Goal: Task Accomplishment & Management: Use online tool/utility

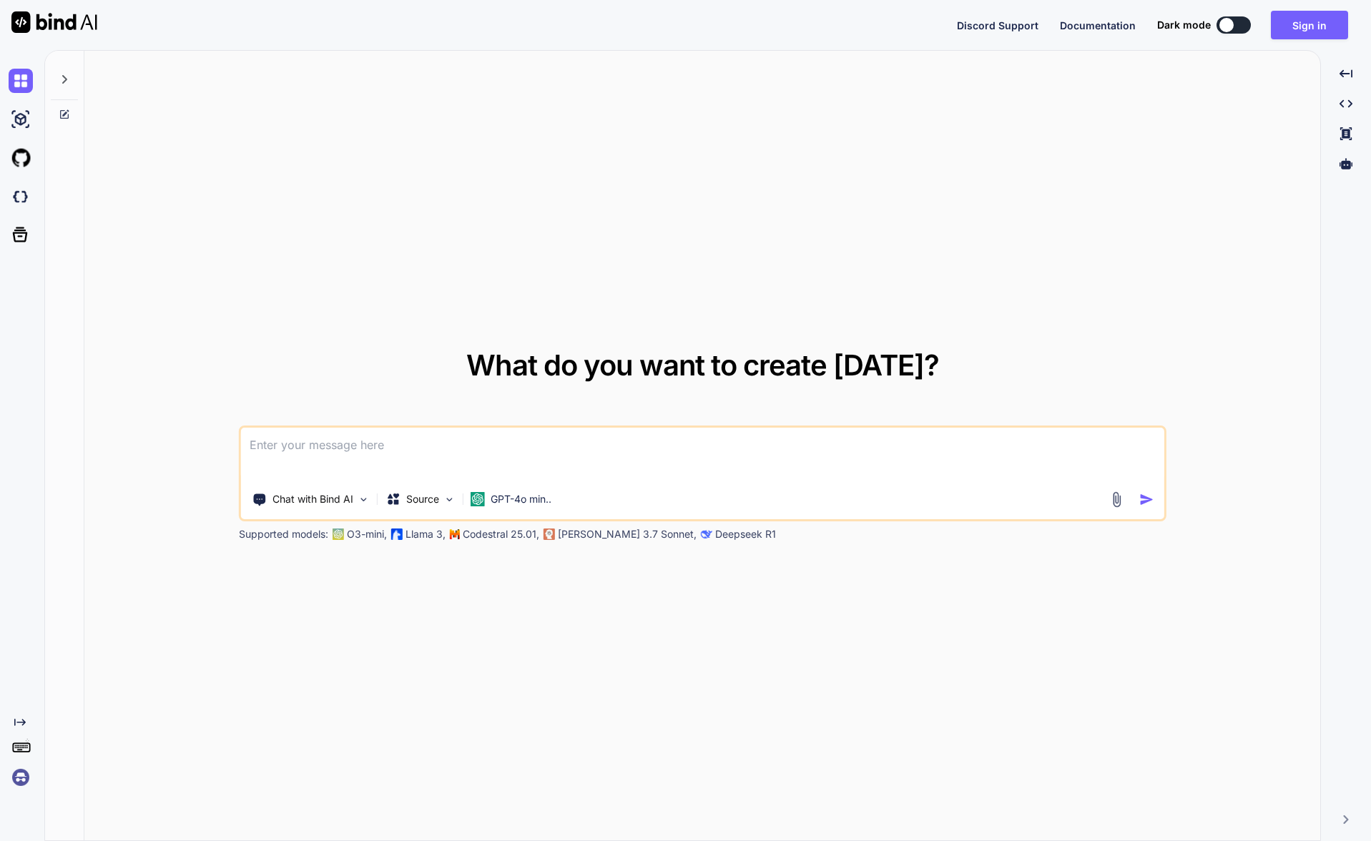
click at [24, 779] on img at bounding box center [21, 777] width 24 height 24
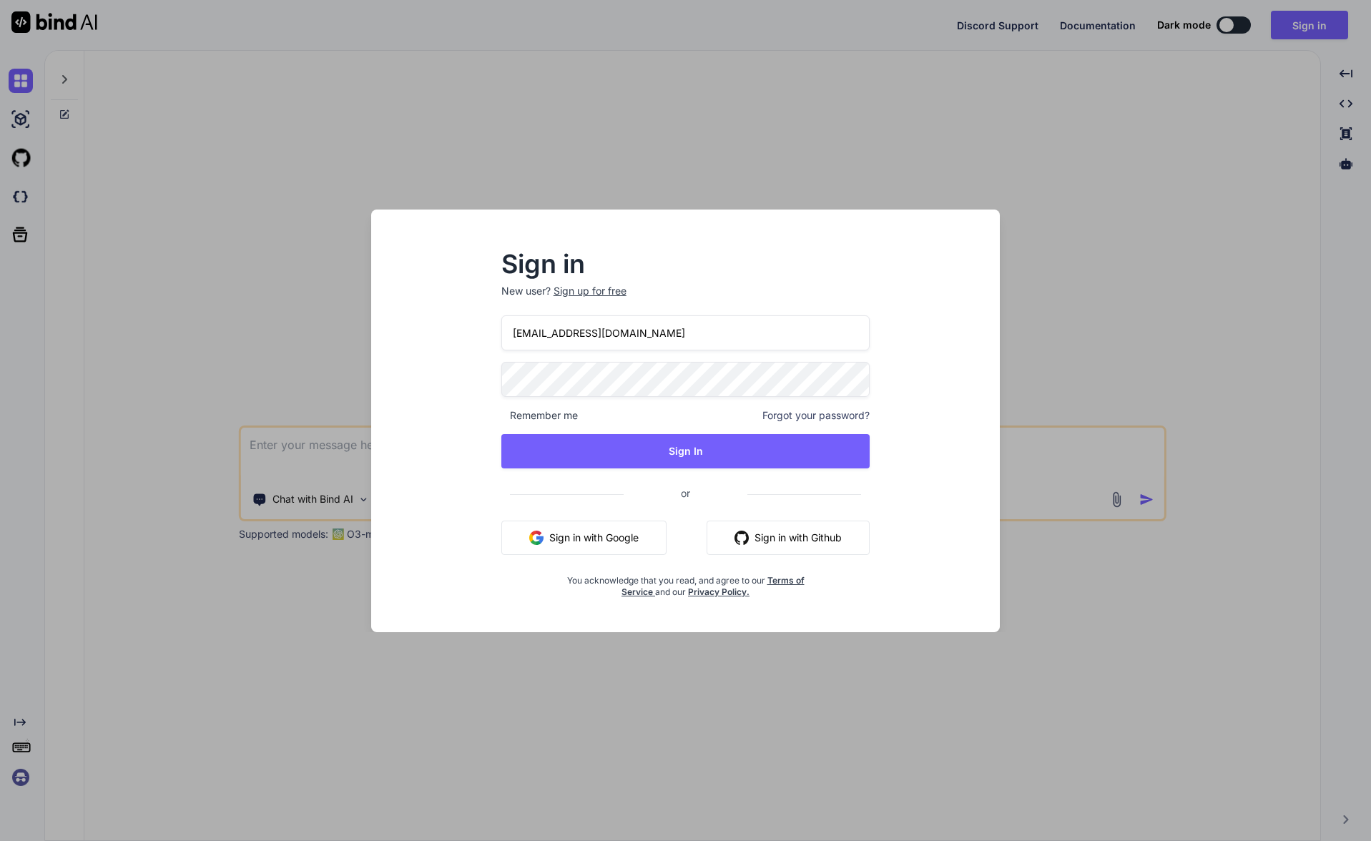
type input "[EMAIL_ADDRESS][DOMAIN_NAME]"
click at [664, 447] on button "Sign In" at bounding box center [685, 451] width 369 height 34
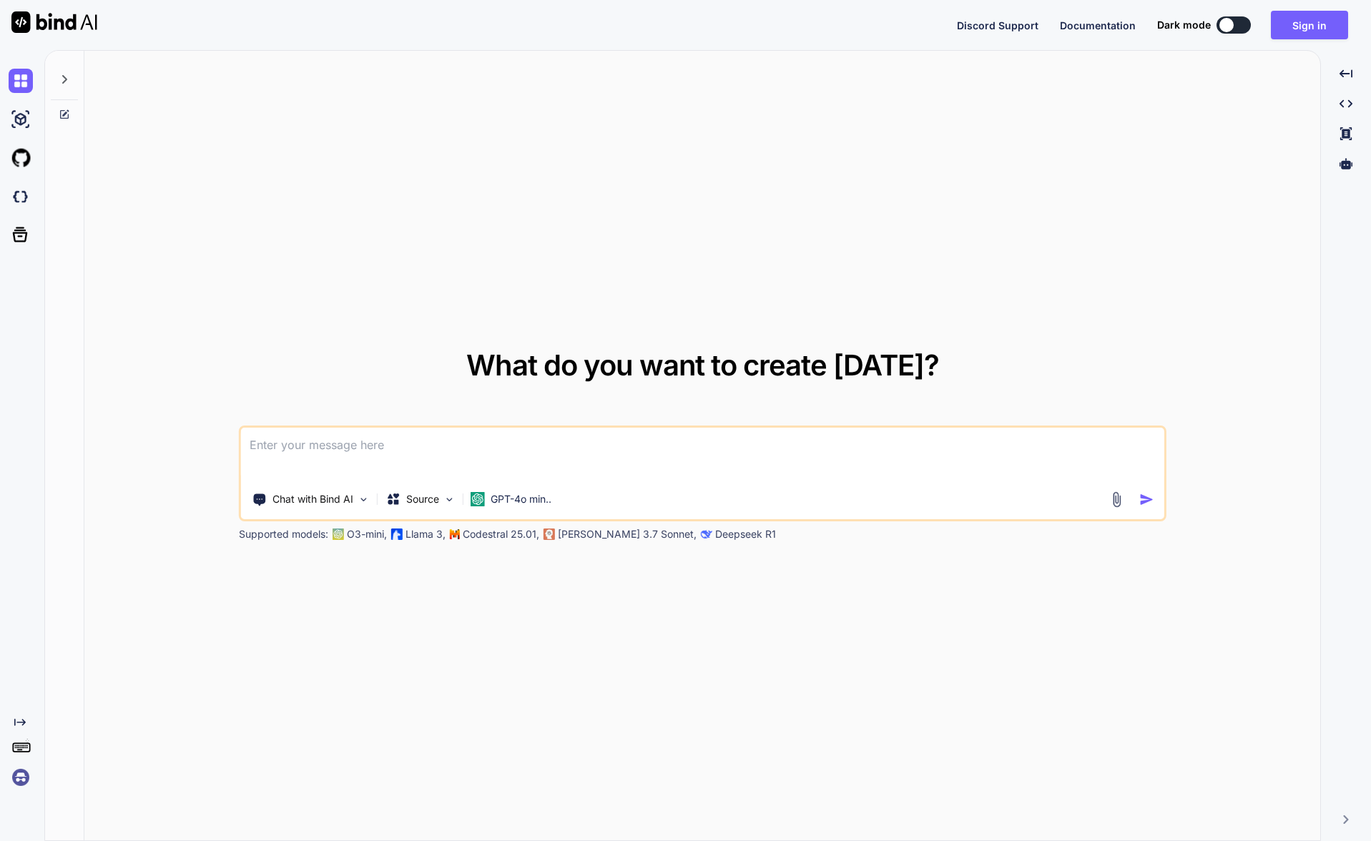
scroll to position [1, 0]
click at [18, 771] on img at bounding box center [21, 777] width 24 height 24
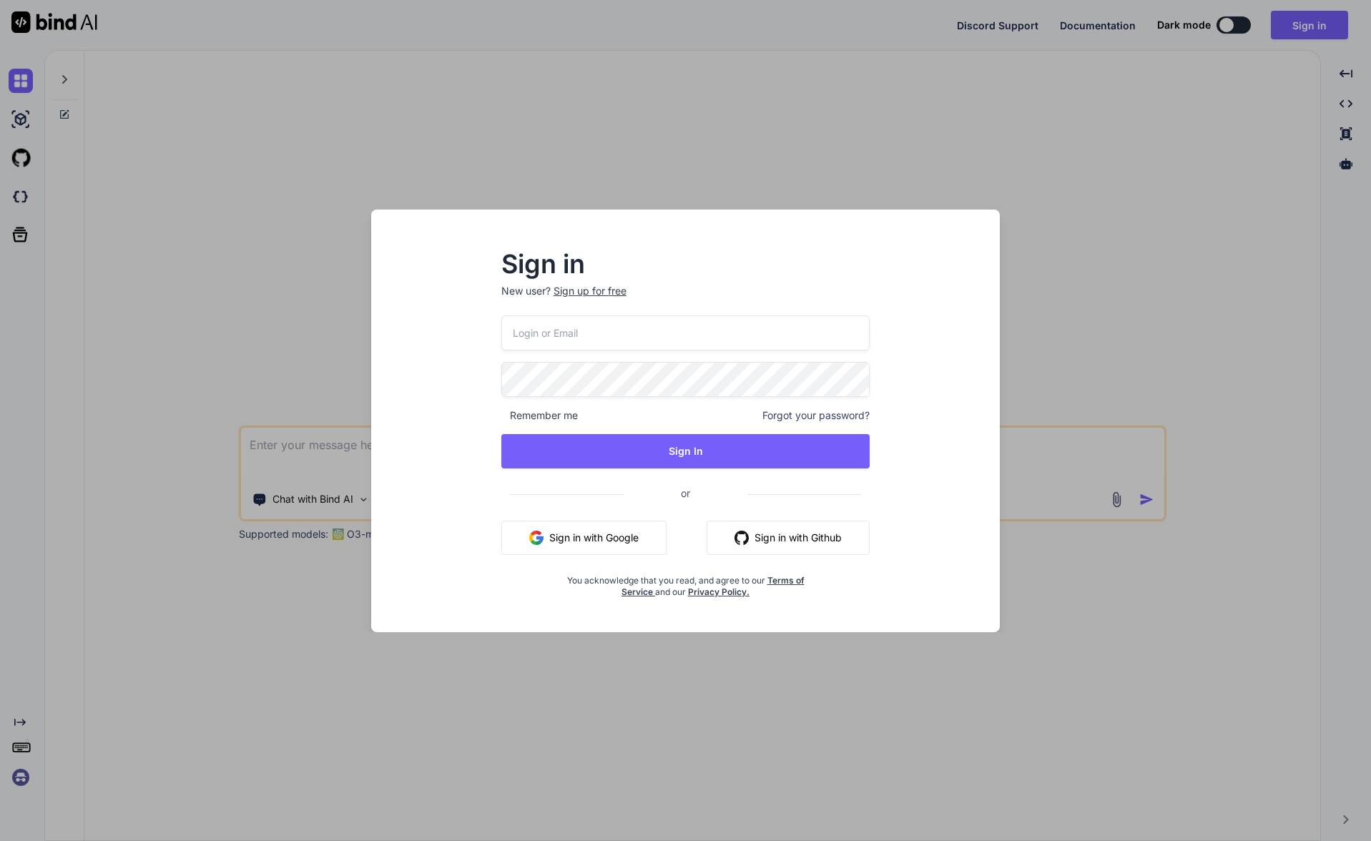
scroll to position [0, 0]
click at [266, 301] on div "Sign in New user? Sign up for free Remember me Forgot your password? Sign In or…" at bounding box center [685, 420] width 1371 height 841
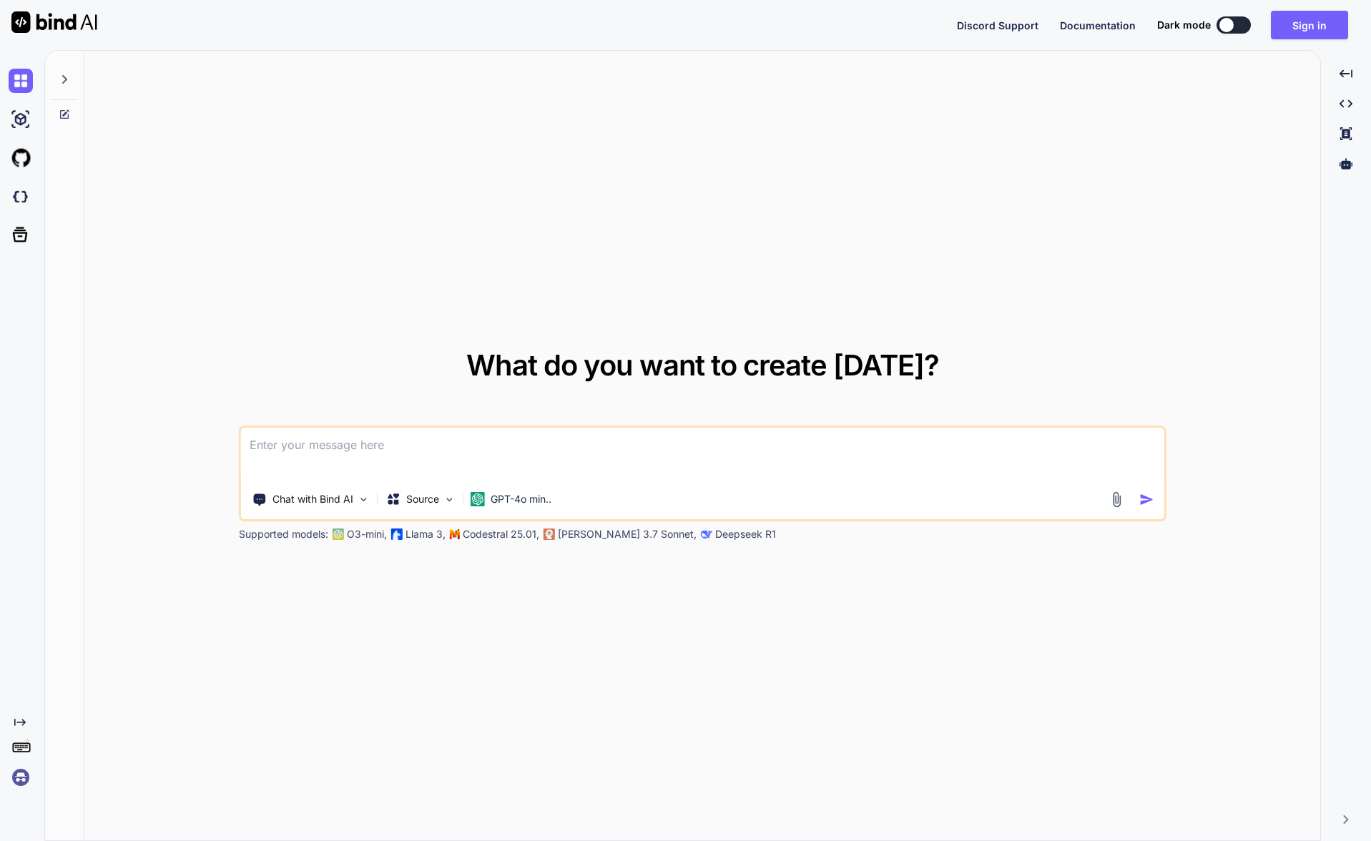
click at [21, 782] on img at bounding box center [21, 777] width 24 height 24
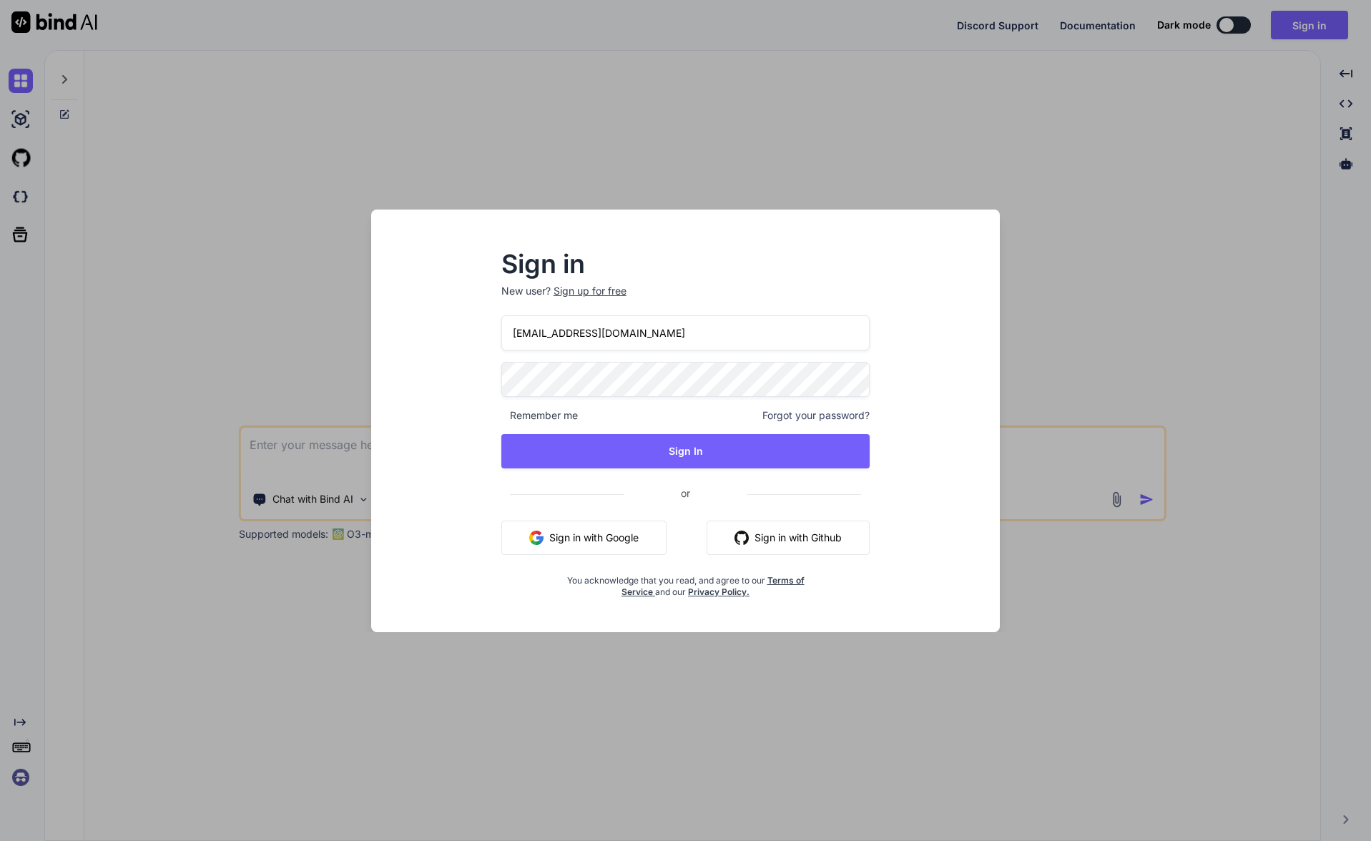
type input "[EMAIL_ADDRESS][DOMAIN_NAME]"
click at [626, 448] on button "Sign In" at bounding box center [685, 451] width 369 height 34
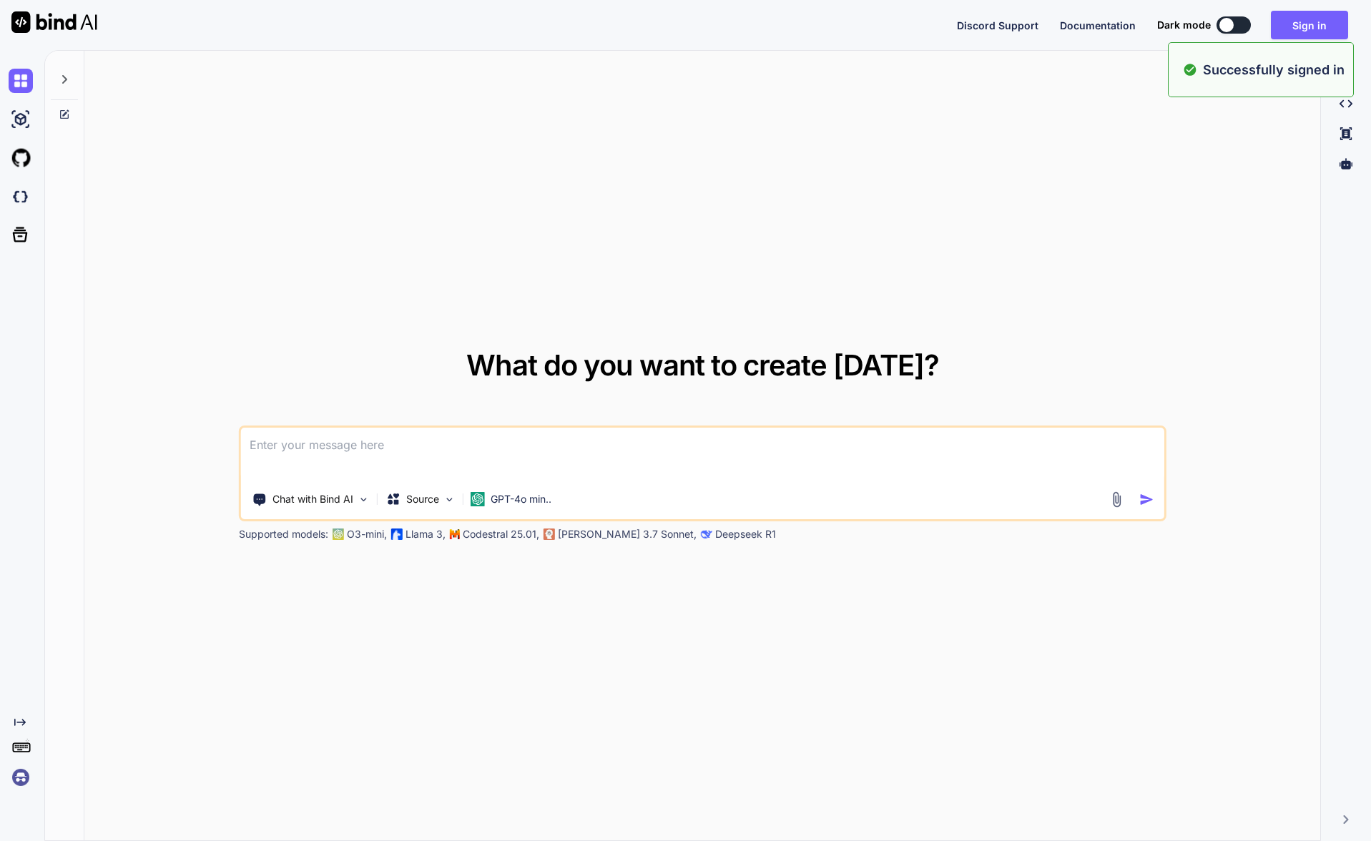
click at [521, 458] on textarea at bounding box center [702, 454] width 922 height 53
click at [430, 447] on textarea at bounding box center [702, 454] width 922 height 53
click at [503, 505] on p "GPT-4o min.." at bounding box center [520, 499] width 61 height 14
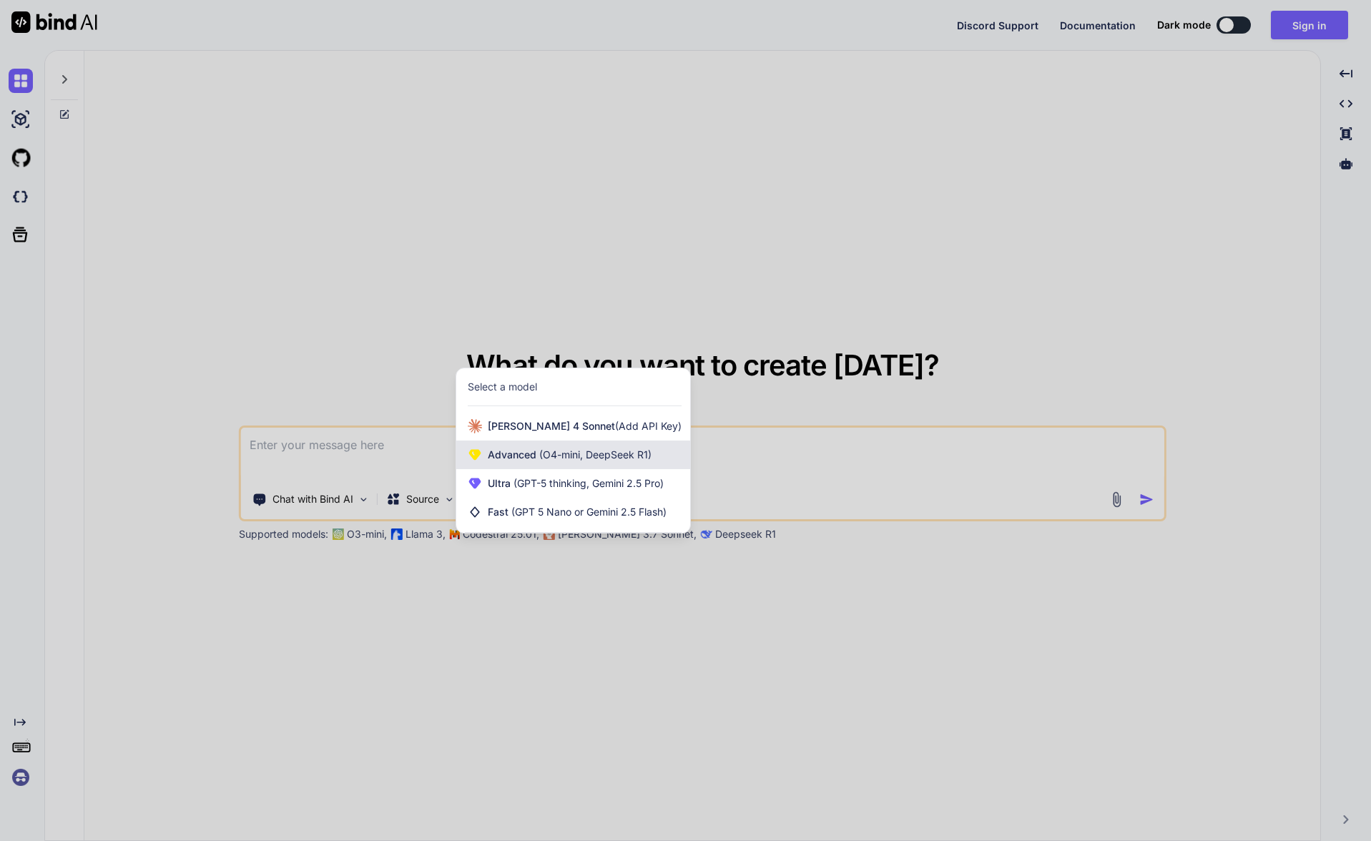
click at [651, 446] on div "Advanced (O4-mini, DeepSeek R1)" at bounding box center [573, 454] width 234 height 29
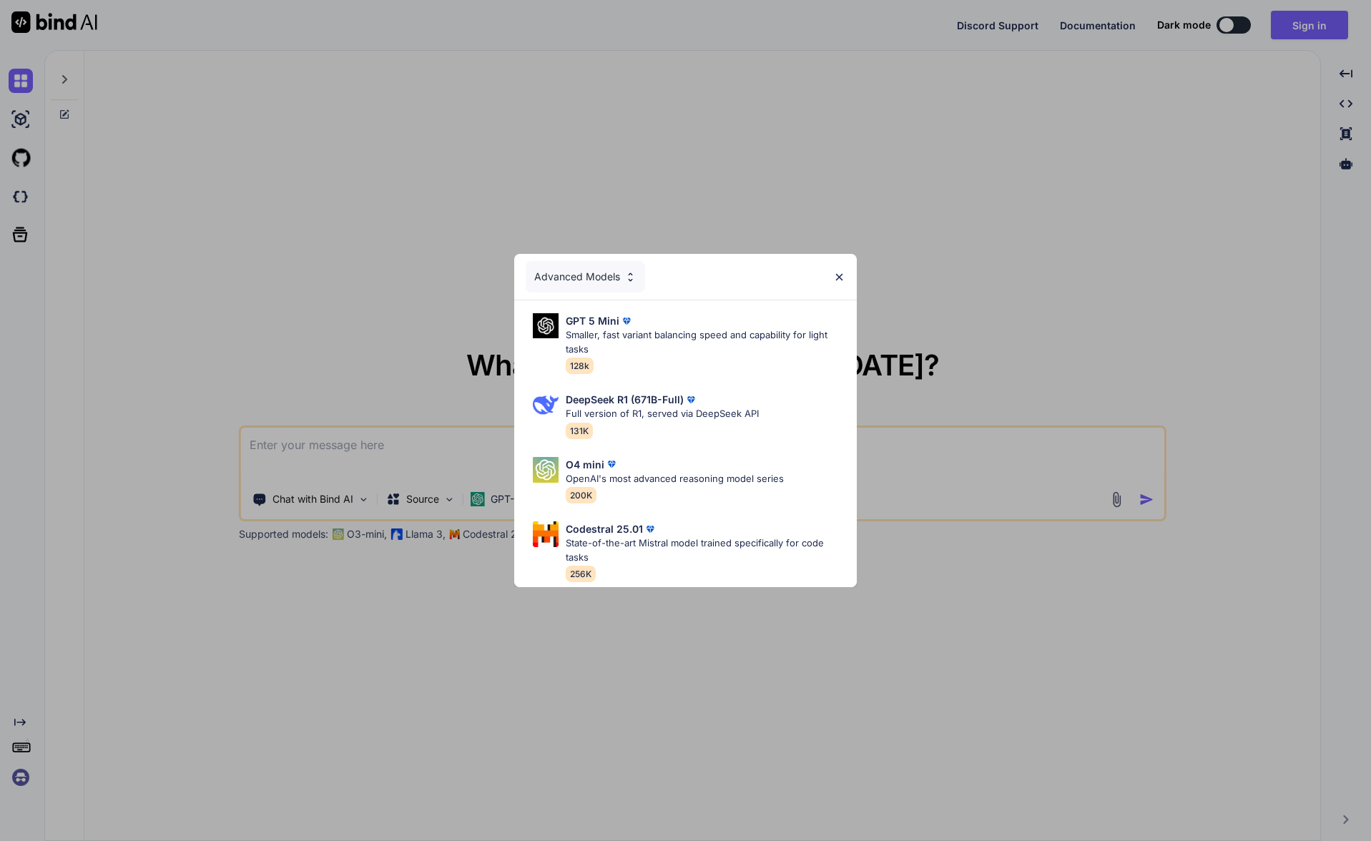
click at [363, 452] on div "Advanced Models GPT 5 Mini Smaller, fast variant balancing speed and capability…" at bounding box center [685, 420] width 1371 height 841
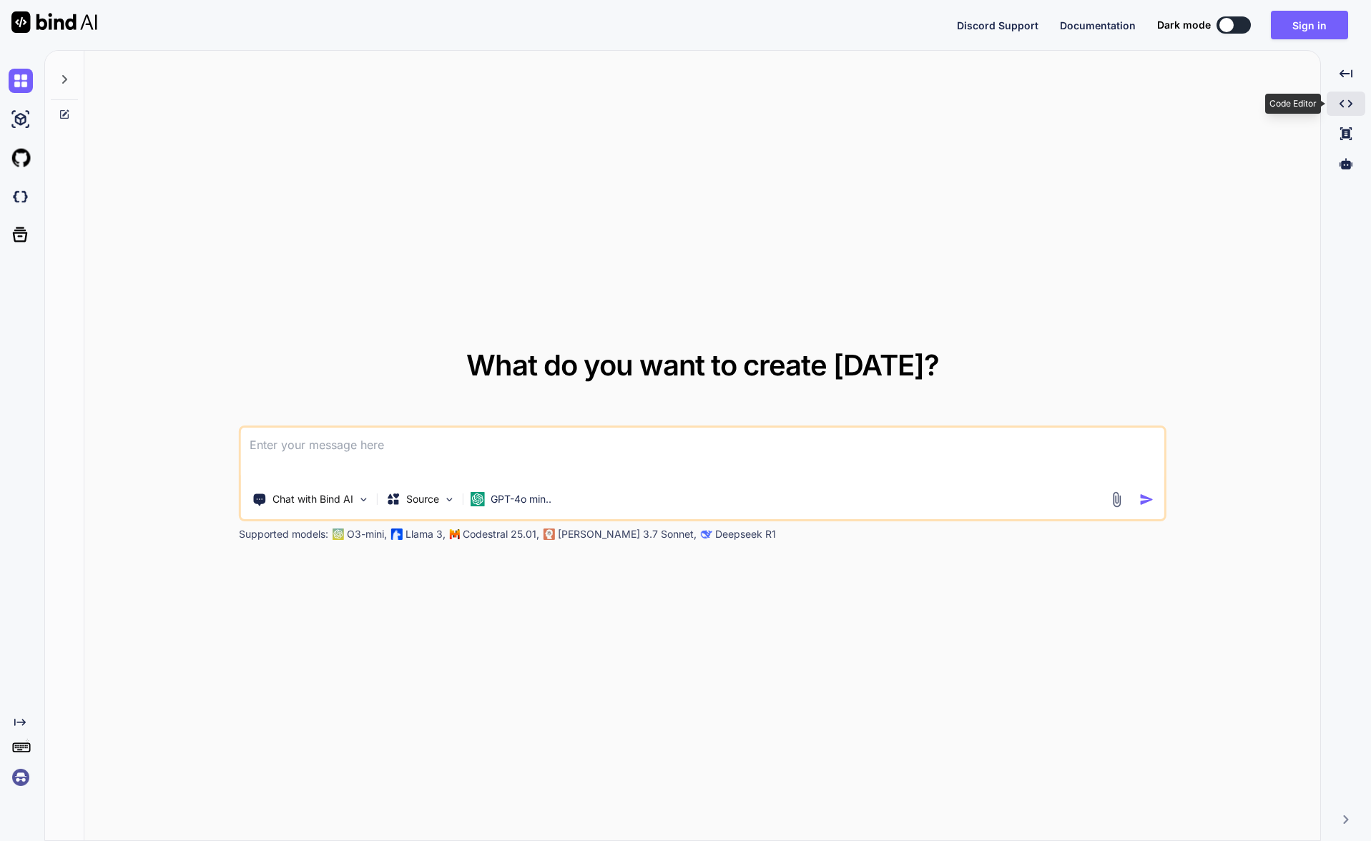
click at [1348, 106] on icon "Created with Pixso." at bounding box center [1345, 103] width 13 height 13
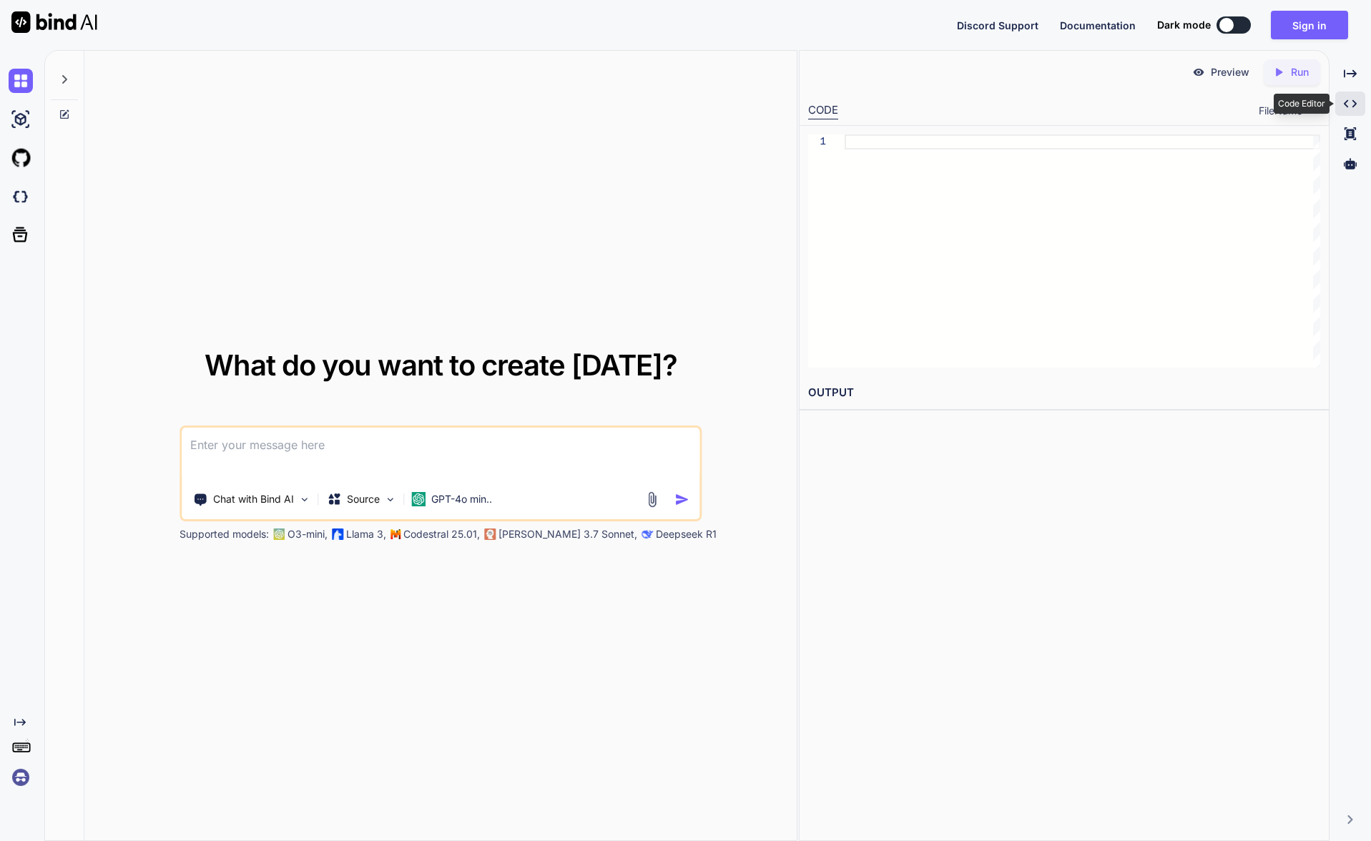
click at [1348, 106] on icon "Created with Pixso." at bounding box center [1349, 103] width 13 height 13
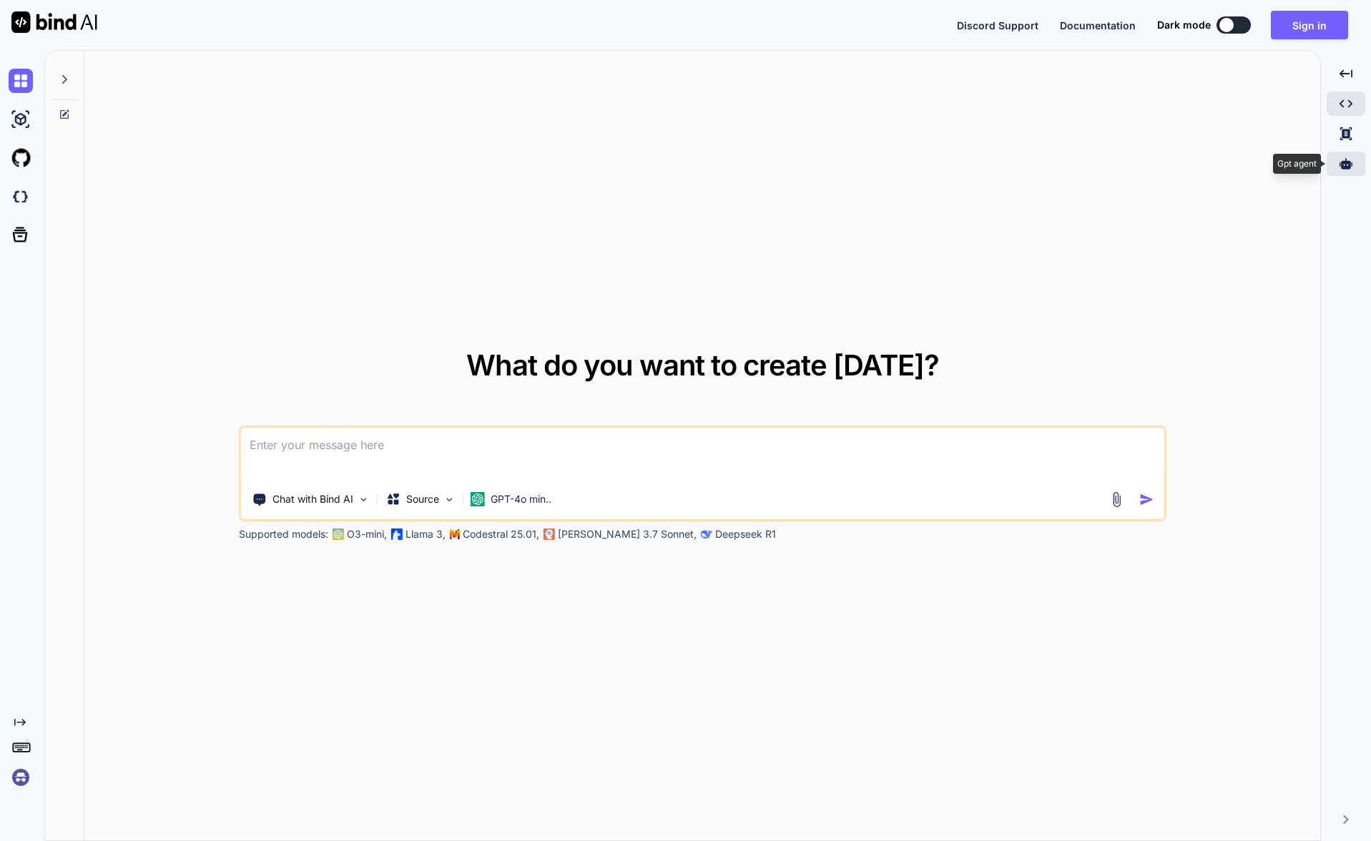
click at [1343, 154] on div at bounding box center [1345, 164] width 39 height 24
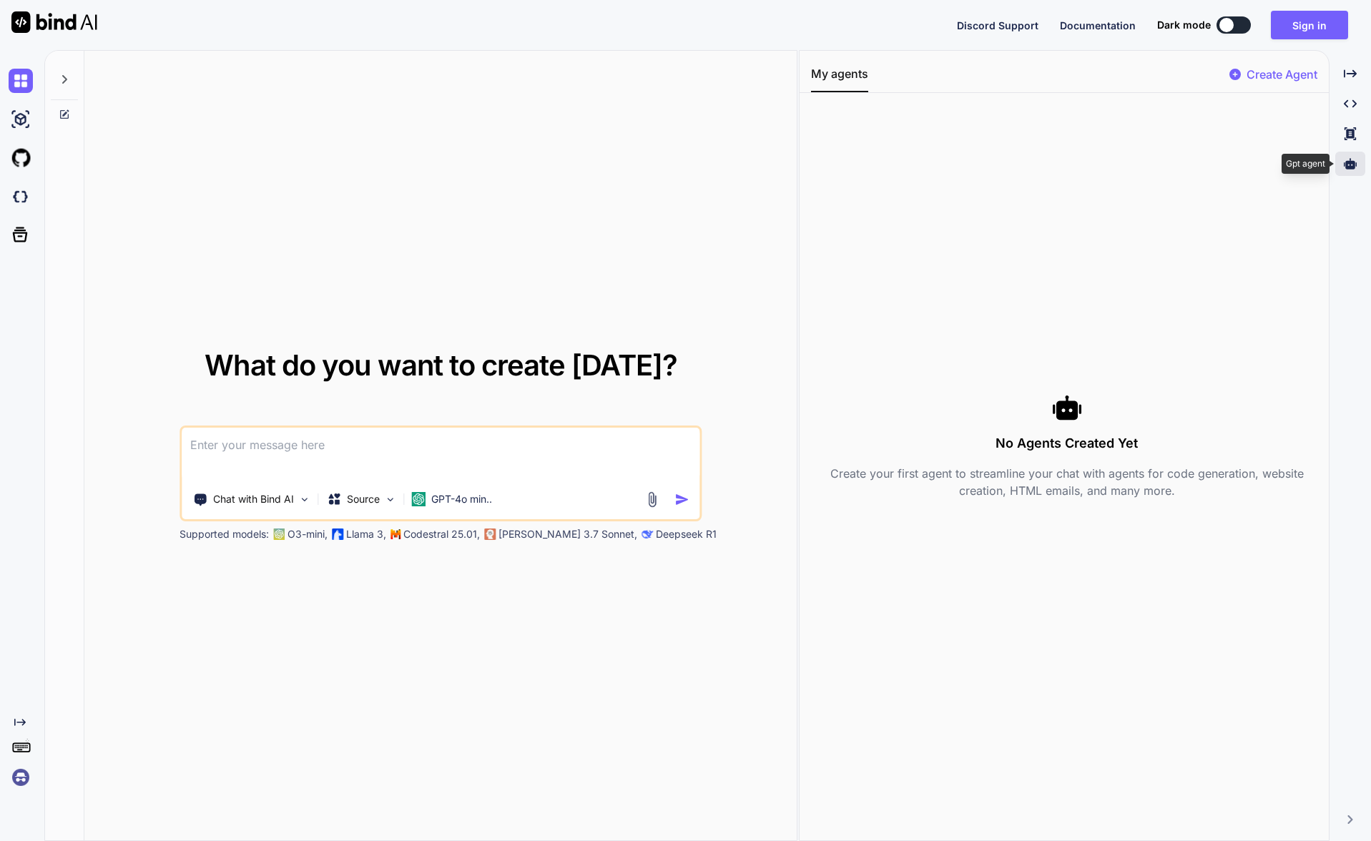
click at [1343, 154] on div at bounding box center [1350, 164] width 30 height 24
type textarea "x"
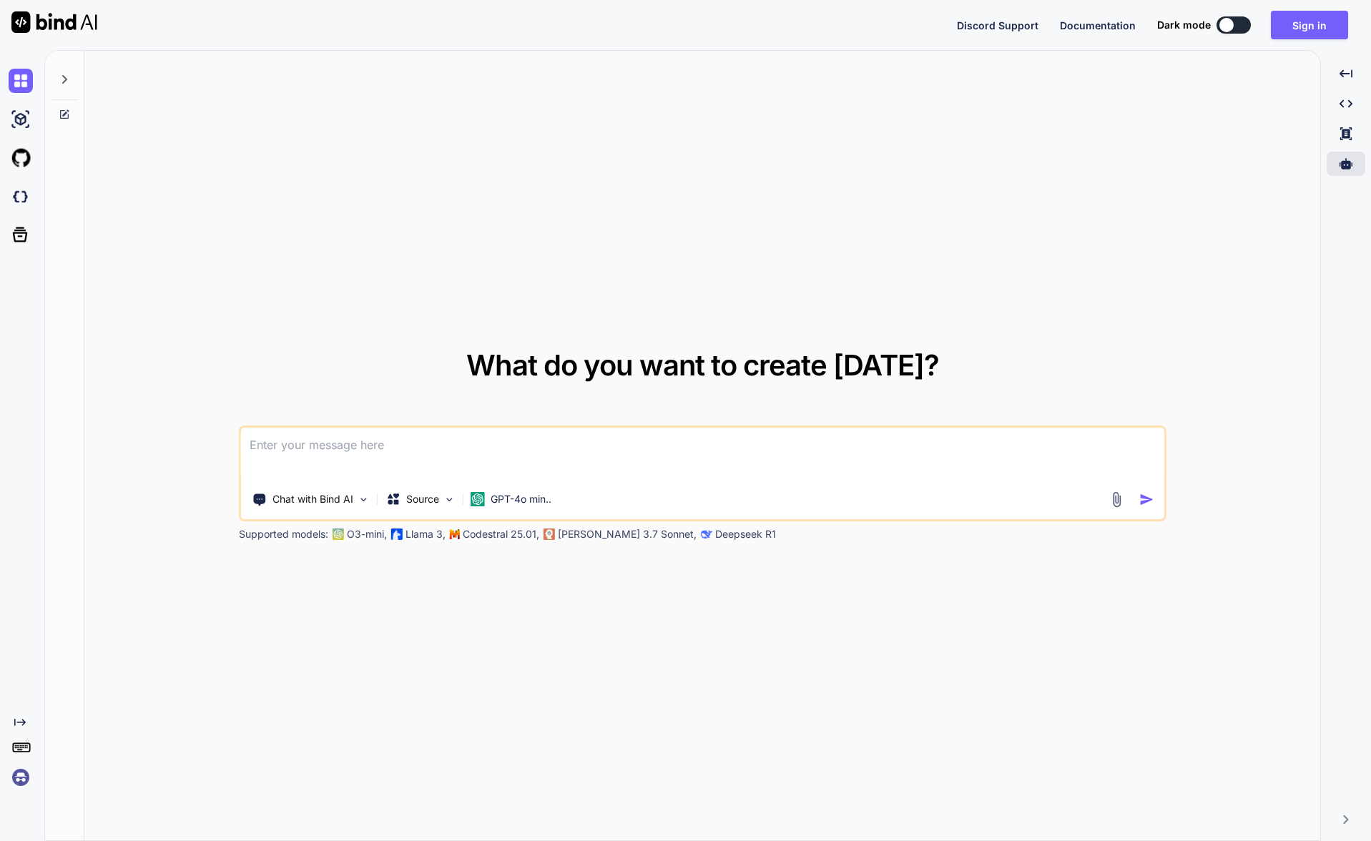
click at [519, 445] on textarea at bounding box center [702, 454] width 922 height 53
paste textarea
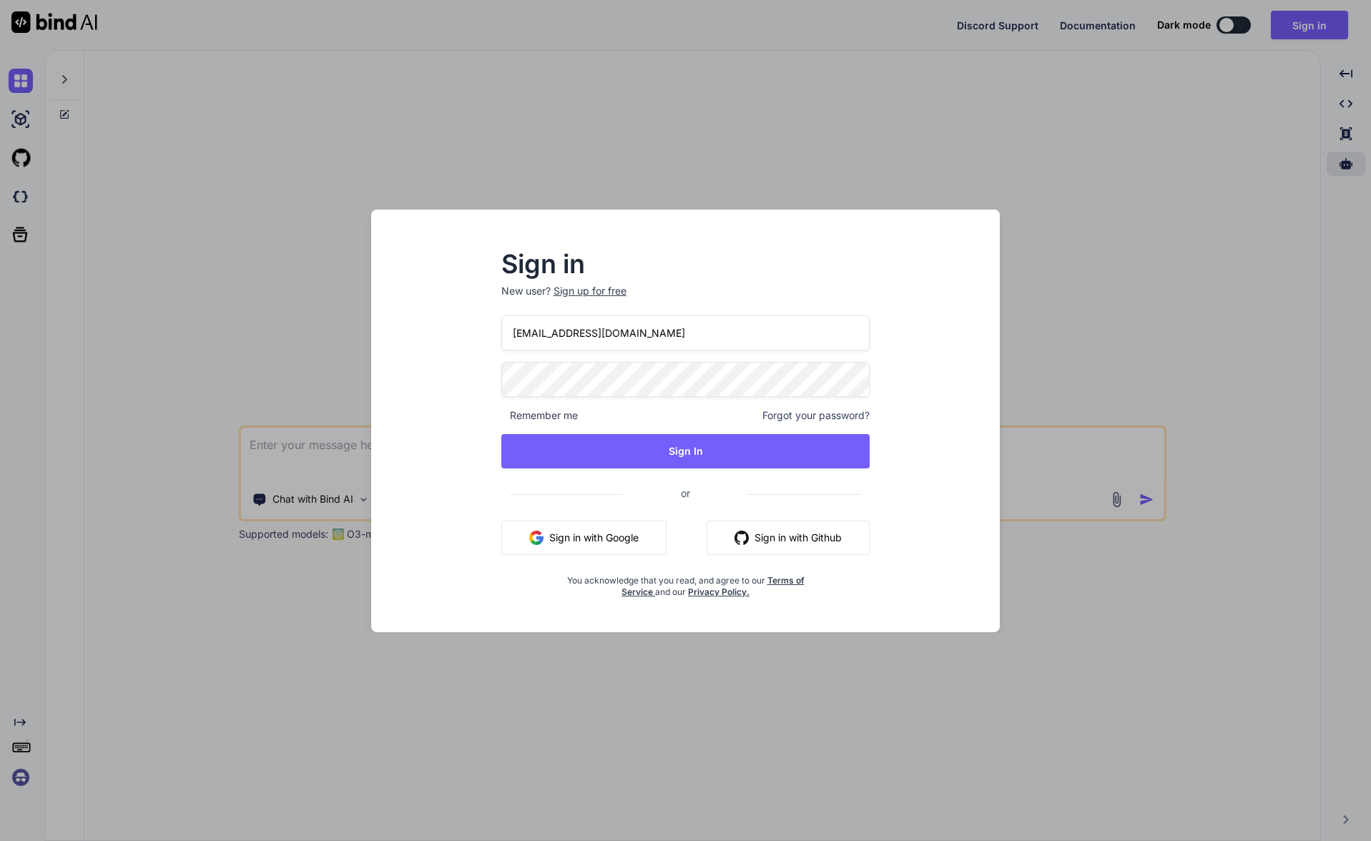
type input "[EMAIL_ADDRESS][DOMAIN_NAME]"
click at [563, 531] on button "Sign in with Google" at bounding box center [583, 537] width 165 height 34
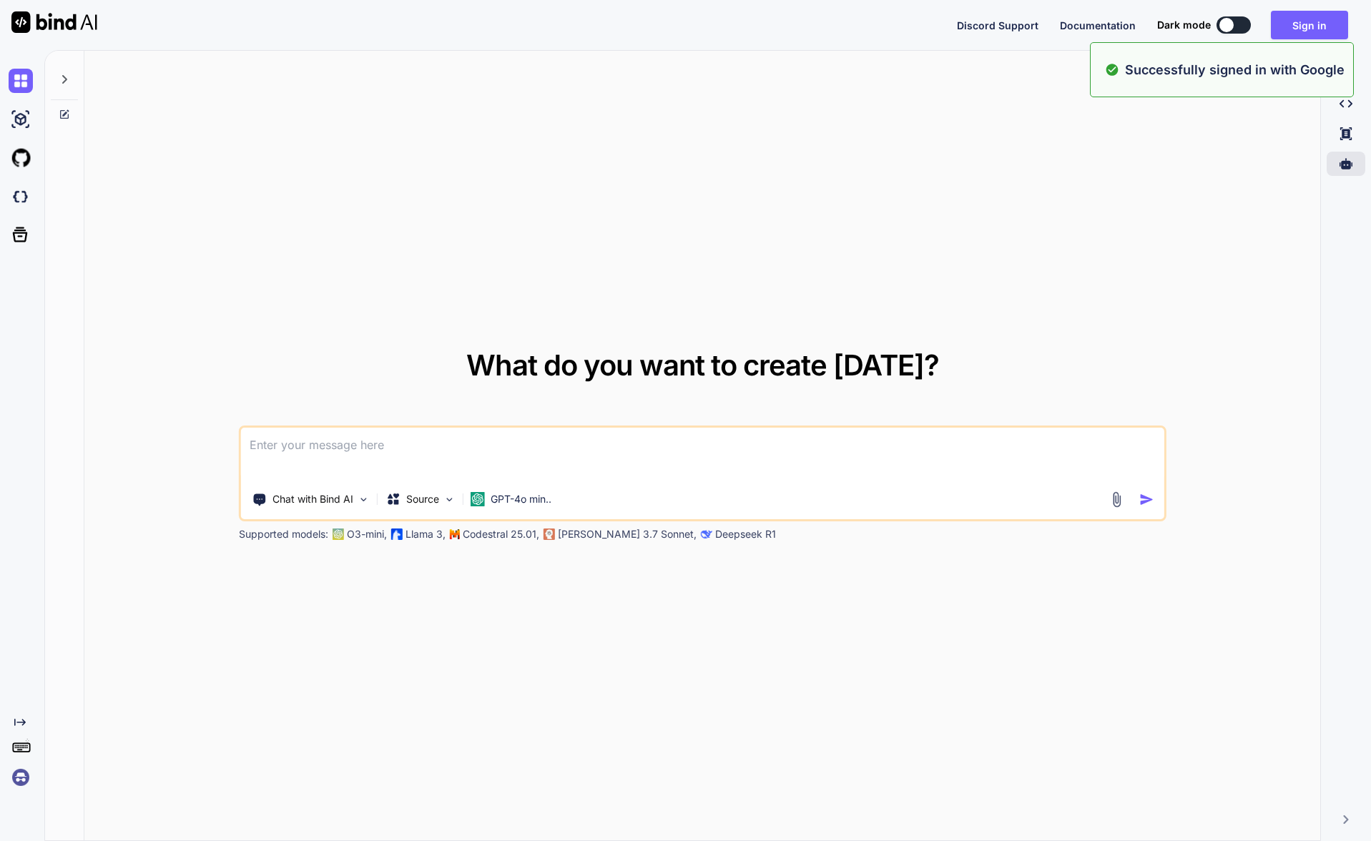
click at [26, 776] on img at bounding box center [21, 777] width 24 height 24
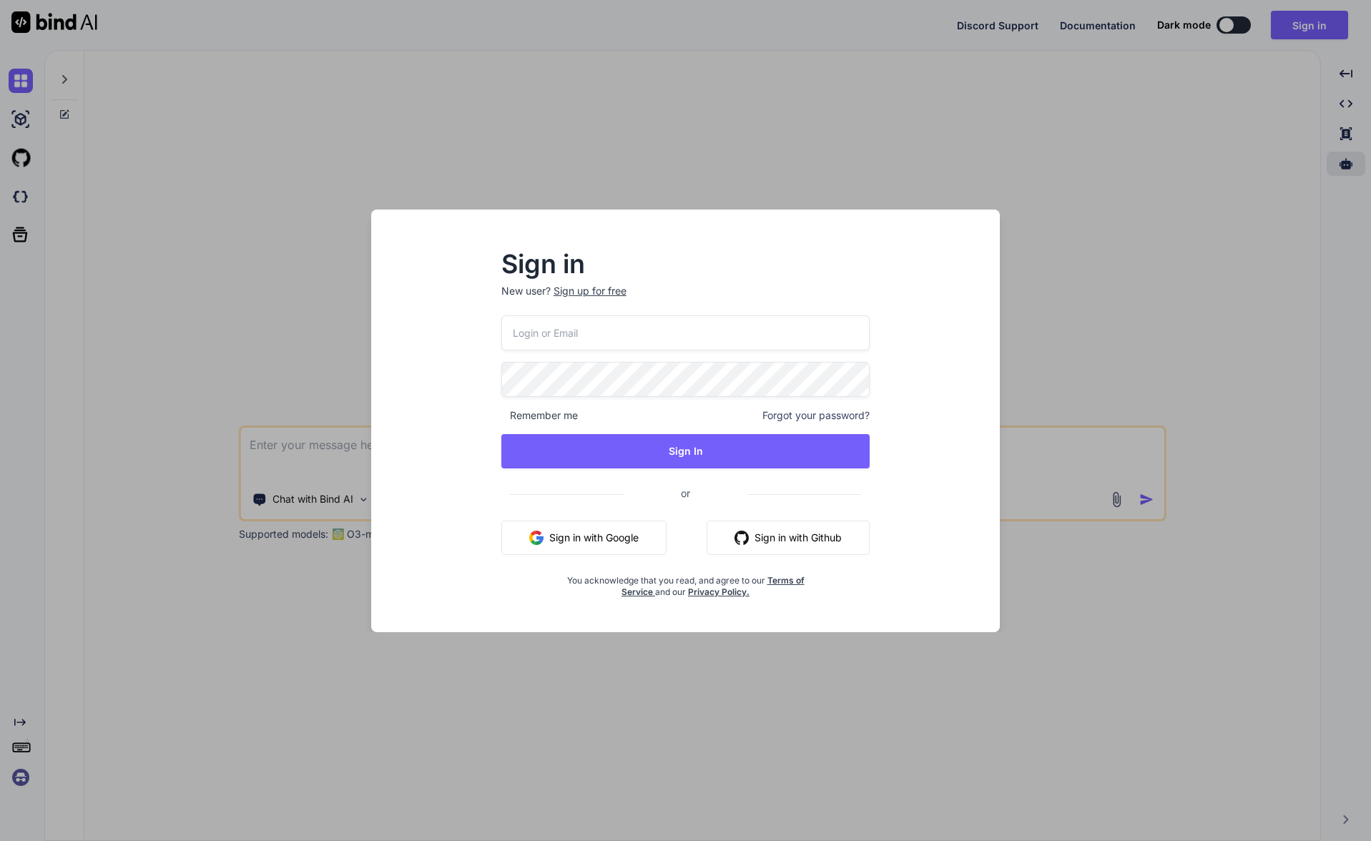
click at [26, 776] on div "Sign in New user? Sign up for free Remember me Forgot your password? Sign In or…" at bounding box center [685, 420] width 1371 height 841
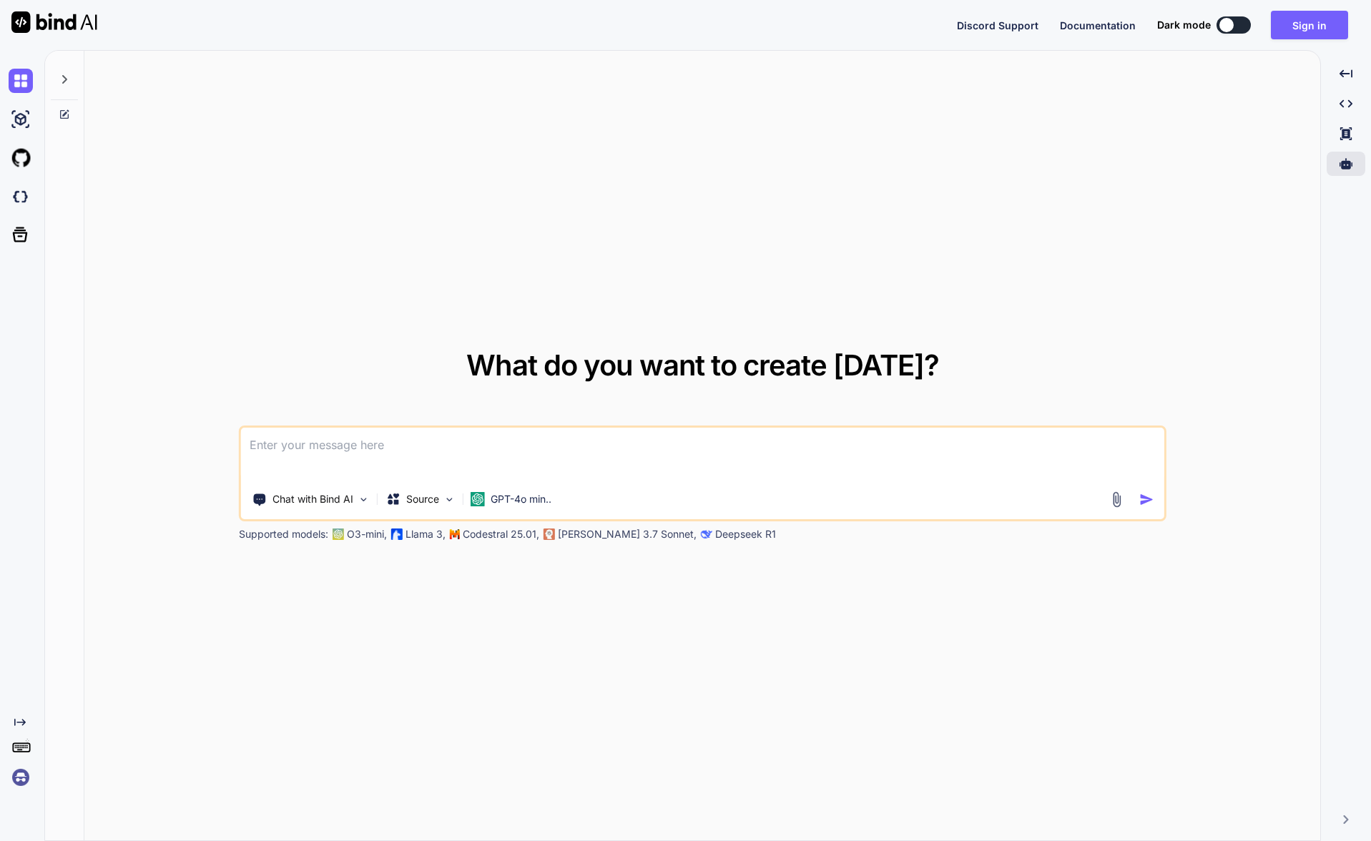
click at [54, 16] on img at bounding box center [54, 21] width 86 height 21
click at [31, 117] on img at bounding box center [21, 119] width 24 height 24
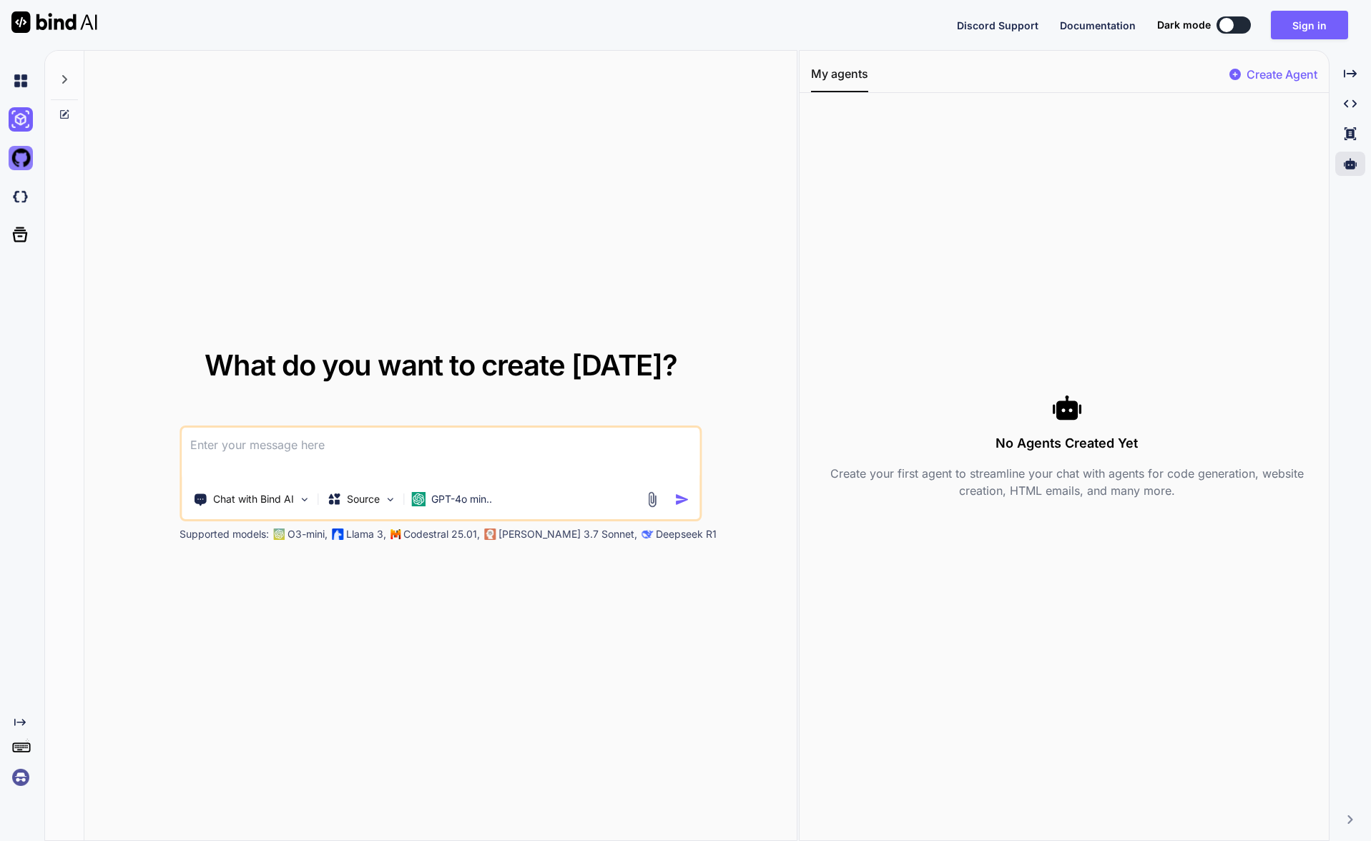
click at [15, 159] on img at bounding box center [21, 158] width 24 height 24
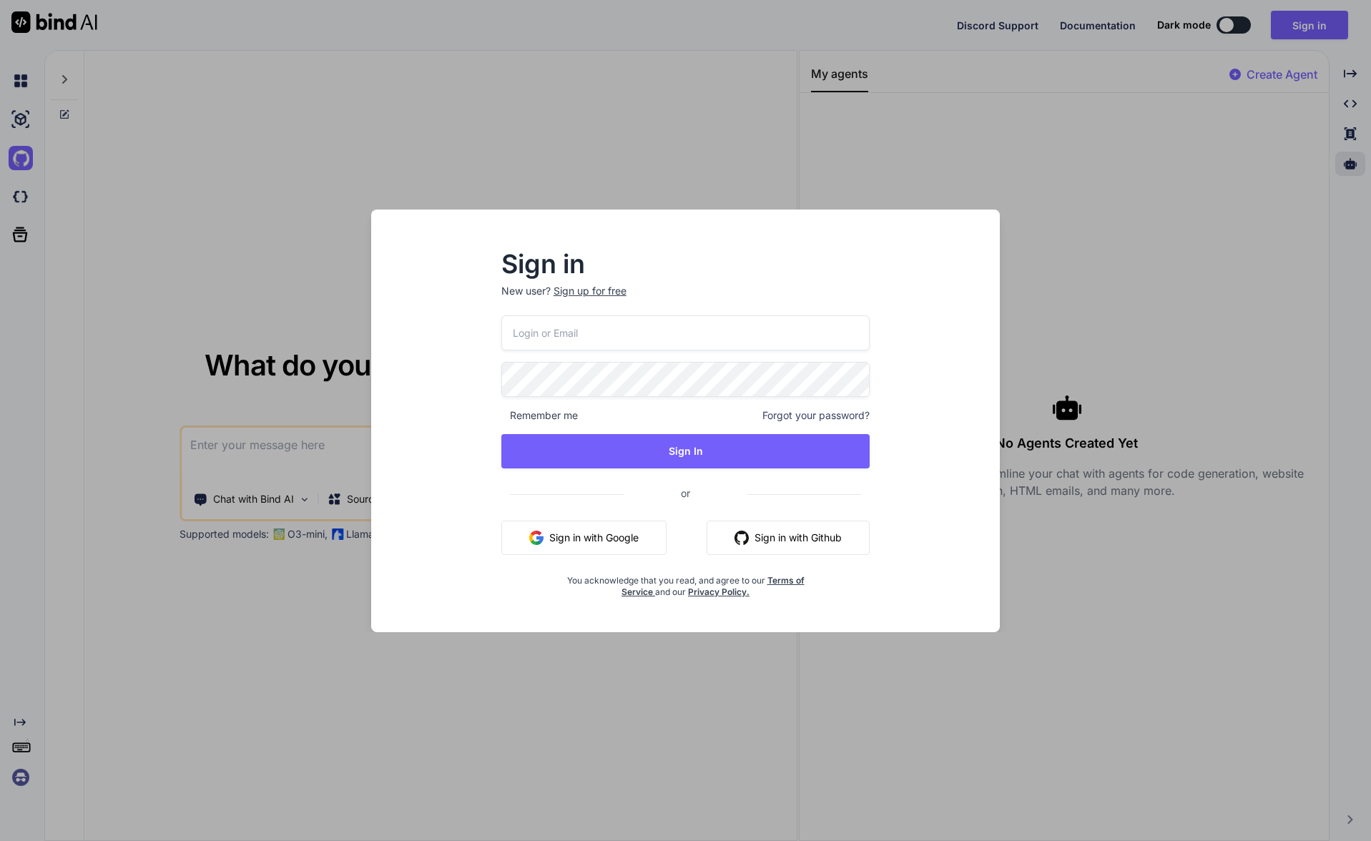
click at [19, 197] on div "Sign in New user? Sign up for free Remember me Forgot your password? Sign In or…" at bounding box center [685, 420] width 1371 height 841
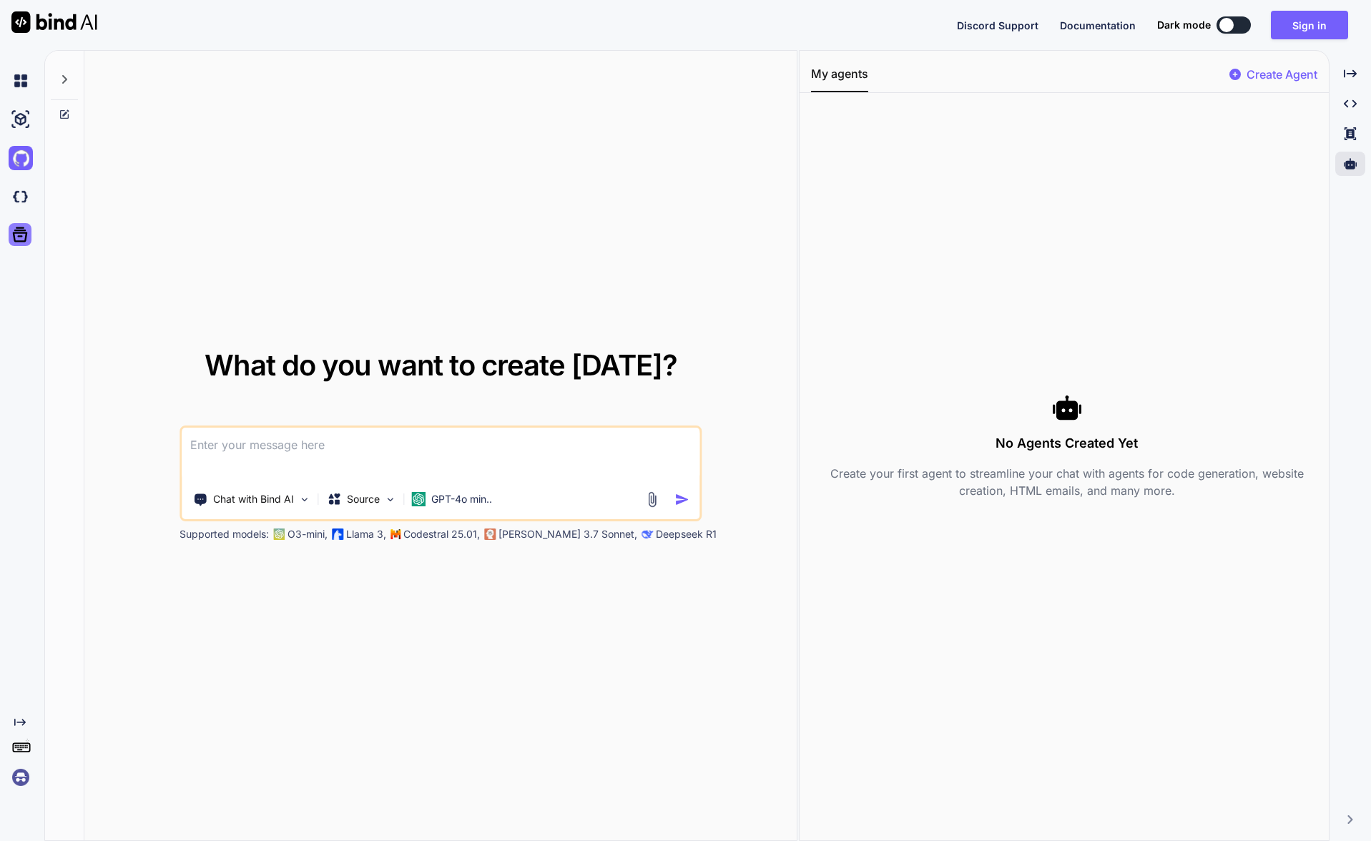
click at [17, 226] on icon at bounding box center [20, 234] width 20 height 20
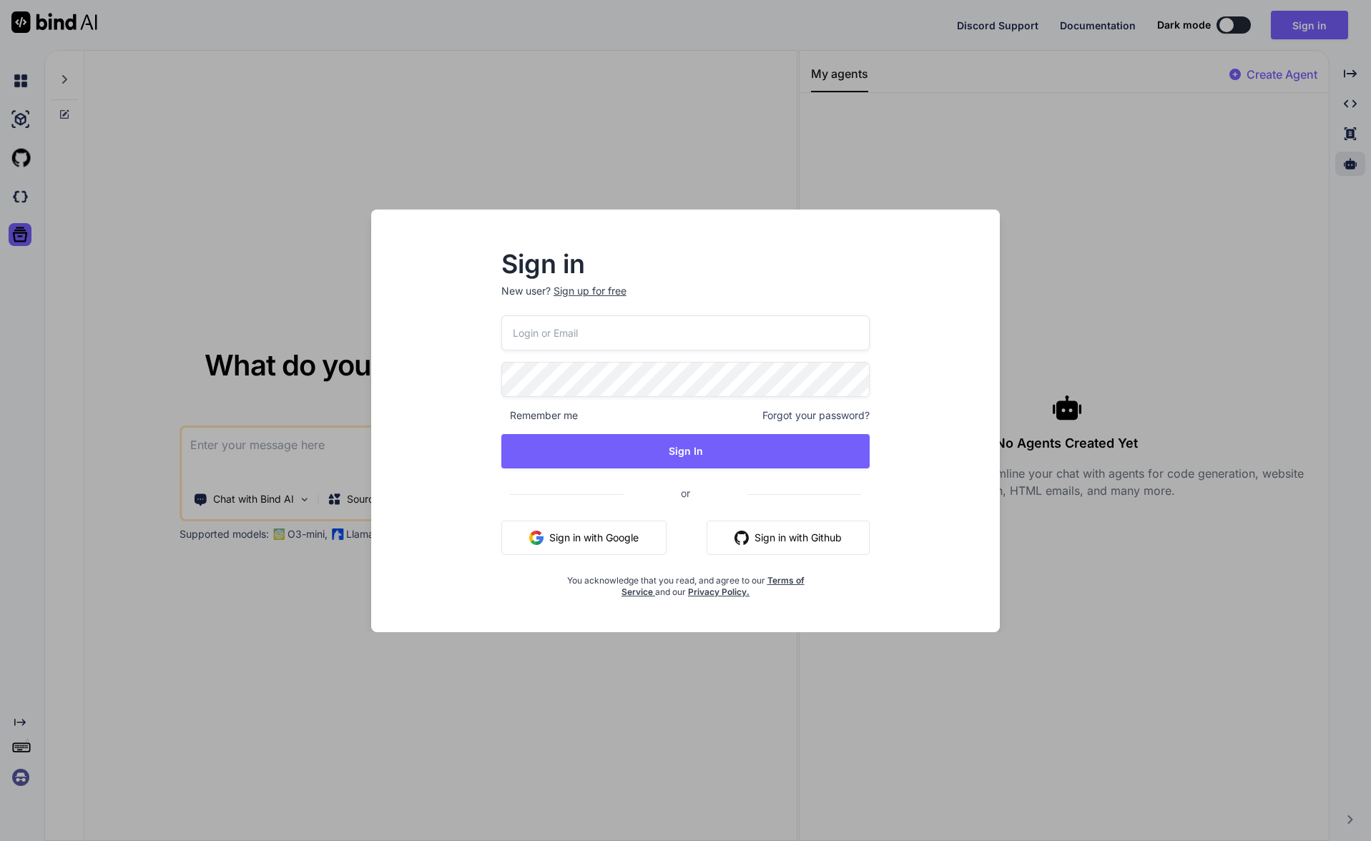
click at [126, 219] on div "Sign in New user? Sign up for free Remember me Forgot your password? Sign In or…" at bounding box center [685, 420] width 1371 height 841
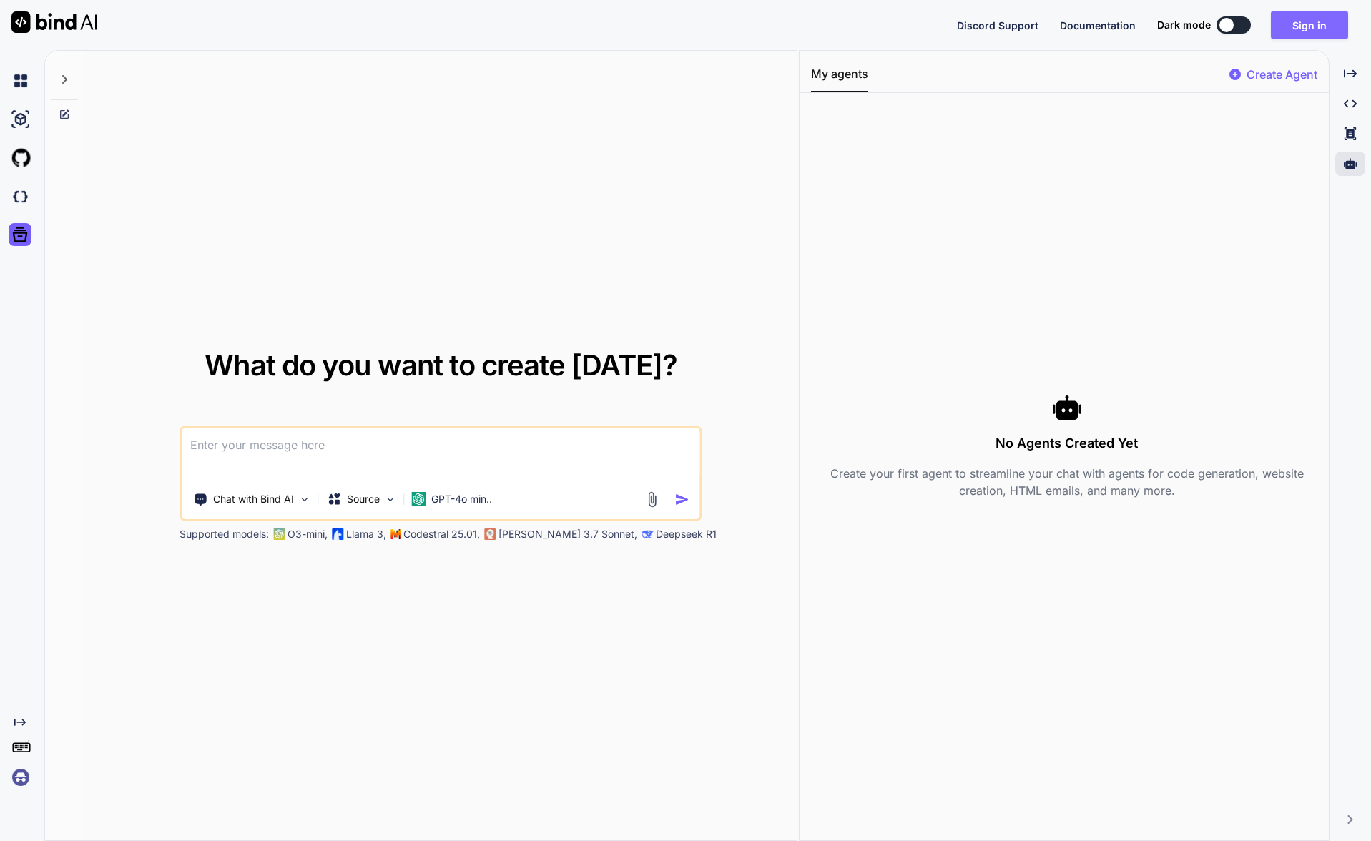
click at [1318, 38] on button "Sign in" at bounding box center [1308, 25] width 77 height 29
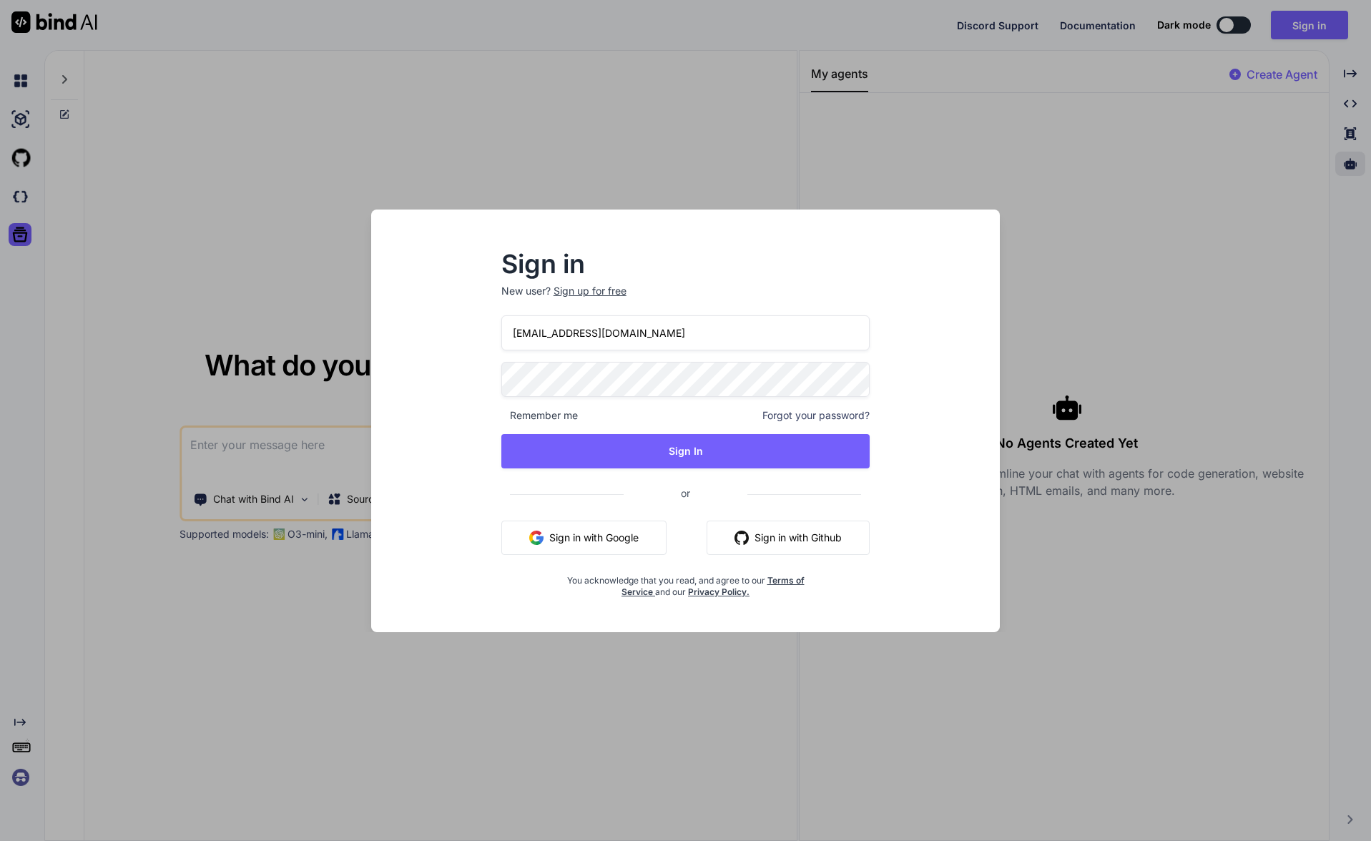
type input "[EMAIL_ADDRESS][DOMAIN_NAME]"
click at [599, 443] on button "Sign In" at bounding box center [685, 451] width 369 height 34
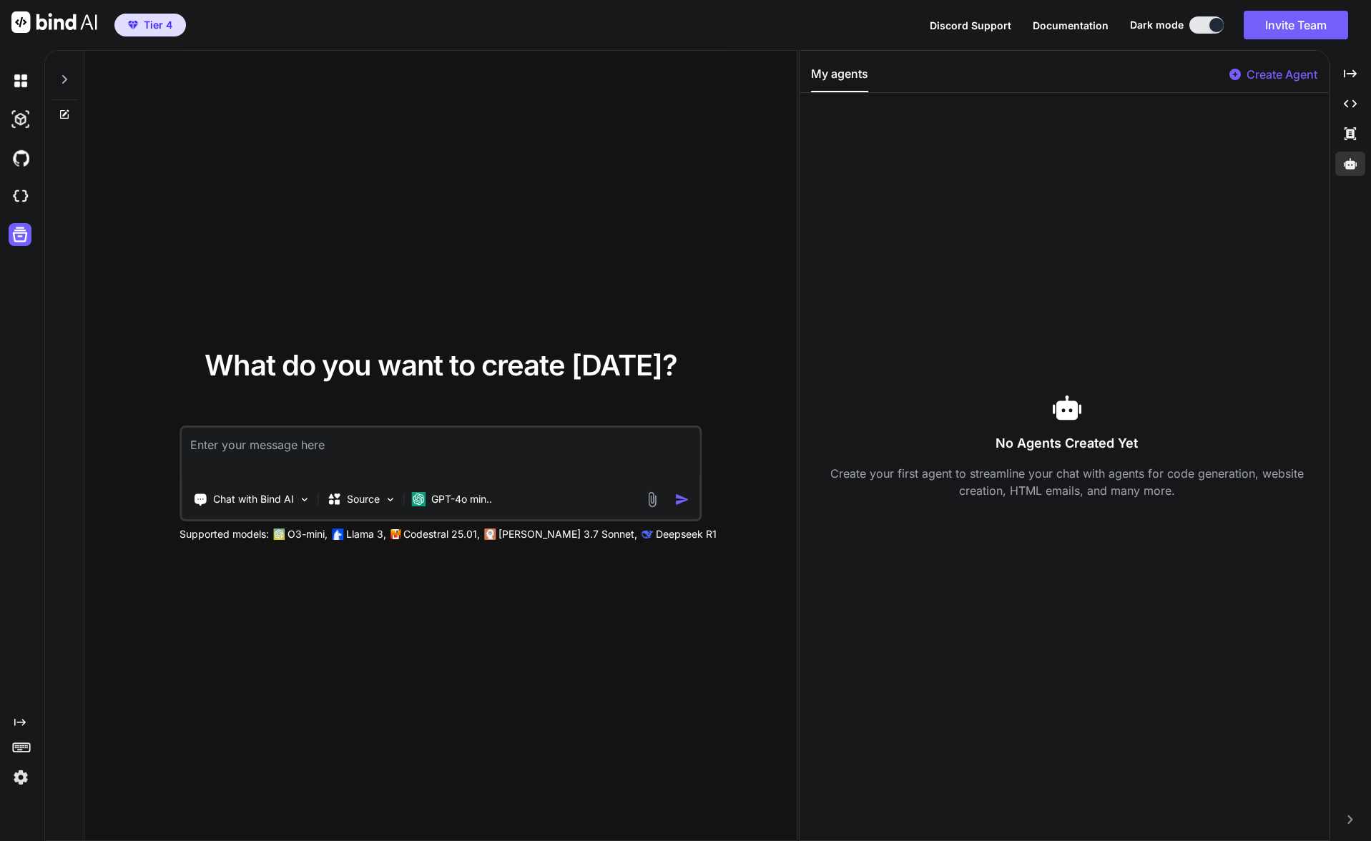
click at [440, 443] on textarea at bounding box center [441, 454] width 518 height 53
paste textarea "Agisci come esperto seo. Devi aumentare il traffico al sito web [URL][DOMAIN_NA…"
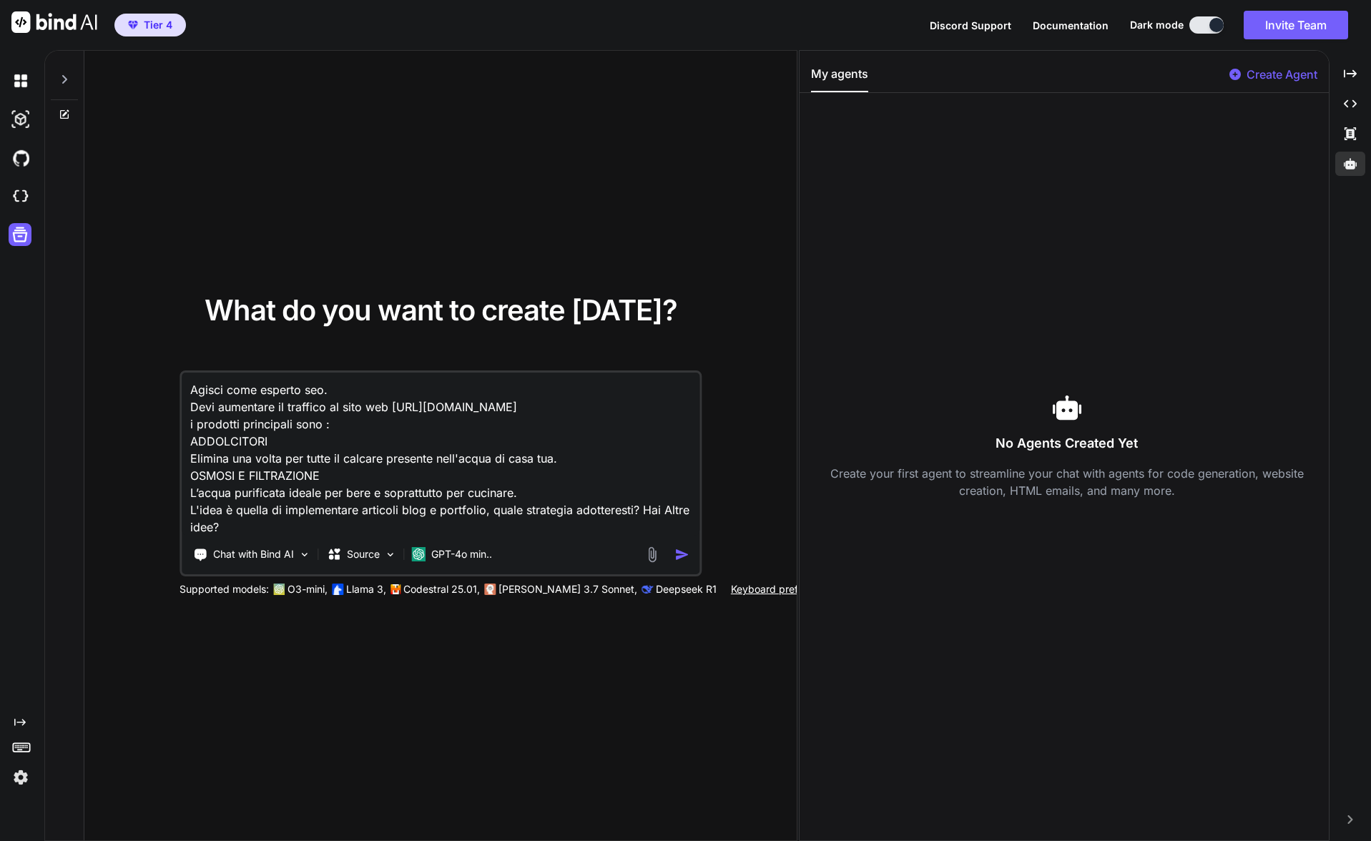
type textarea "Agisci come esperto seo. Devi aumentare il traffico al sito web [URL][DOMAIN_NA…"
click at [678, 557] on img "button" at bounding box center [682, 554] width 15 height 15
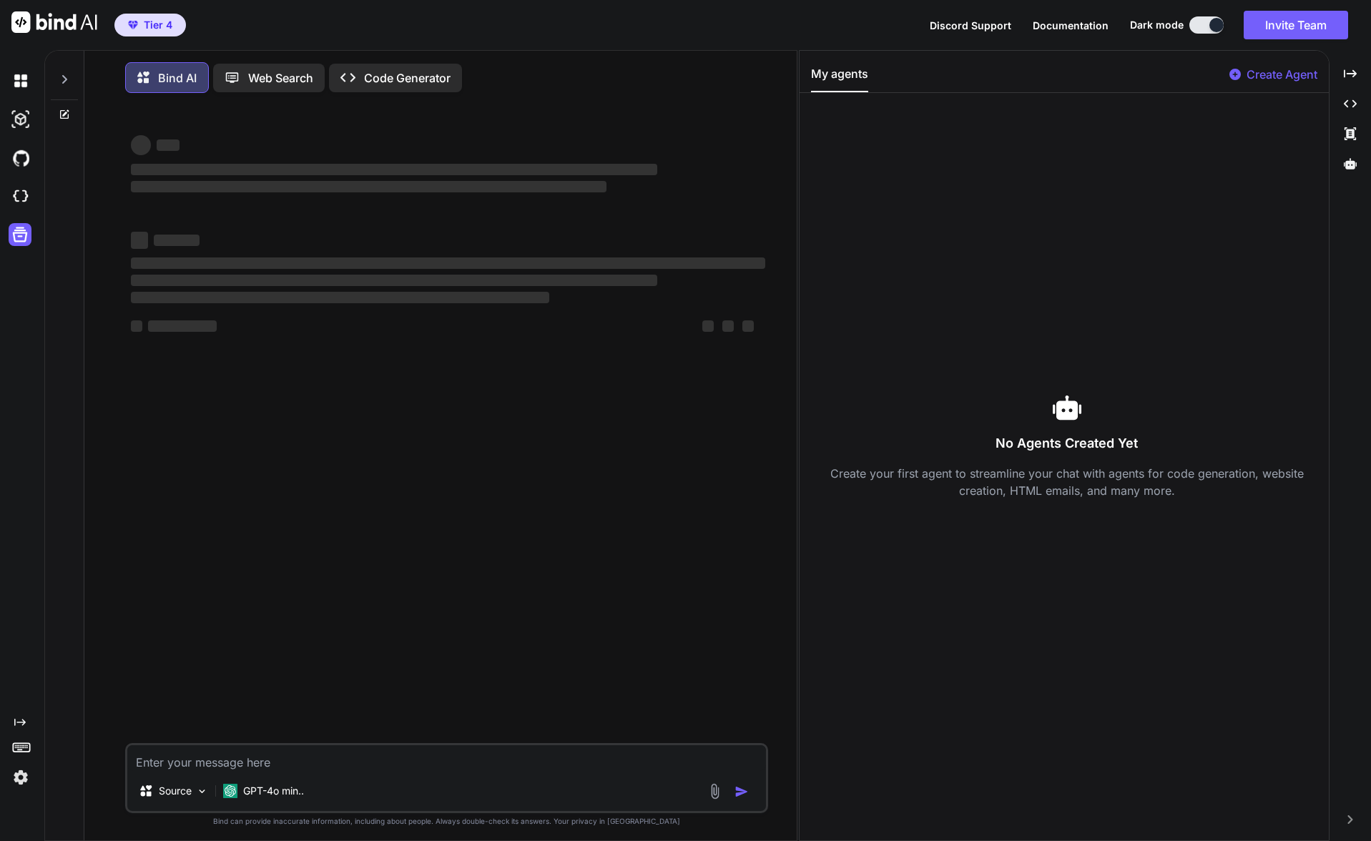
scroll to position [7, 0]
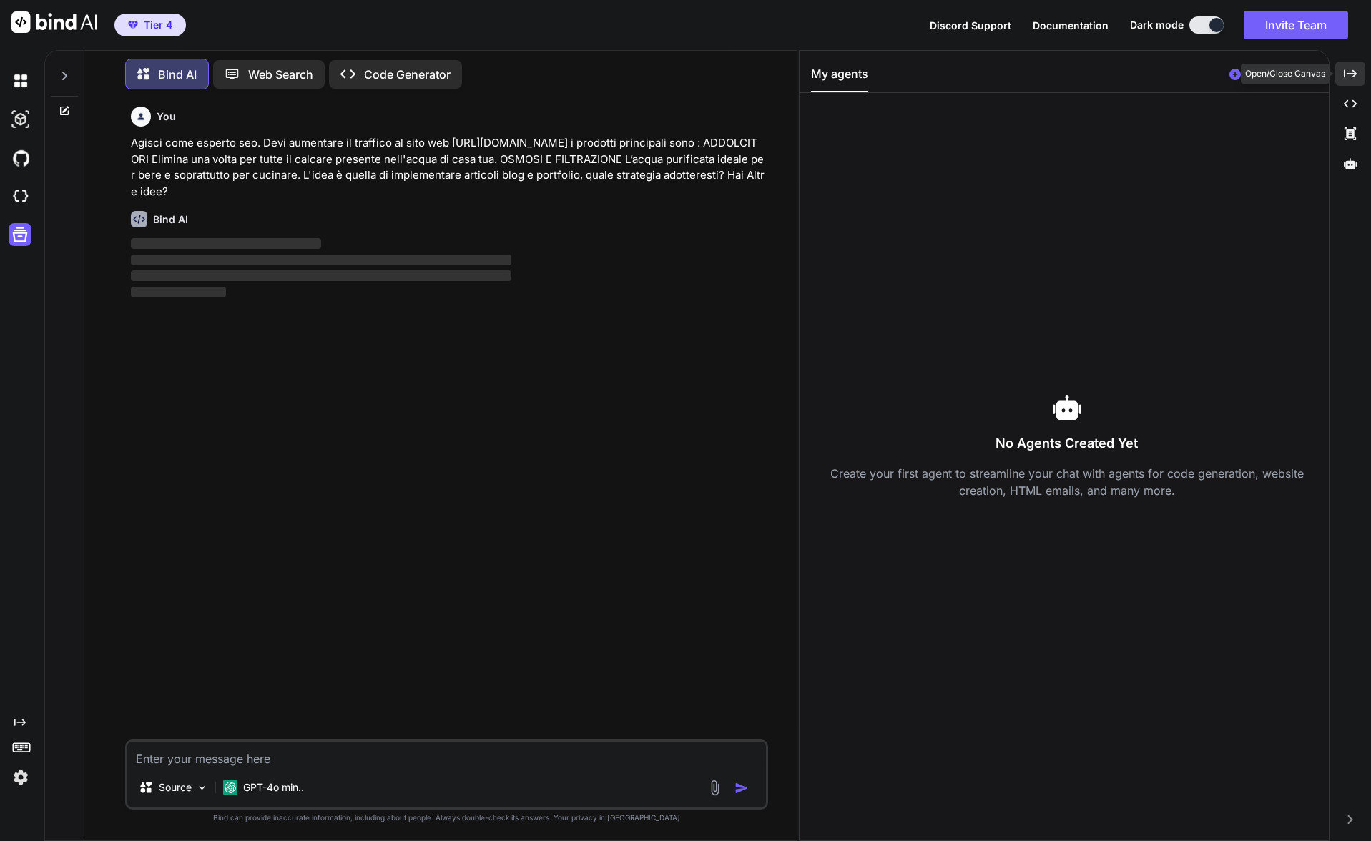
click at [1360, 65] on div "Created with Pixso." at bounding box center [1350, 73] width 30 height 24
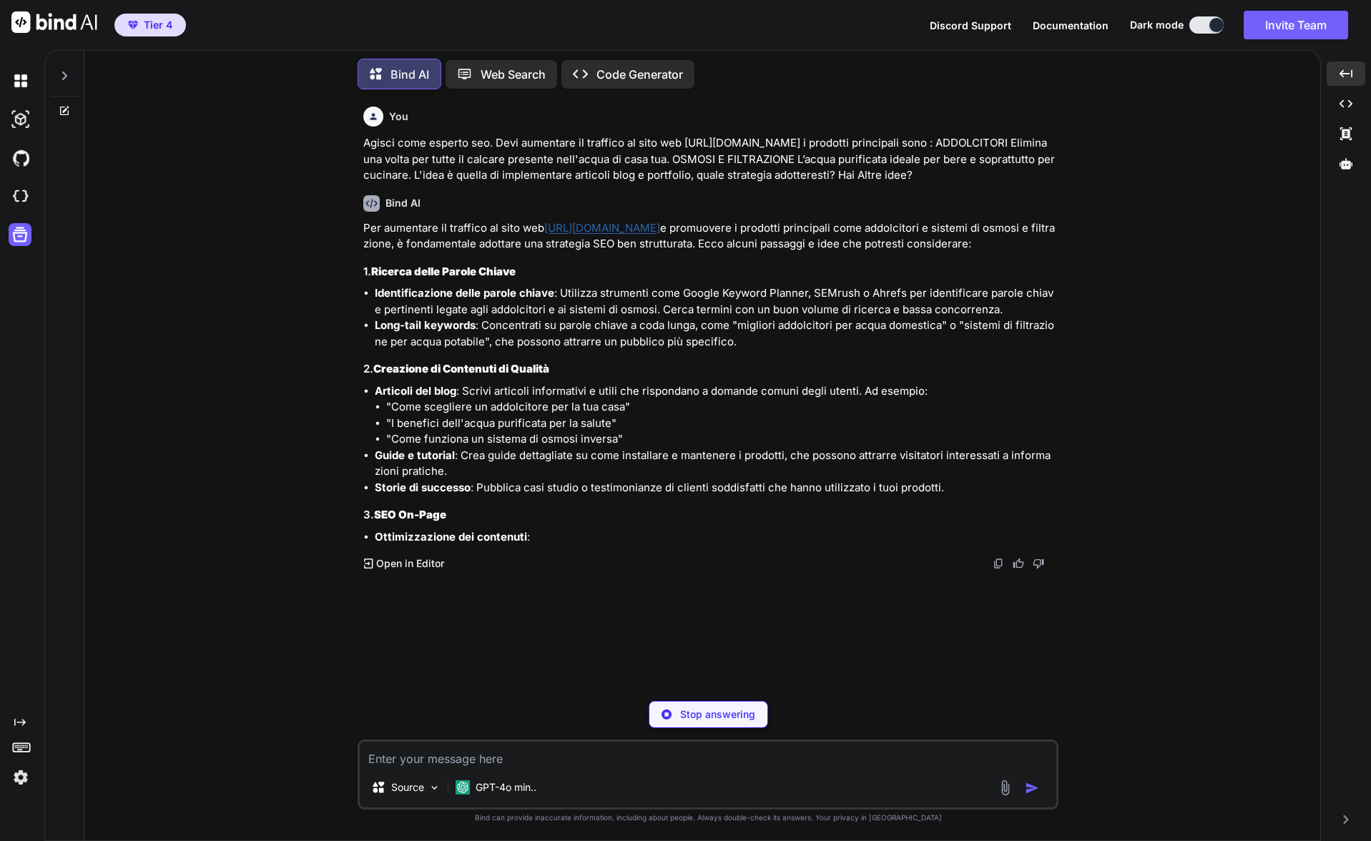
scroll to position [0, 0]
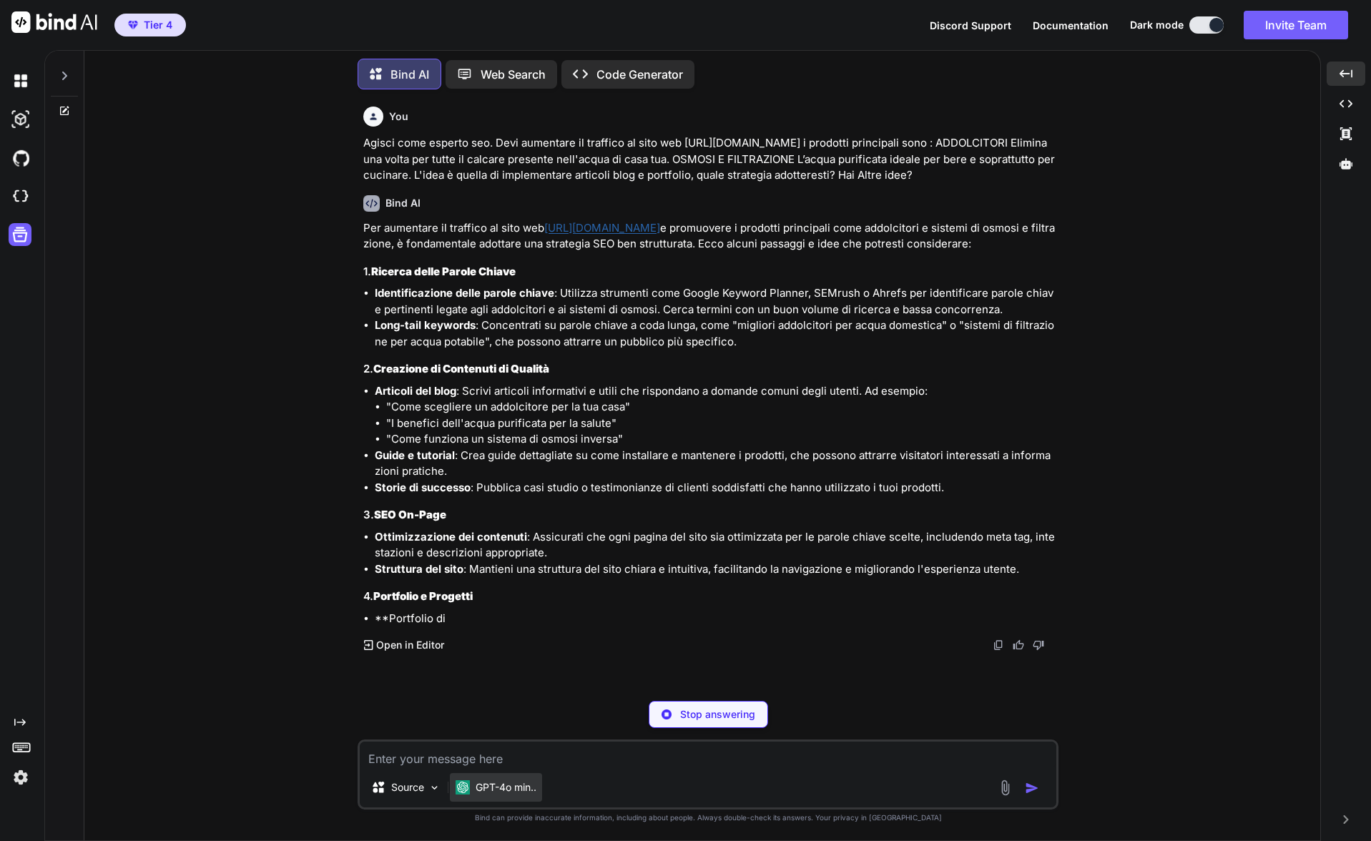
click at [505, 787] on p "GPT-4o min.." at bounding box center [505, 787] width 61 height 14
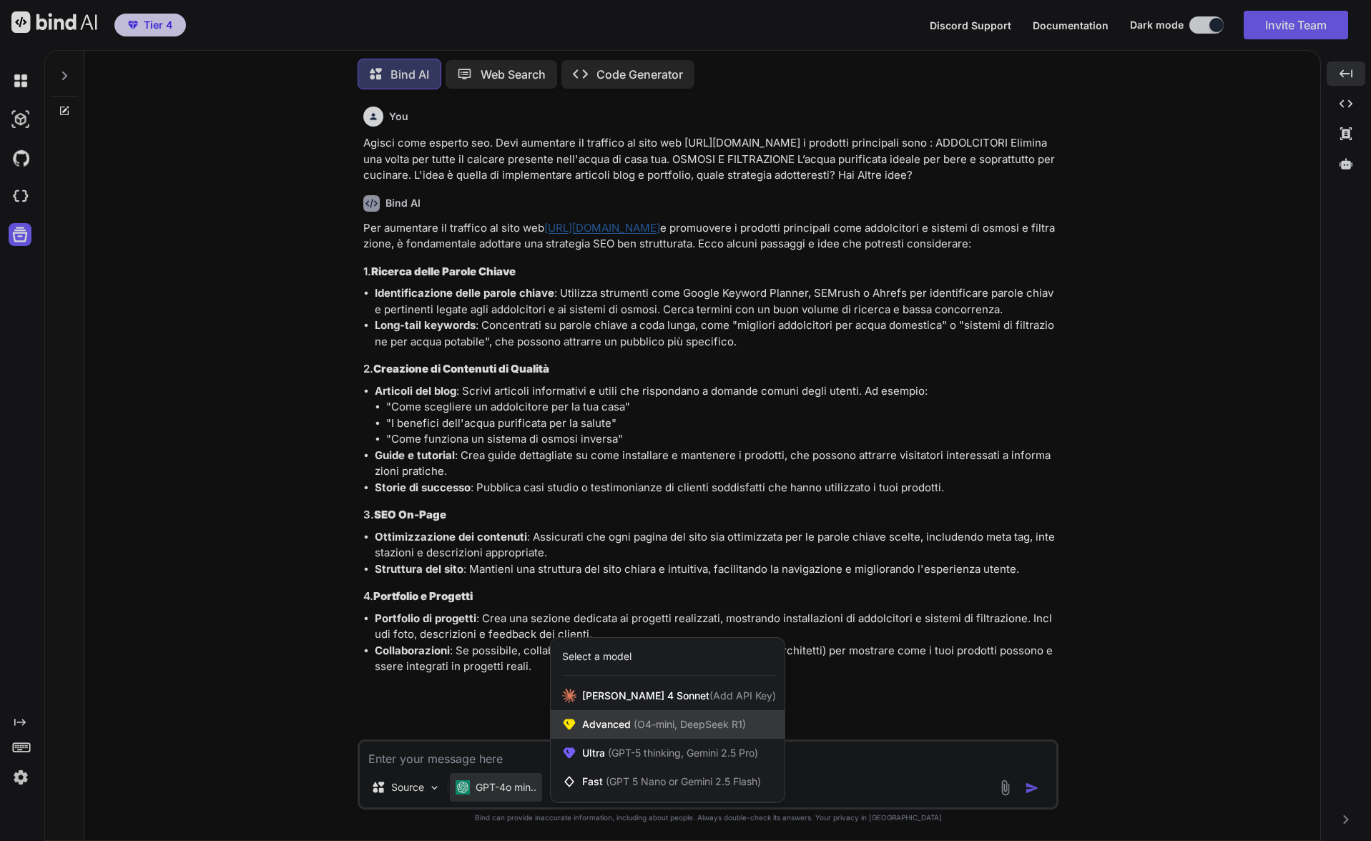
click at [666, 716] on div "Advanced (O4-mini, DeepSeek R1)" at bounding box center [668, 724] width 234 height 29
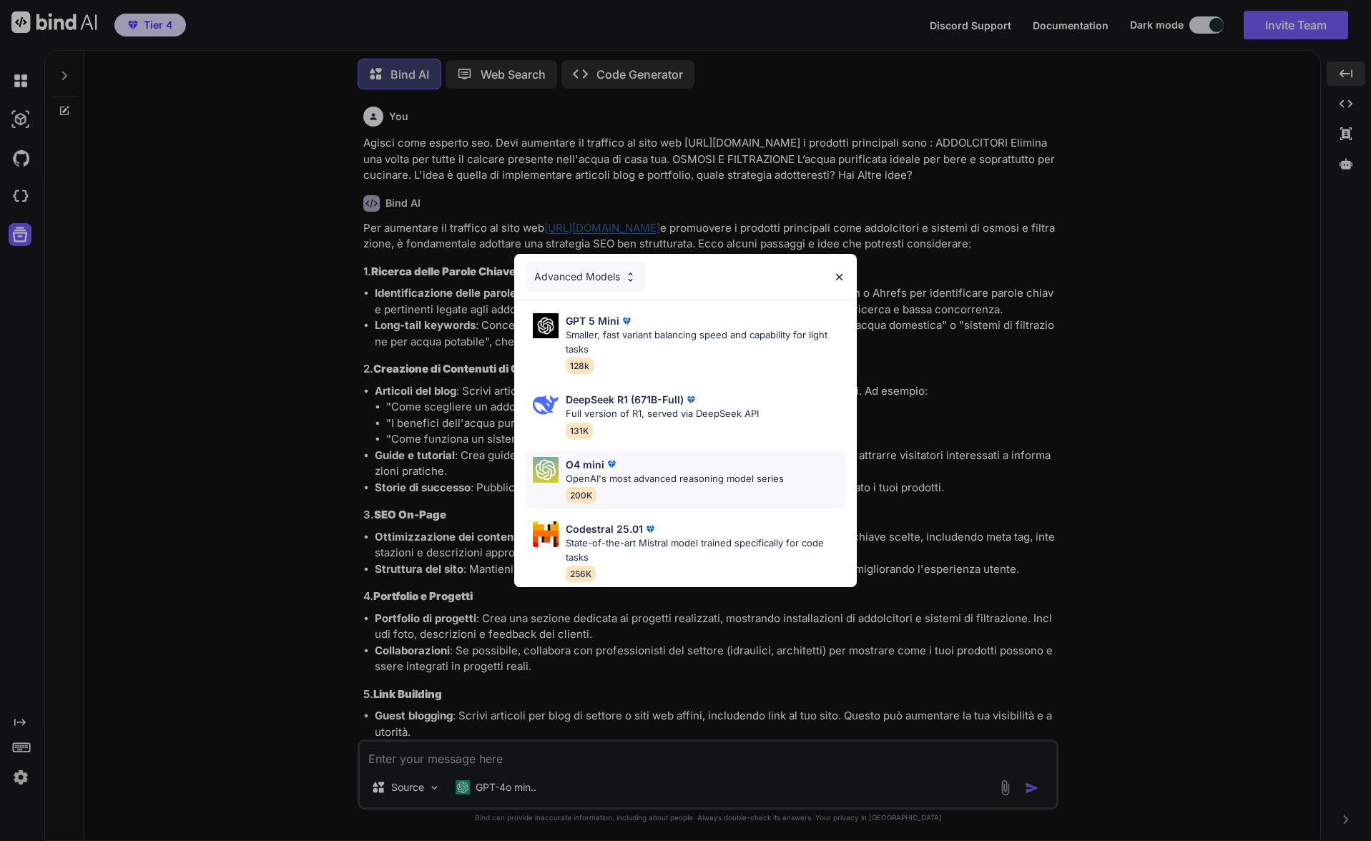
click at [613, 465] on img at bounding box center [611, 464] width 14 height 14
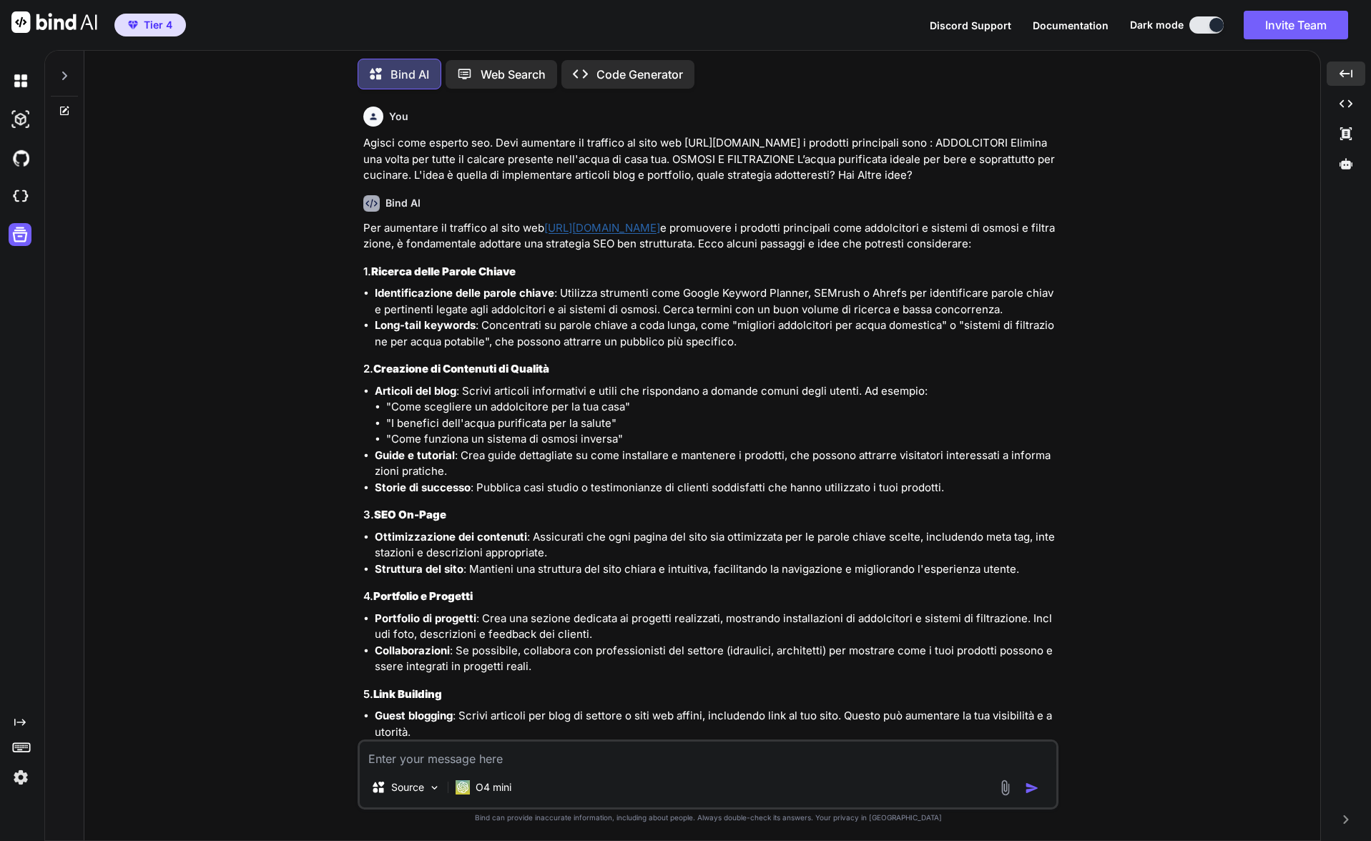
scroll to position [21, 0]
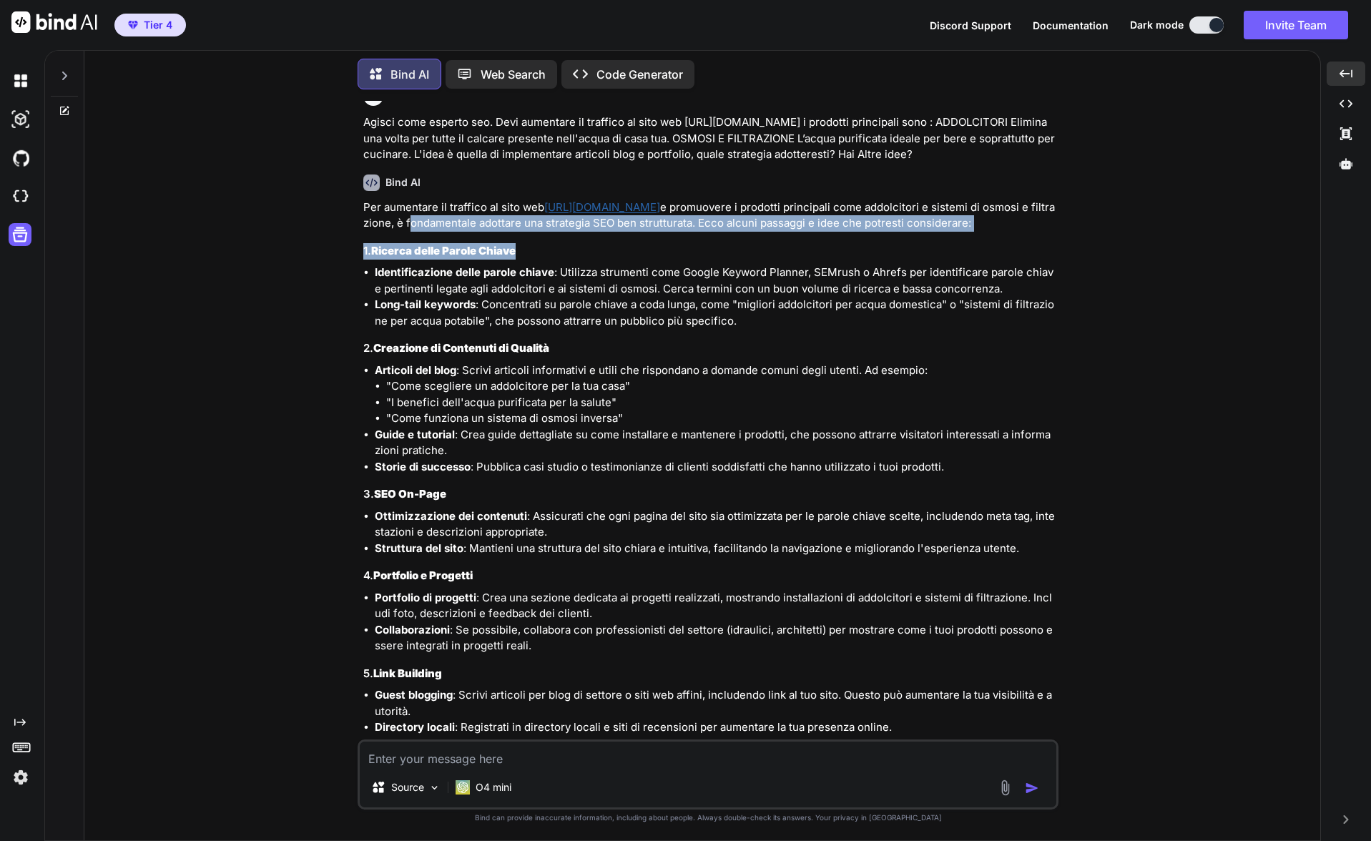
drag, startPoint x: 361, startPoint y: 246, endPoint x: 515, endPoint y: 250, distance: 153.8
click at [525, 250] on div "You Agisci come esperto seo. Devi aumentare il traffico al sito web [URL][DOMAI…" at bounding box center [709, 420] width 698 height 638
click at [515, 250] on strong "Ricerca delle Parole Chiave" at bounding box center [443, 251] width 144 height 14
drag, startPoint x: 526, startPoint y: 249, endPoint x: 353, endPoint y: 249, distance: 173.0
click at [353, 249] on div "You Agisci come esperto seo. Devi aumentare il traffico al sito web [URL][DOMAI…" at bounding box center [708, 470] width 1224 height 739
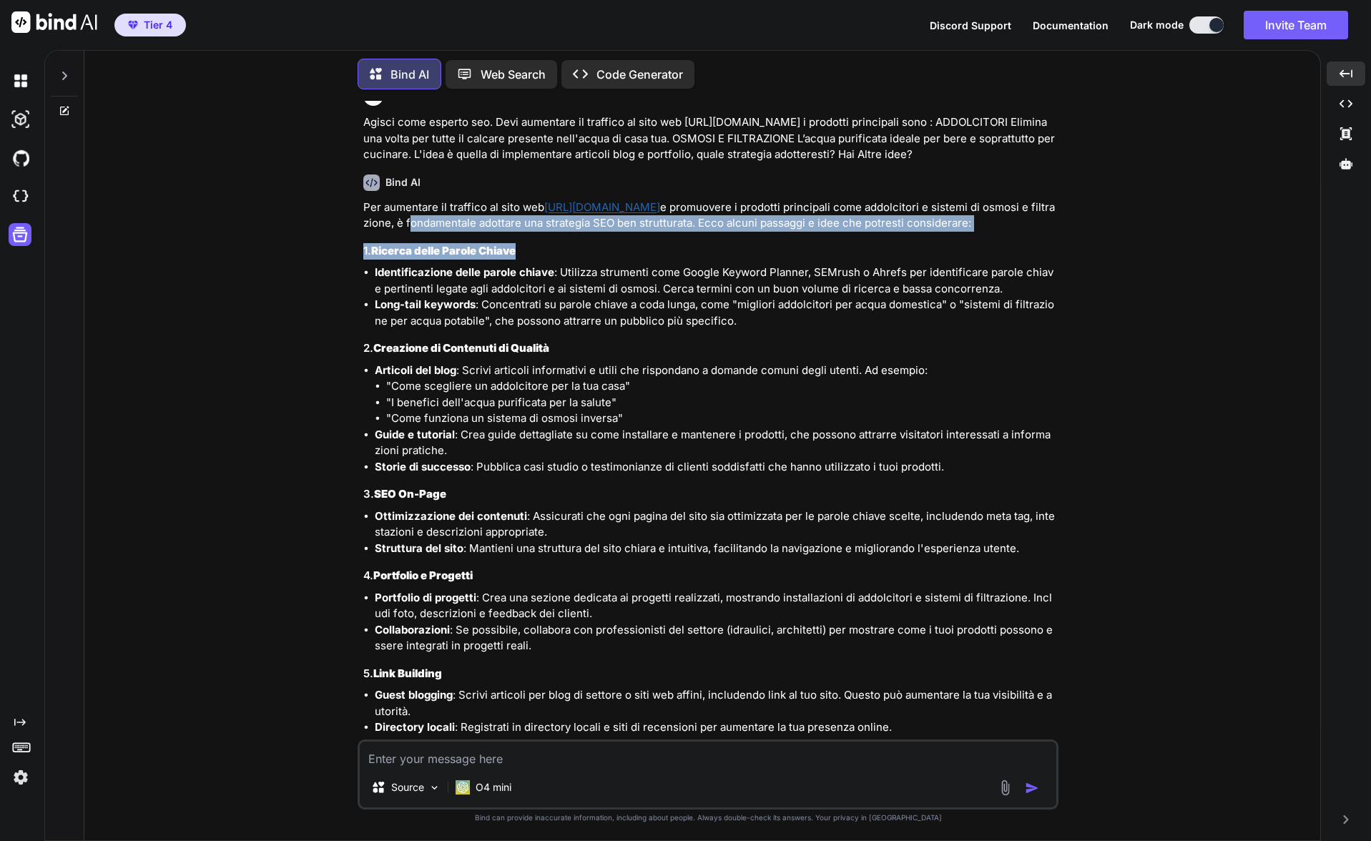
copy div "e promuovere i prodotti principali come addolcitori e sistemi di osmosi e filtr…"
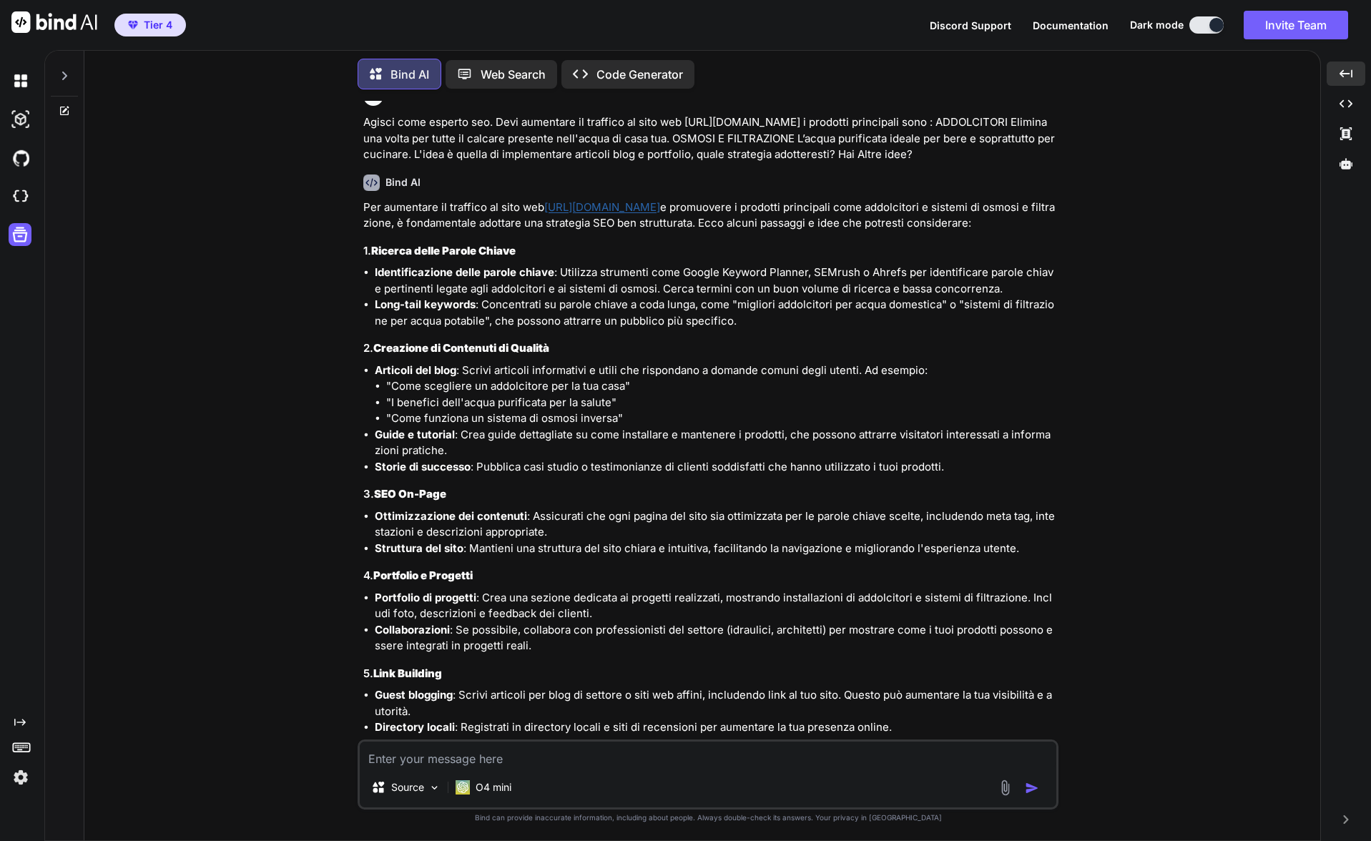
drag, startPoint x: 398, startPoint y: 764, endPoint x: 450, endPoint y: 756, distance: 52.1
click at [410, 761] on textarea at bounding box center [708, 754] width 696 height 26
paste textarea "1. Ricerca delle Parole Chiave"
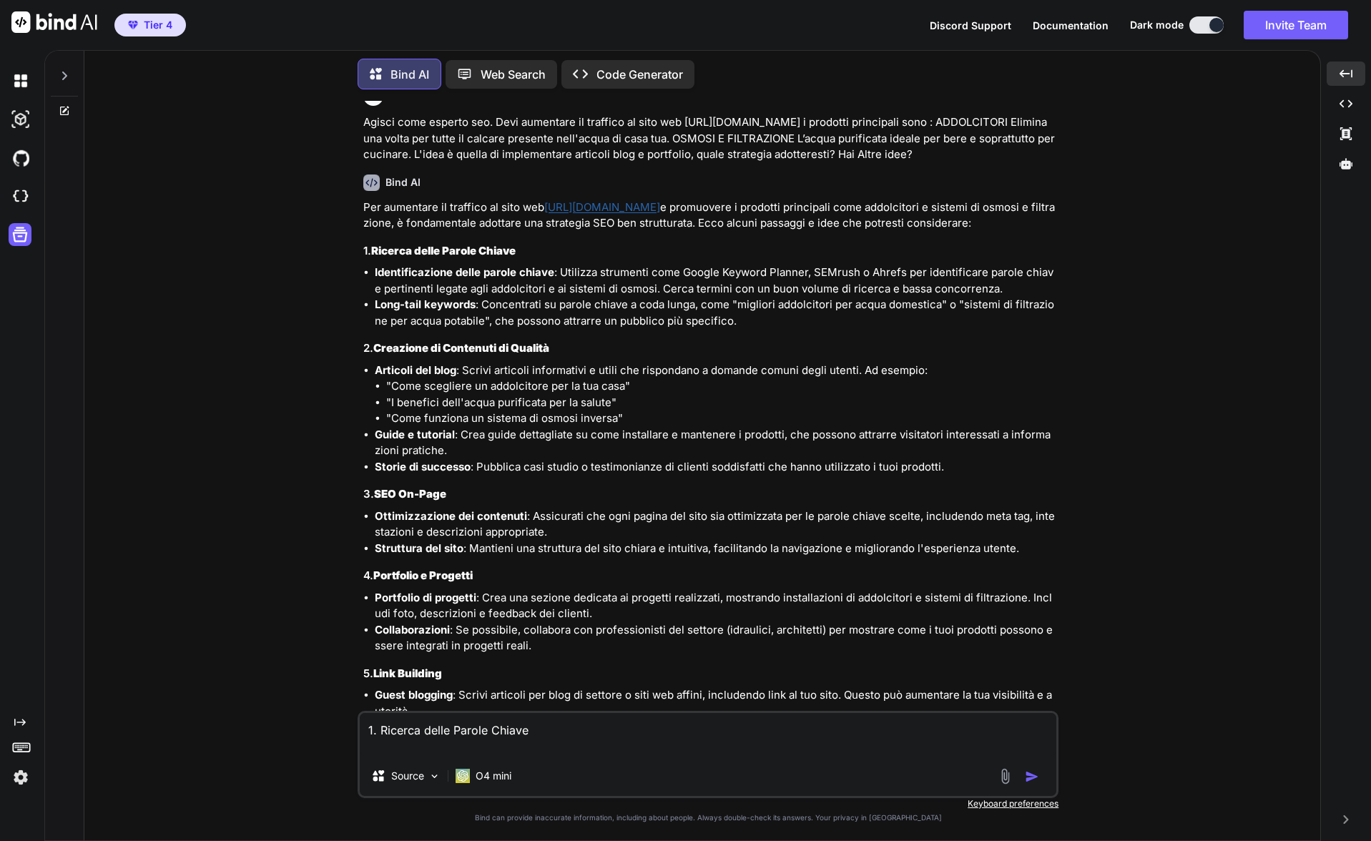
type textarea "1. Ricerca delle Parole Chiave"
click at [1028, 776] on img "button" at bounding box center [1032, 776] width 14 height 14
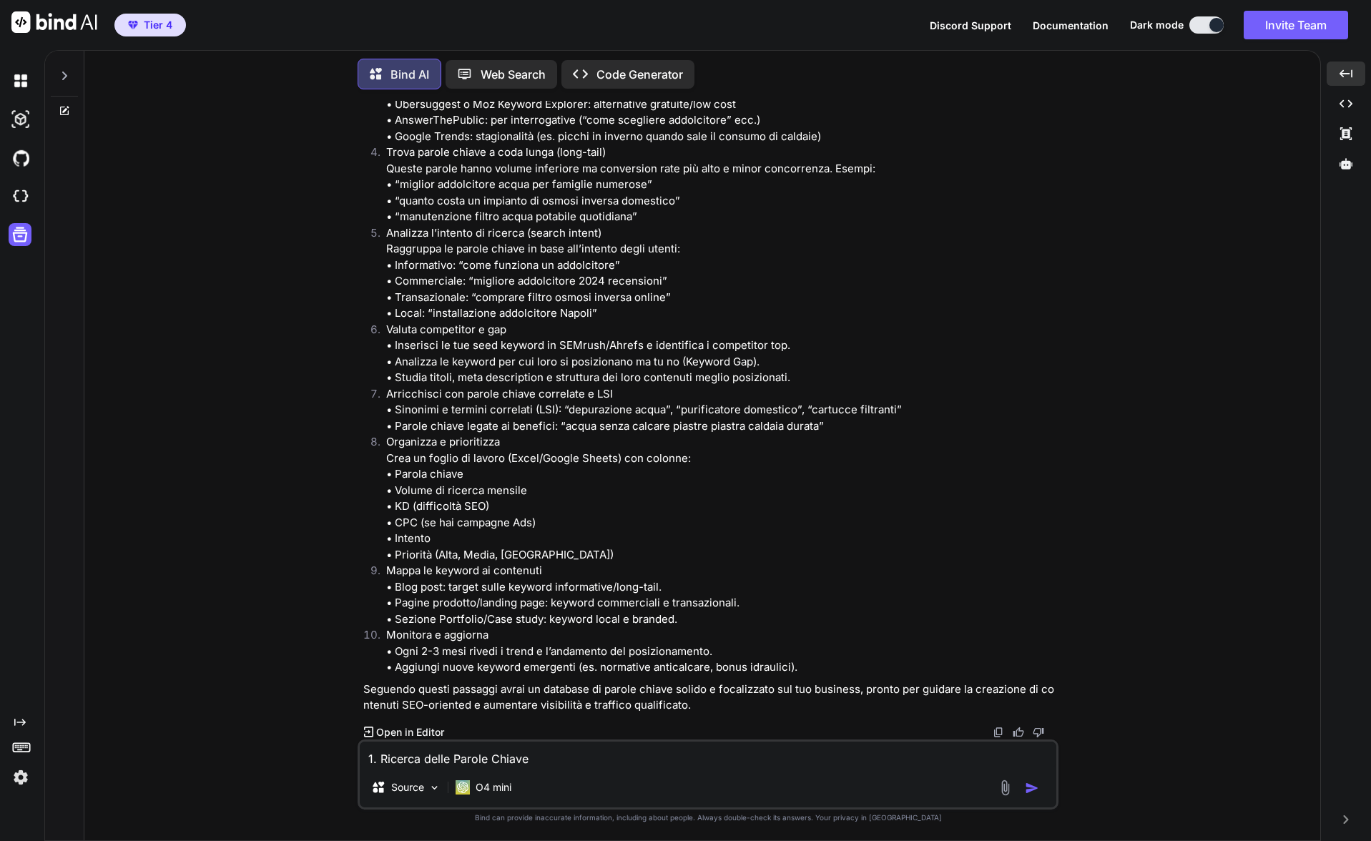
scroll to position [1940, 0]
click at [432, 759] on textarea "1. Ricerca delle Parole Chiave" at bounding box center [708, 754] width 696 height 26
type textarea "esegui tu la ricerca"
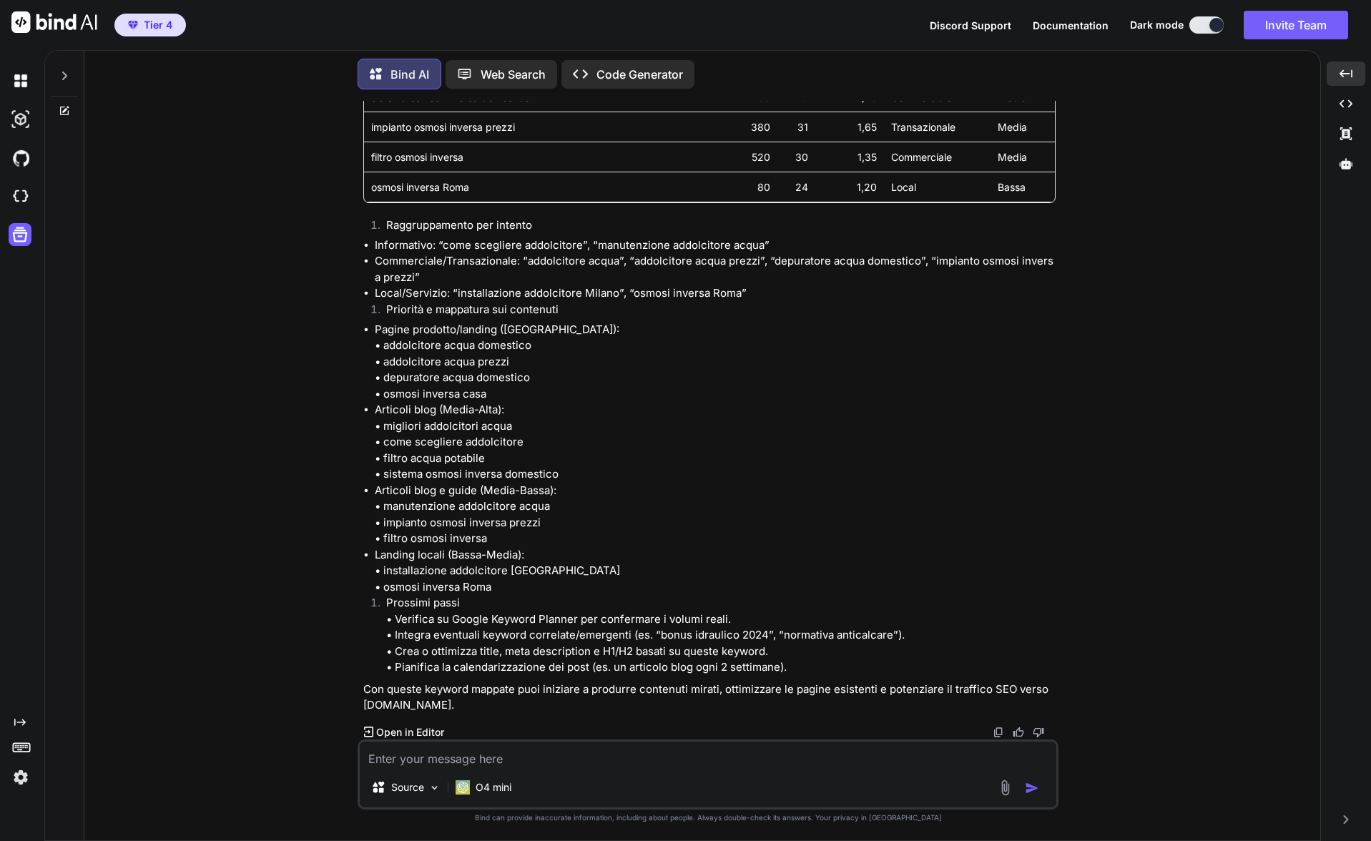
scroll to position [3119, 0]
click at [414, 774] on div "Source" at bounding box center [405, 787] width 81 height 29
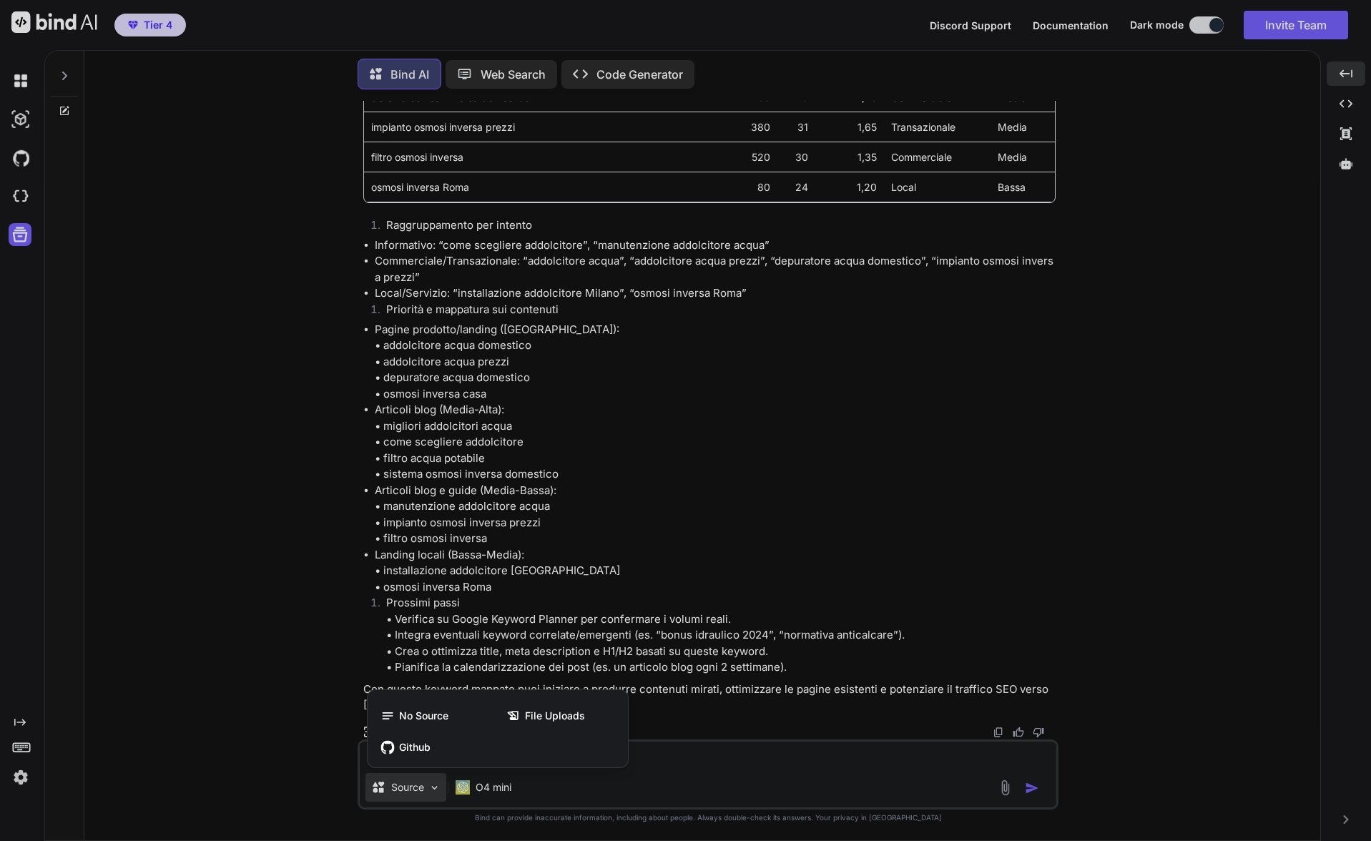
click at [759, 754] on div at bounding box center [685, 420] width 1371 height 841
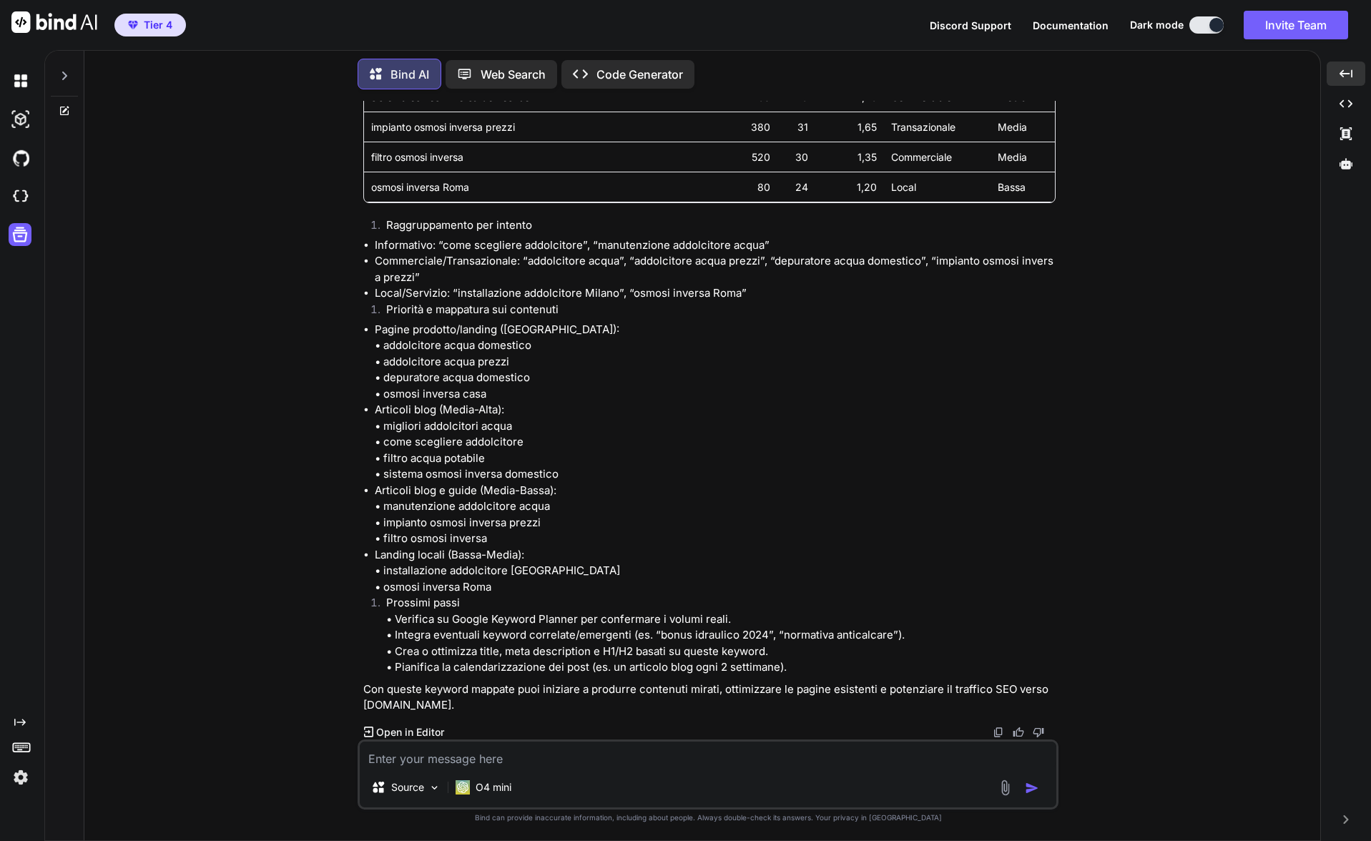
click at [674, 755] on textarea at bounding box center [708, 754] width 696 height 26
paste textarea "un piano editoriale strategico."
type textarea "un piano editoriale strategico."
paste textarea "un piano editoriale strategico."
type textarea "organizza un piano editoriale strategico."
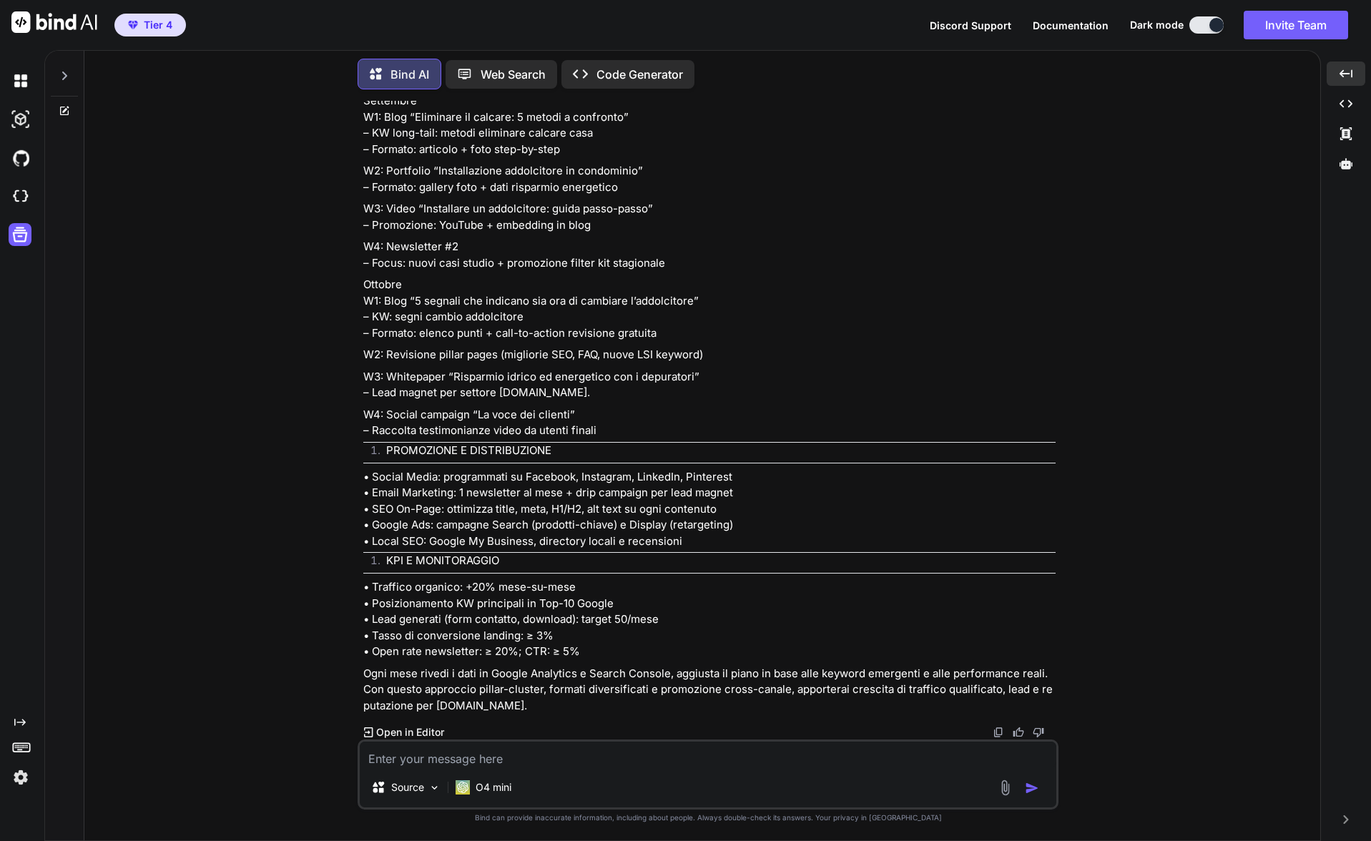
scroll to position [5928, 0]
click at [515, 75] on p "Web Search" at bounding box center [512, 74] width 65 height 17
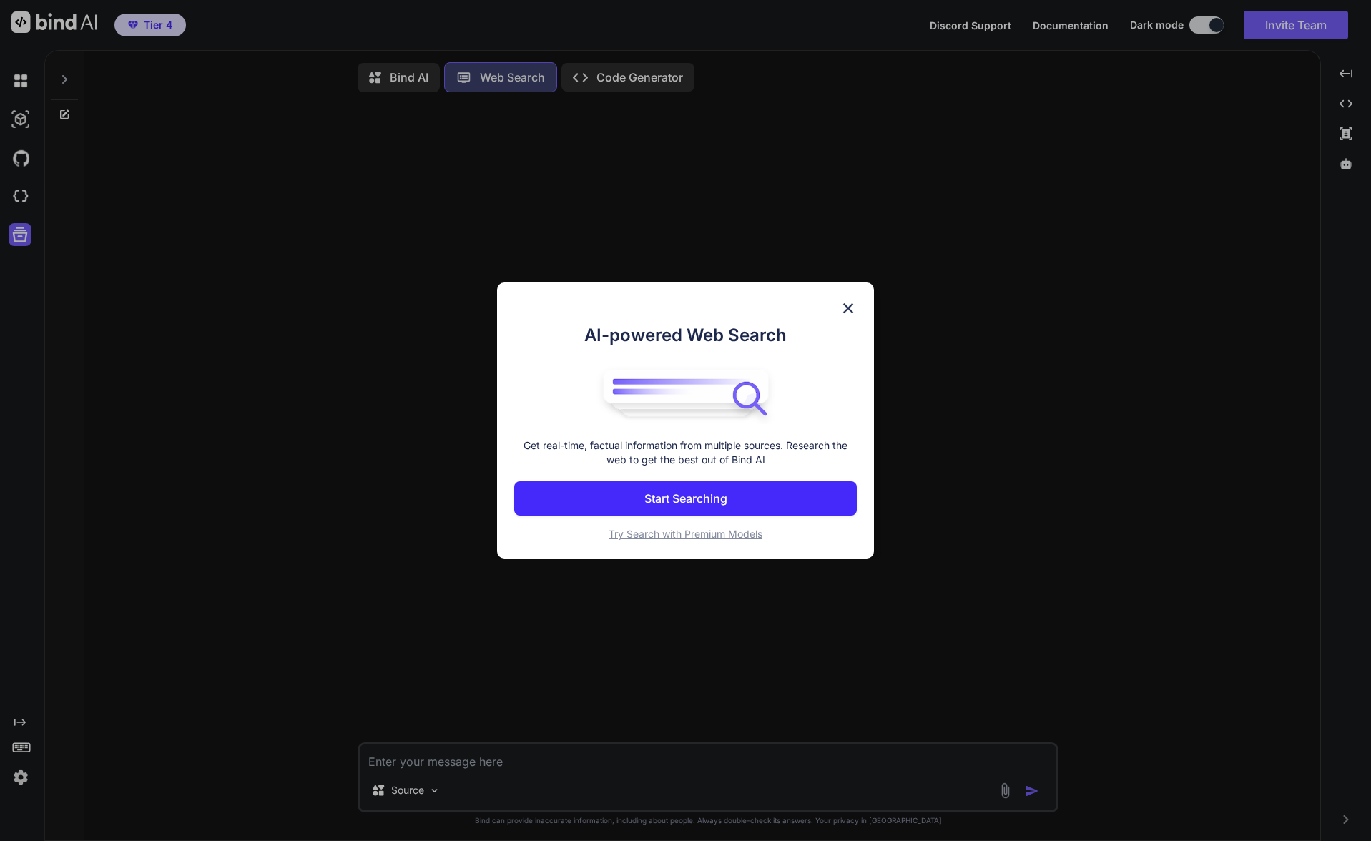
scroll to position [6, 0]
click at [641, 65] on div "AI-powered Web Search Get real-time, factual information from multiple sources.…" at bounding box center [685, 420] width 1371 height 841
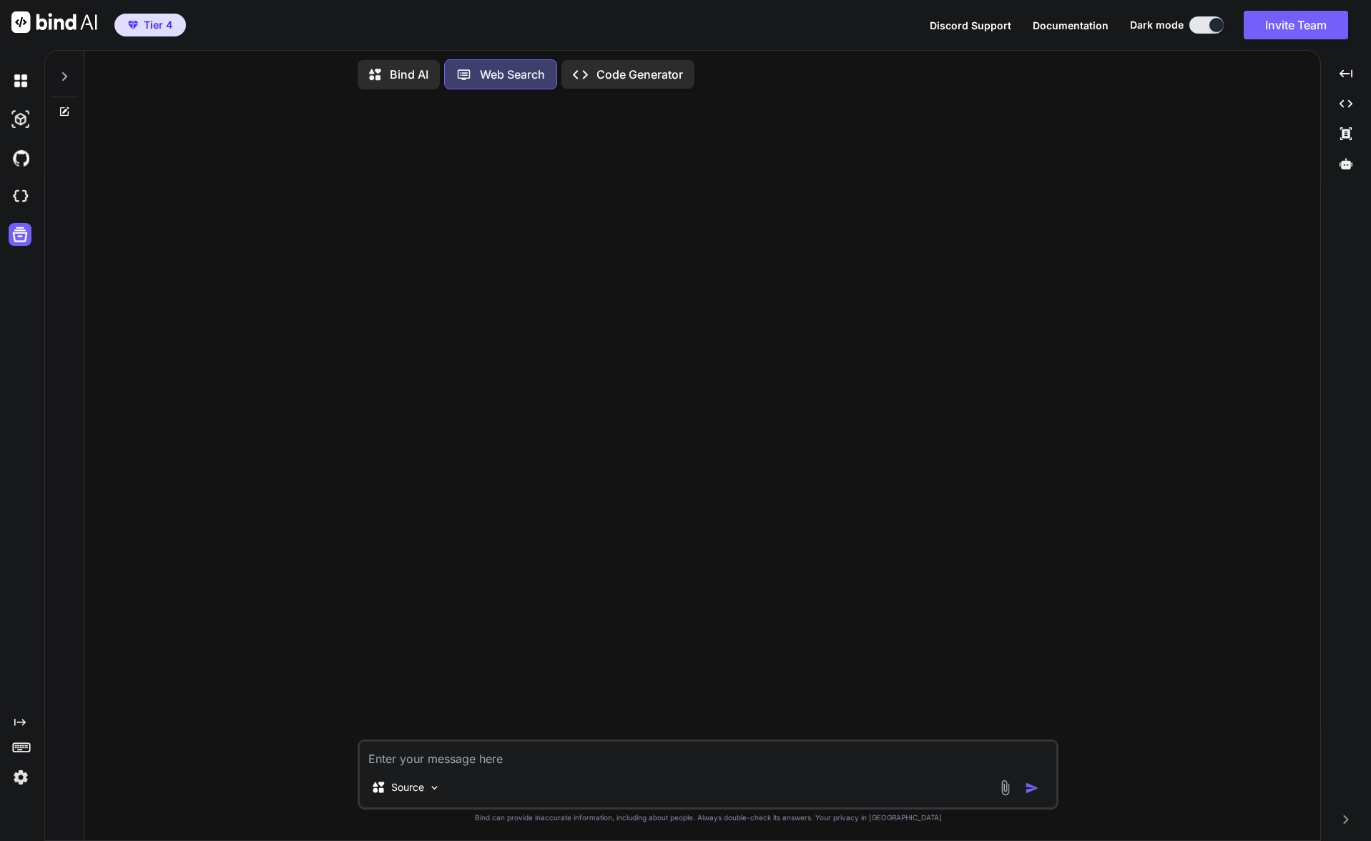
click at [641, 66] on p "Code Generator" at bounding box center [639, 74] width 87 height 17
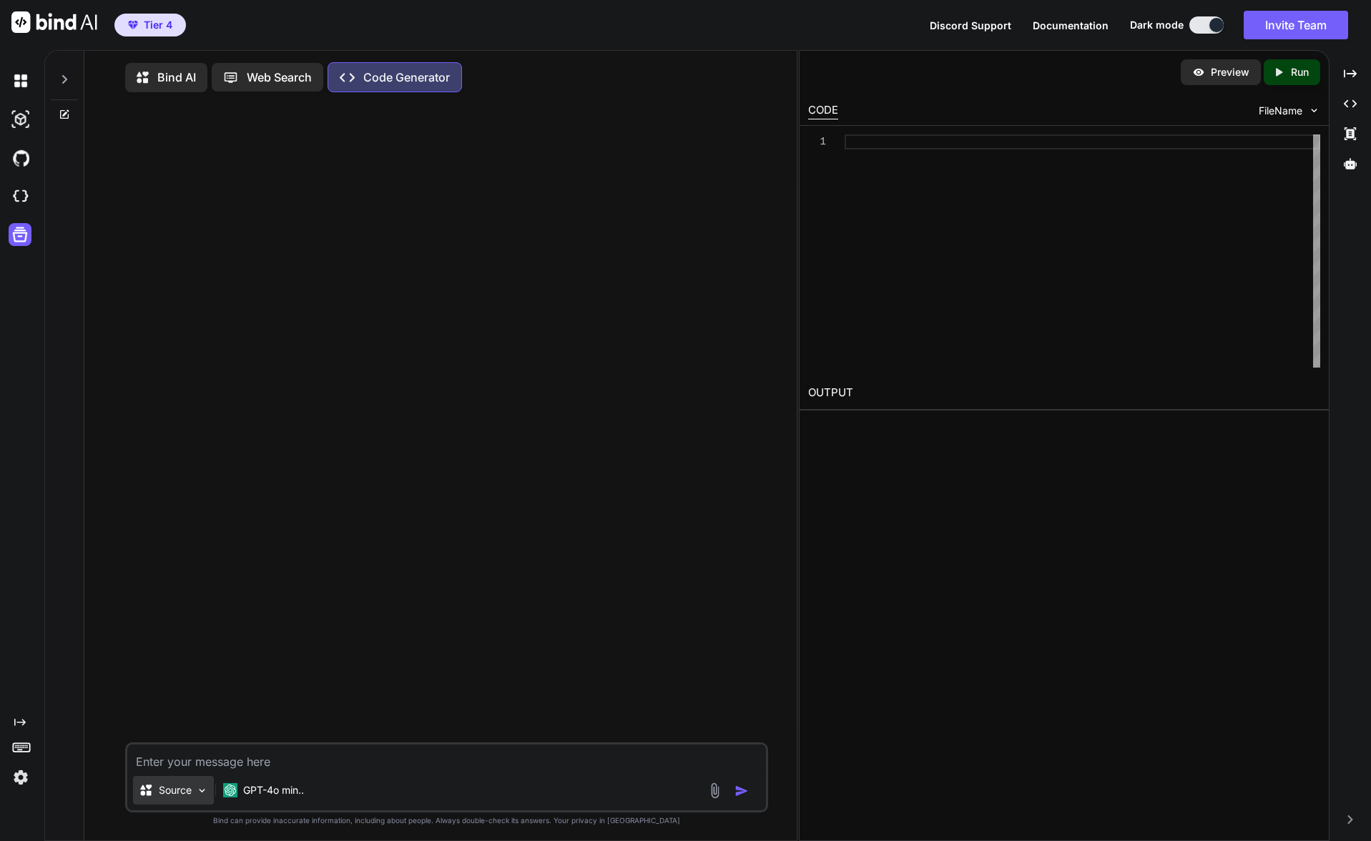
click at [177, 797] on p "Source" at bounding box center [175, 790] width 33 height 14
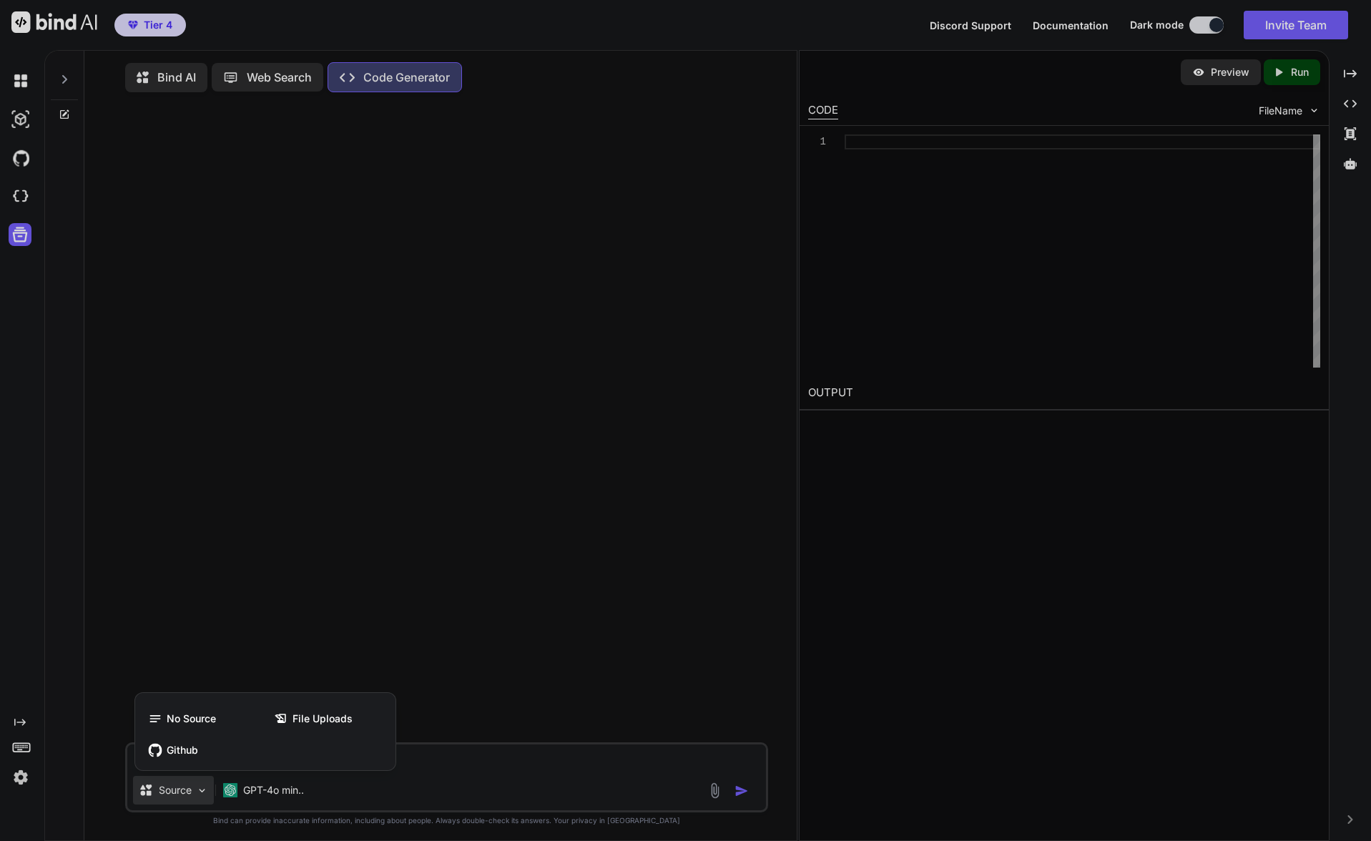
click at [619, 768] on div at bounding box center [685, 420] width 1371 height 841
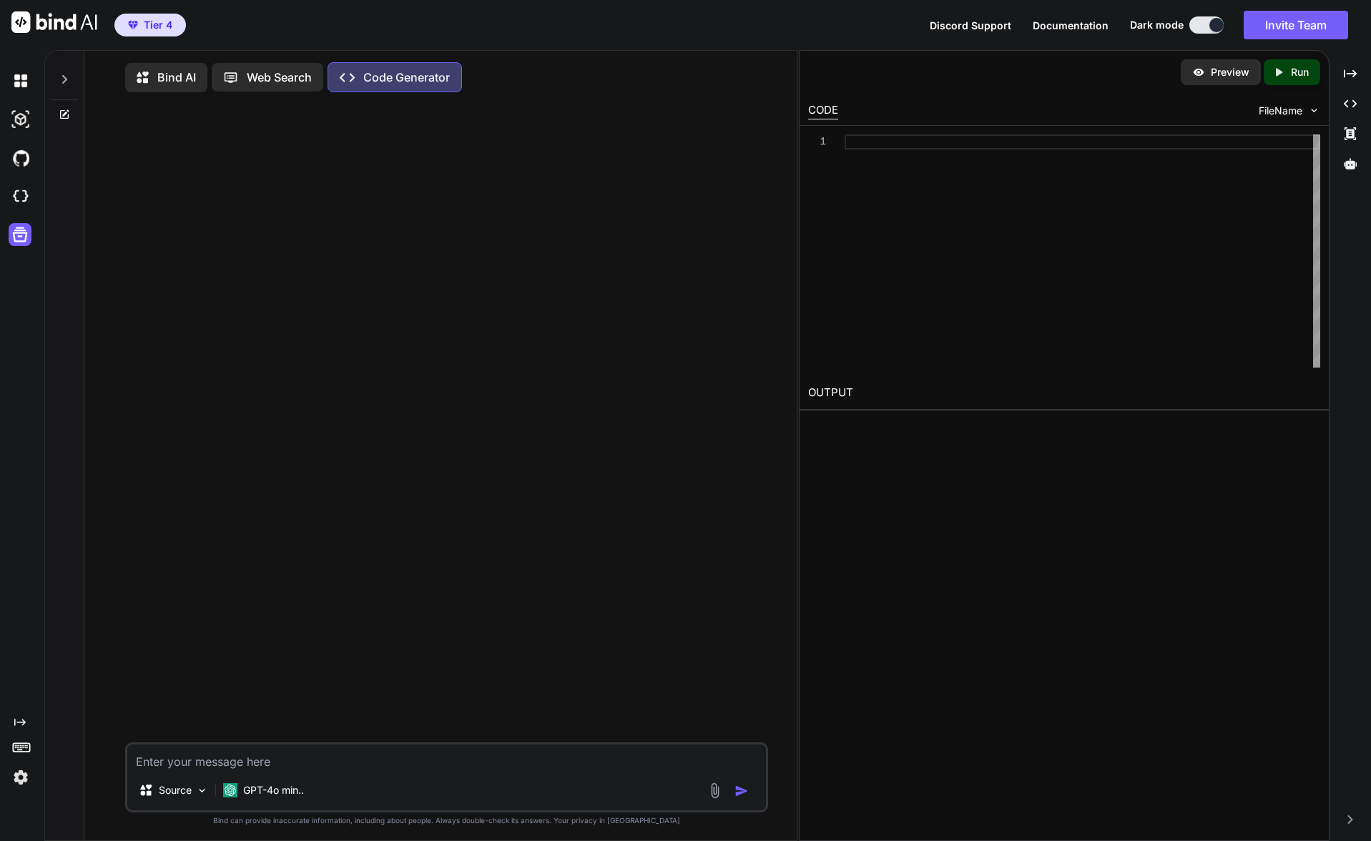
click at [1195, 27] on button at bounding box center [1206, 24] width 34 height 17
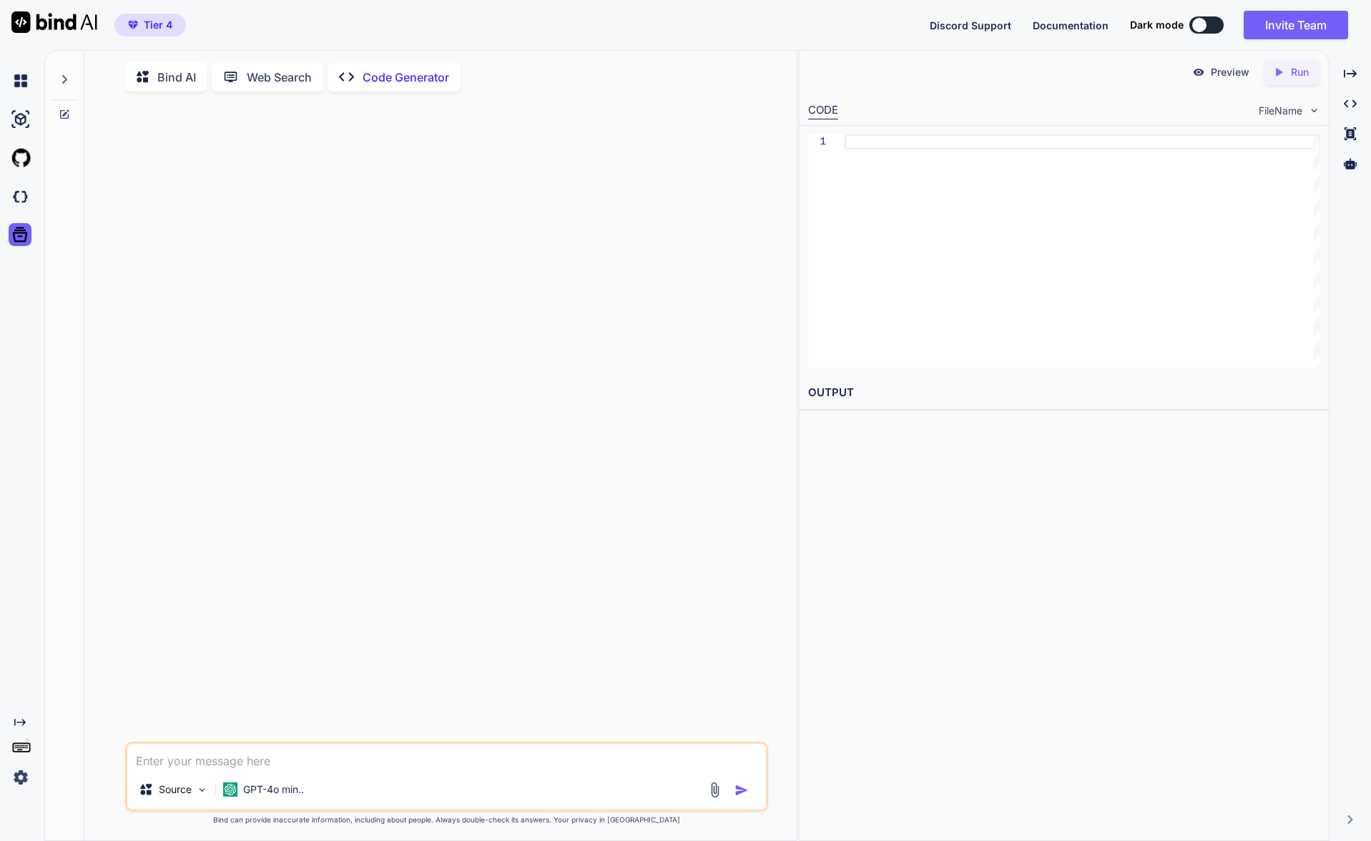
click at [1198, 25] on div at bounding box center [1199, 25] width 14 height 14
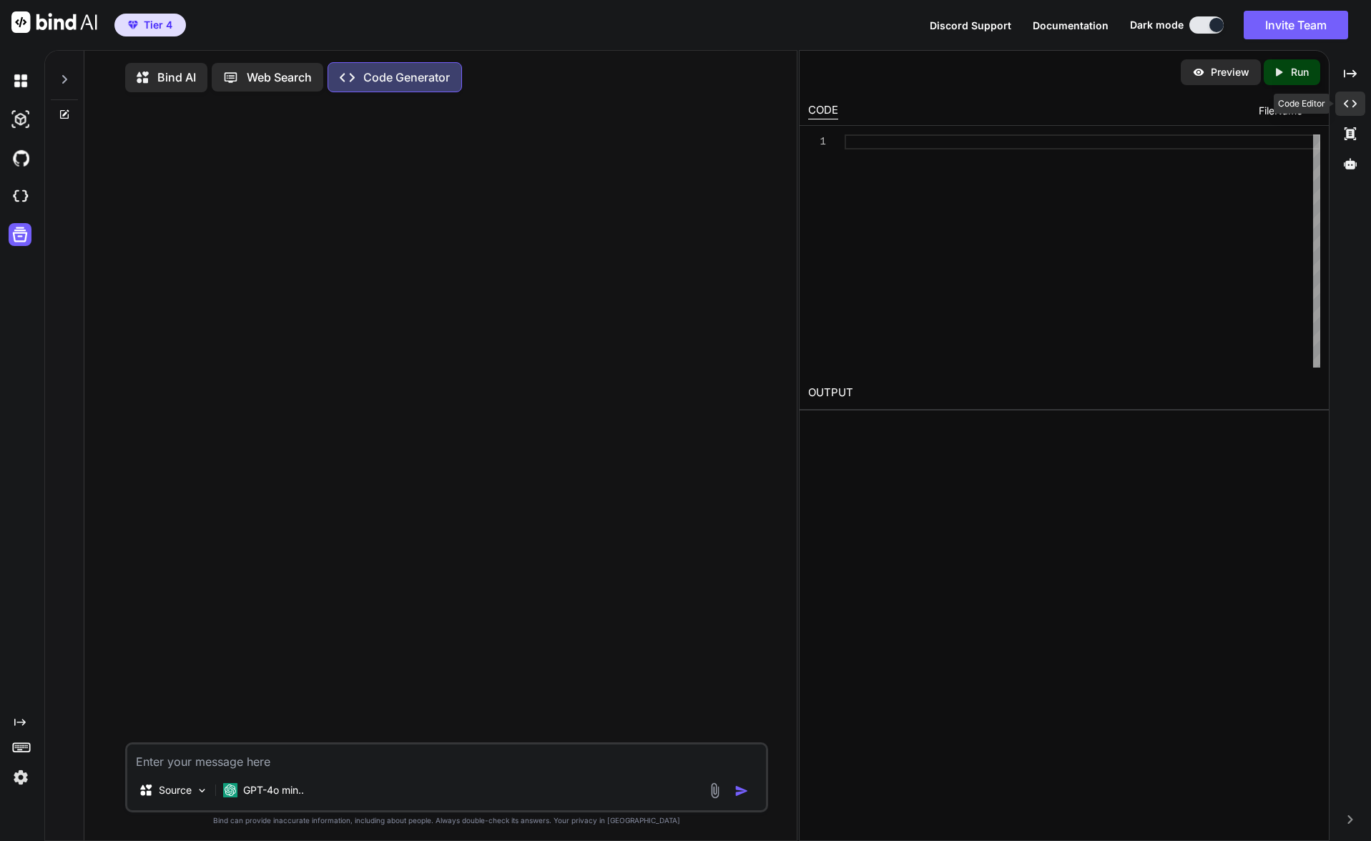
click at [1339, 102] on div "Created with Pixso." at bounding box center [1350, 104] width 30 height 24
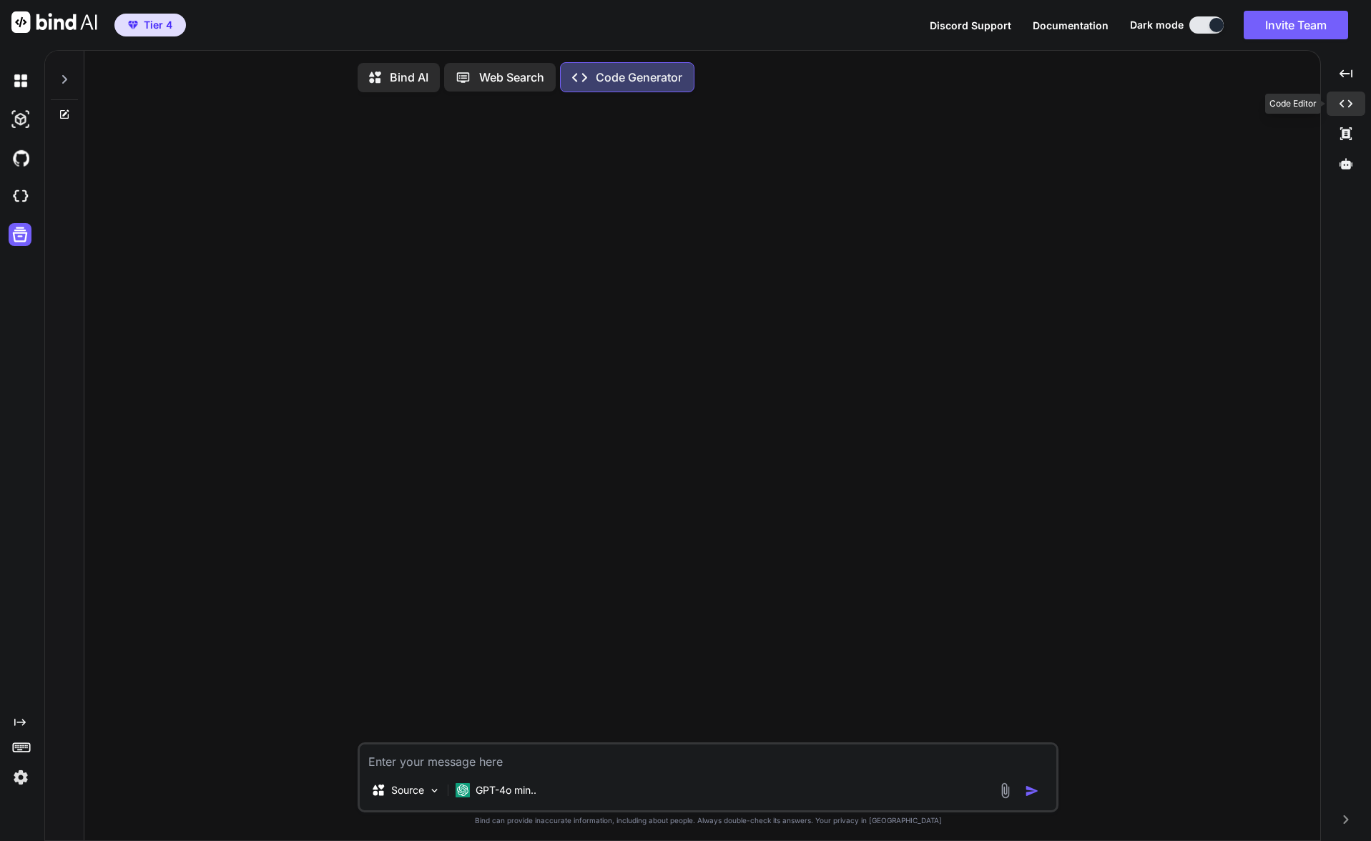
click at [1343, 105] on icon "Created with Pixso." at bounding box center [1345, 103] width 13 height 13
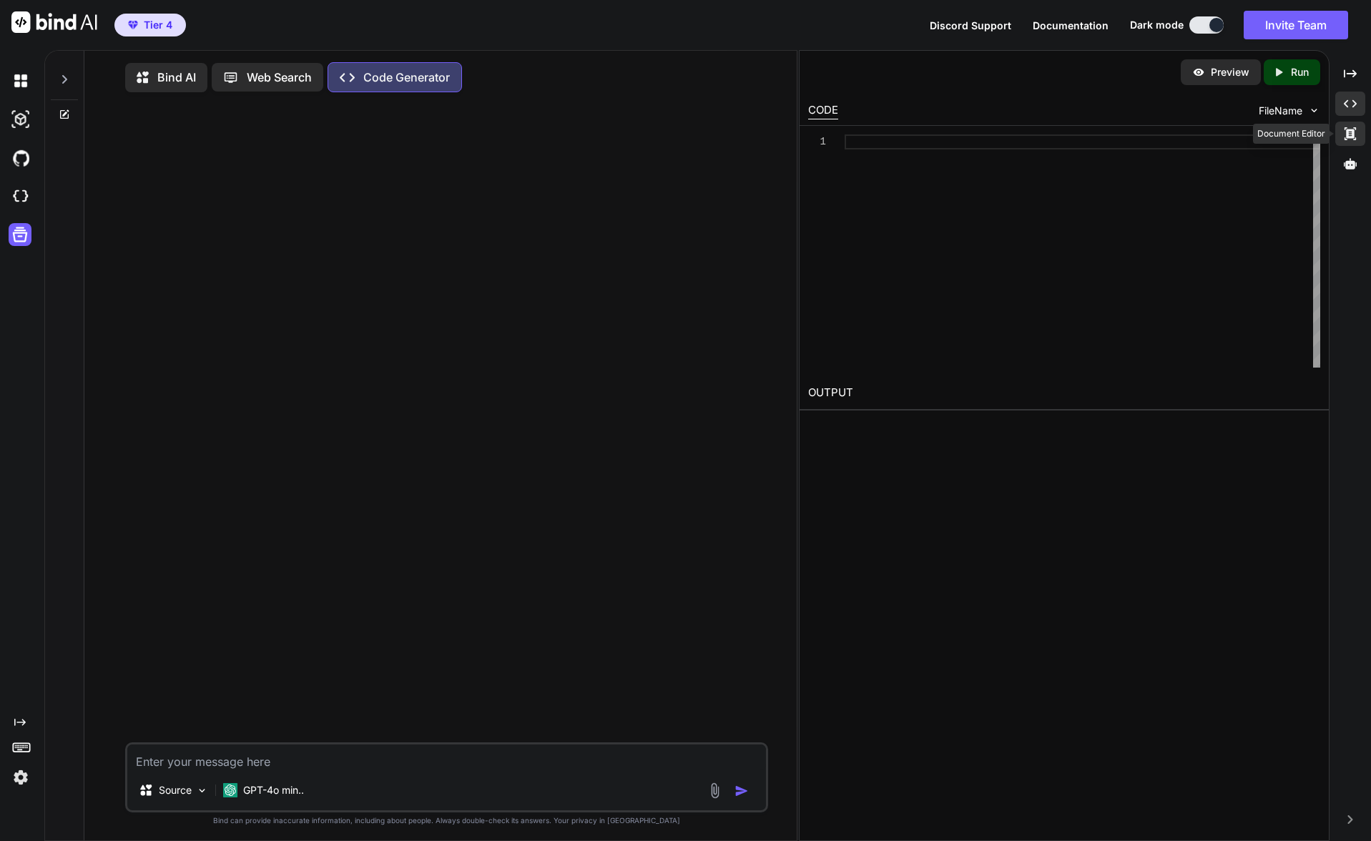
click at [1345, 129] on icon at bounding box center [1349, 133] width 11 height 13
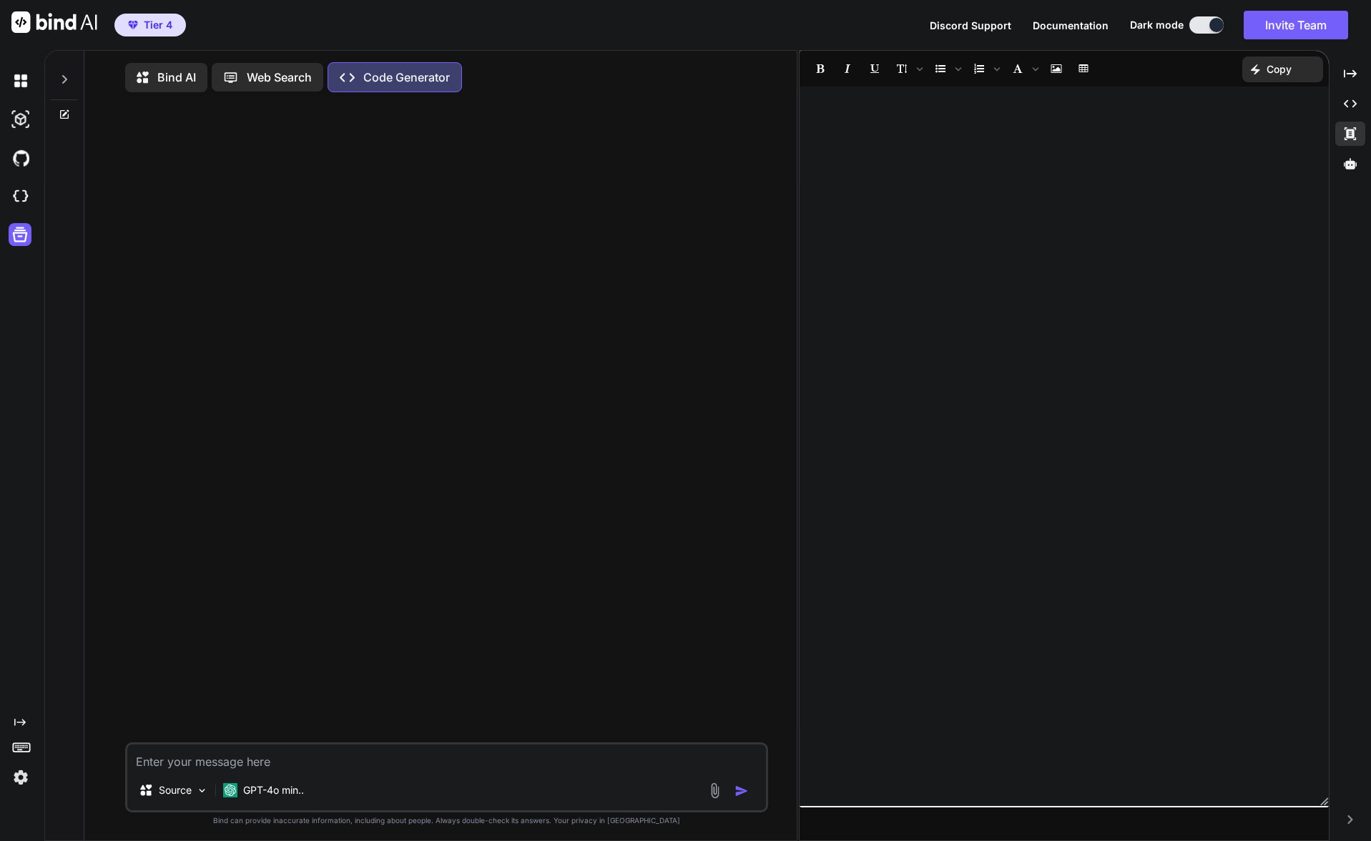
click at [1150, 129] on div at bounding box center [1063, 446] width 529 height 705
click at [1347, 161] on icon at bounding box center [1349, 163] width 13 height 11
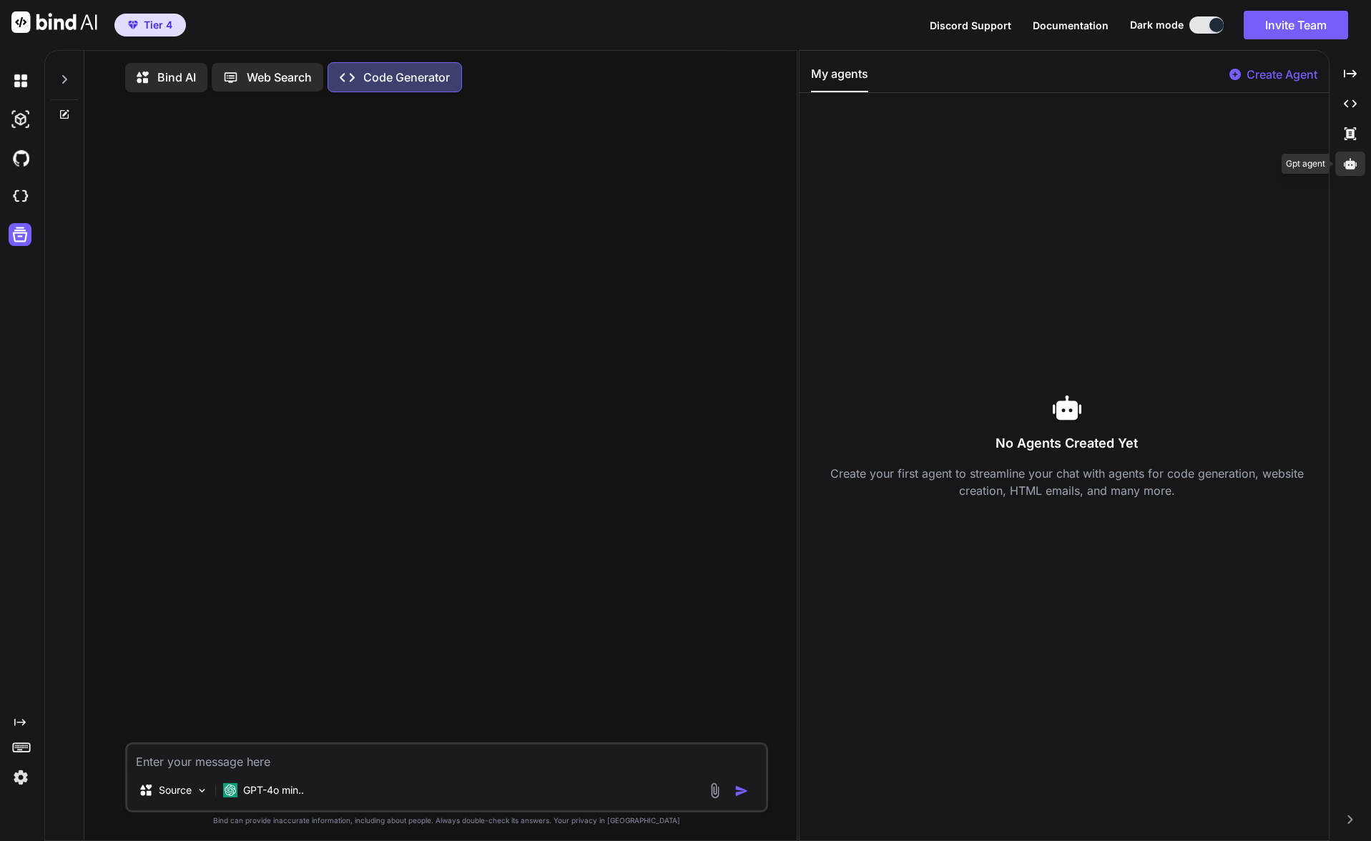
click at [1347, 161] on icon at bounding box center [1349, 163] width 13 height 11
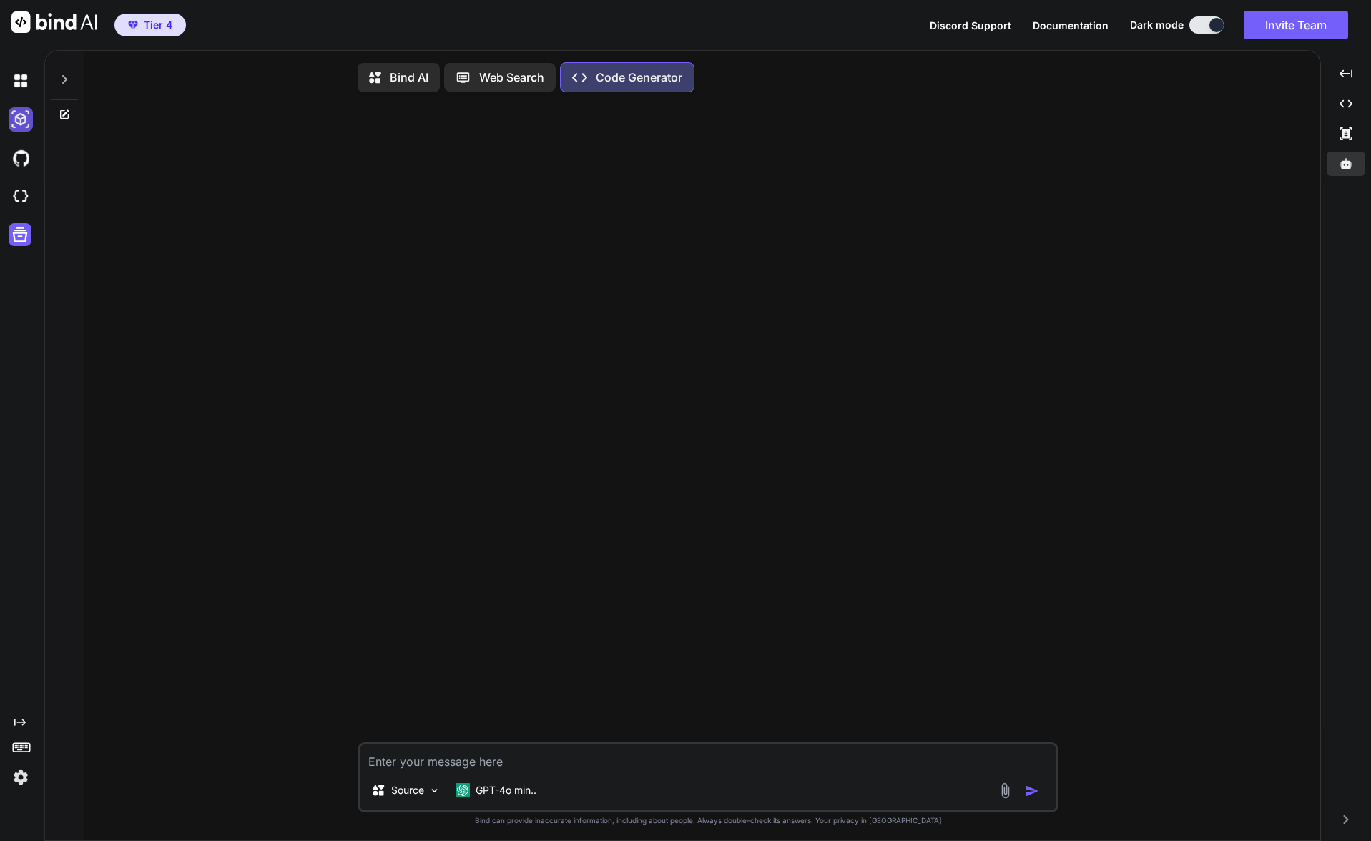
click at [22, 119] on img at bounding box center [21, 119] width 24 height 24
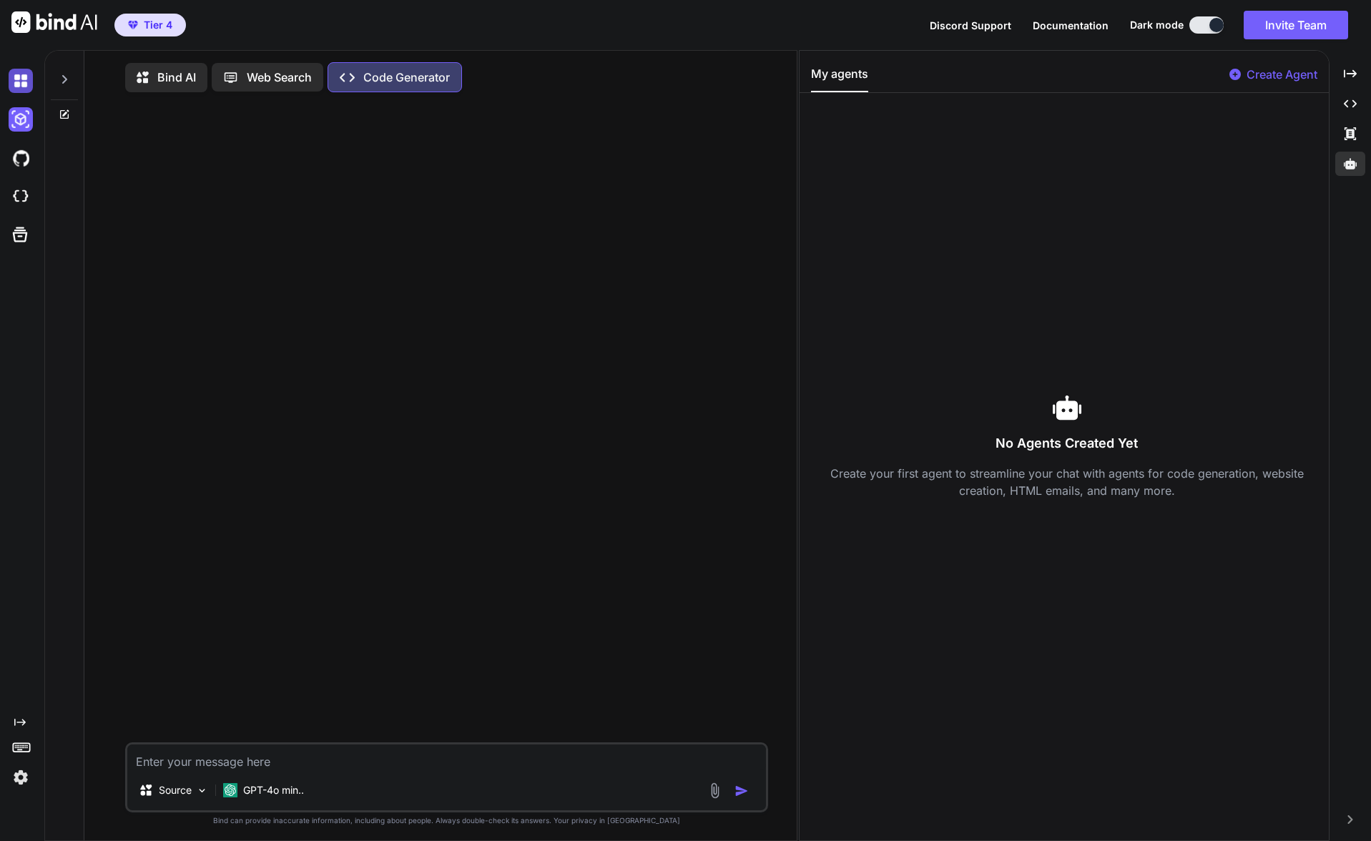
click at [22, 84] on img at bounding box center [21, 81] width 24 height 24
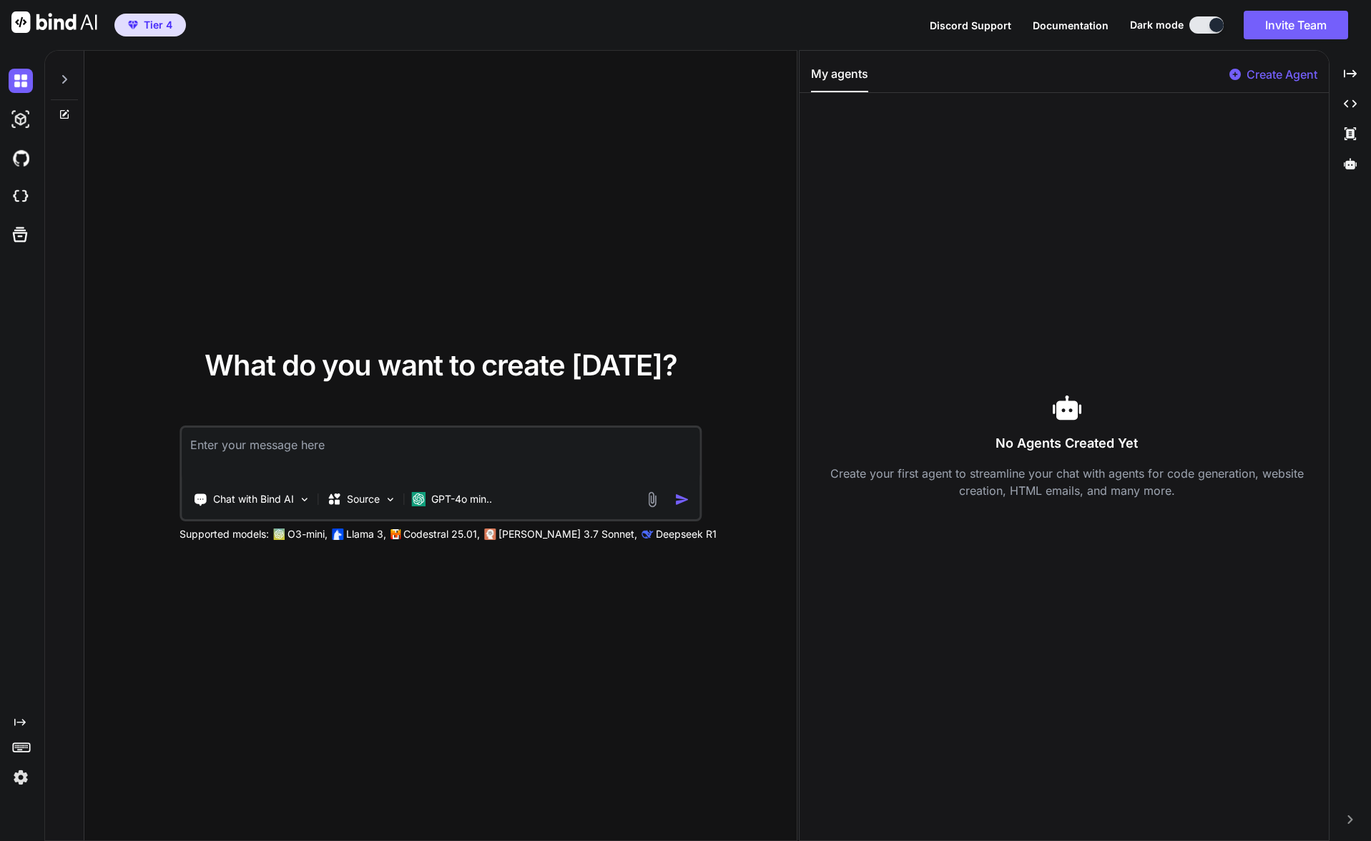
click at [71, 82] on div at bounding box center [64, 75] width 27 height 49
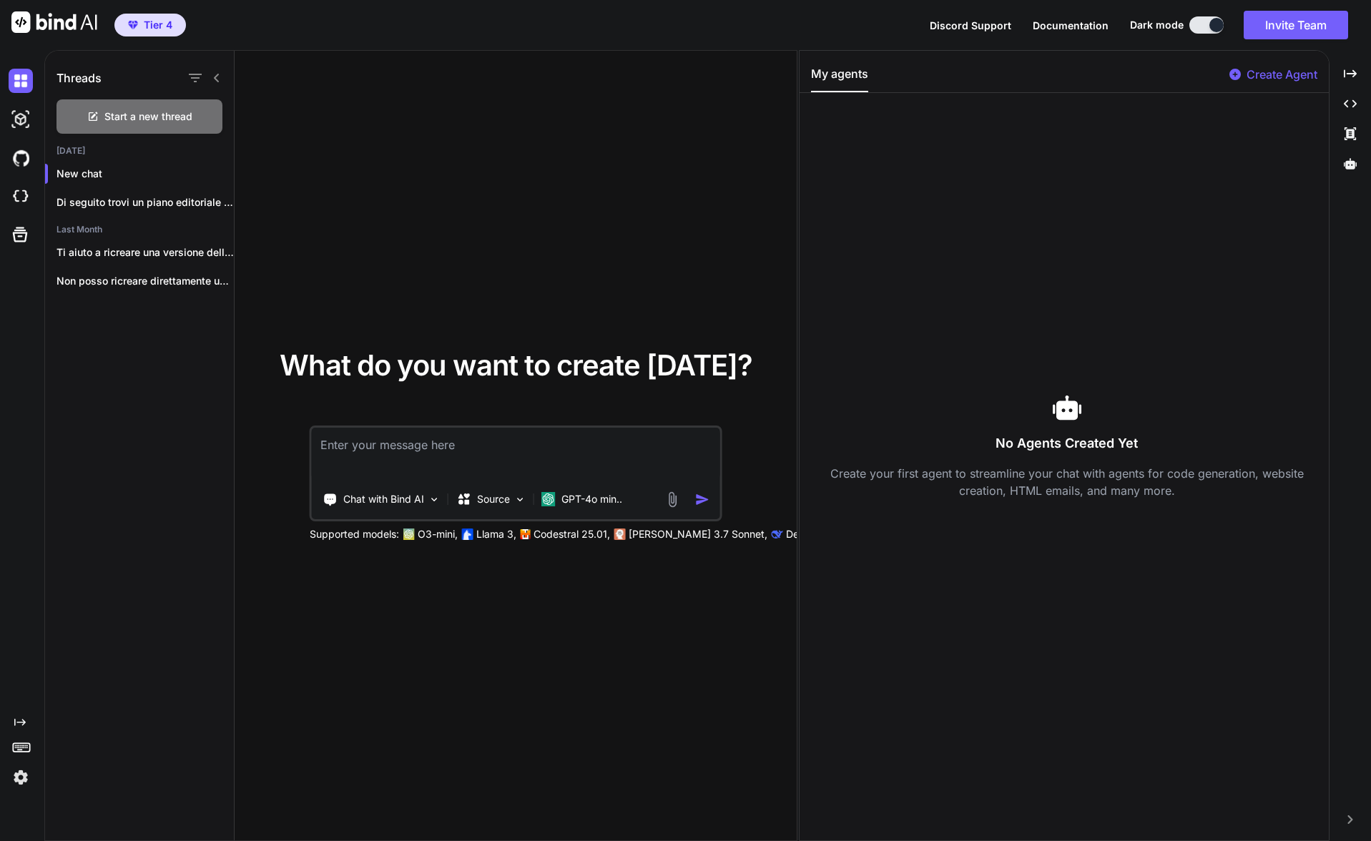
click at [227, 83] on div "Threads" at bounding box center [139, 75] width 189 height 49
click at [217, 81] on icon at bounding box center [216, 78] width 5 height 9
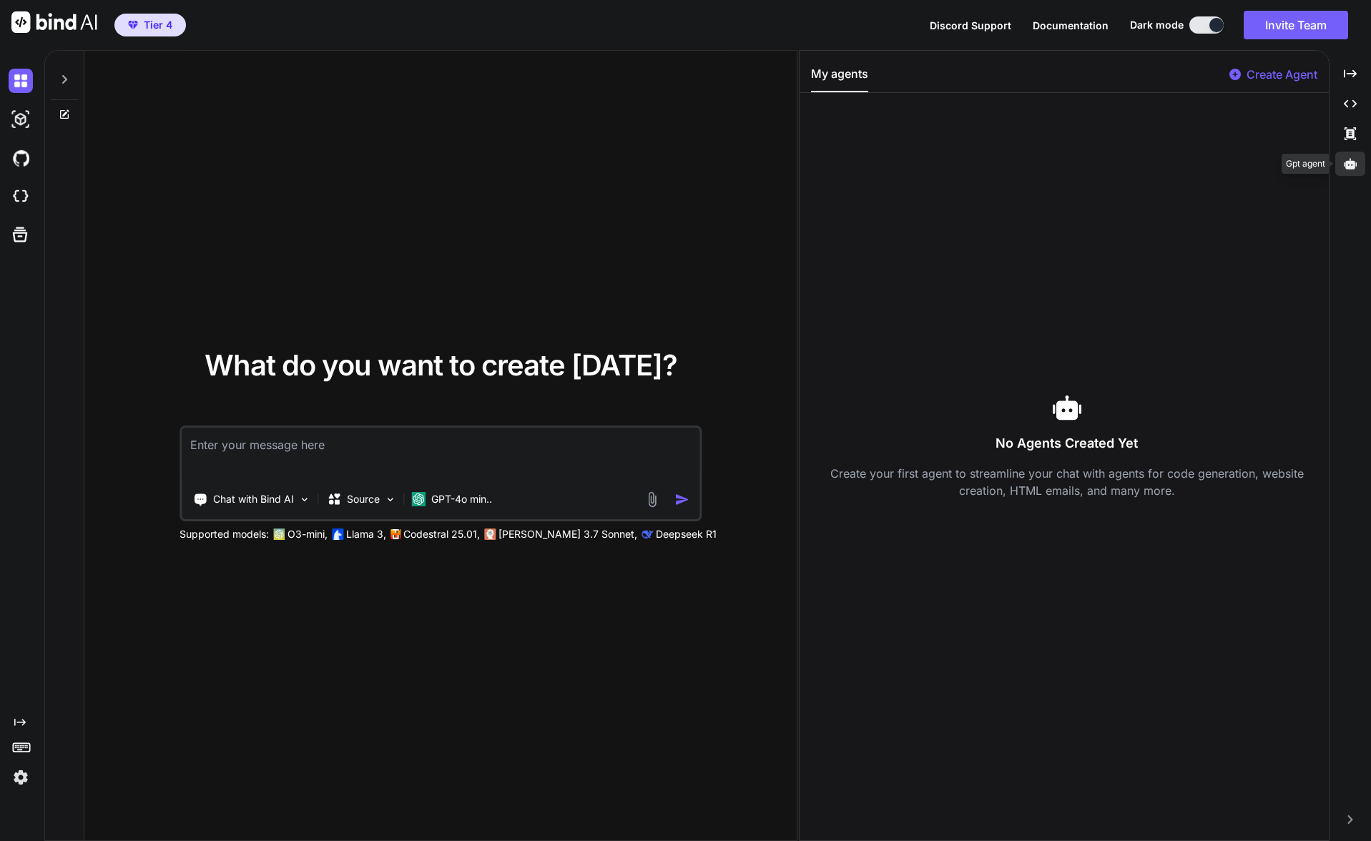
click at [1351, 154] on div at bounding box center [1350, 164] width 30 height 24
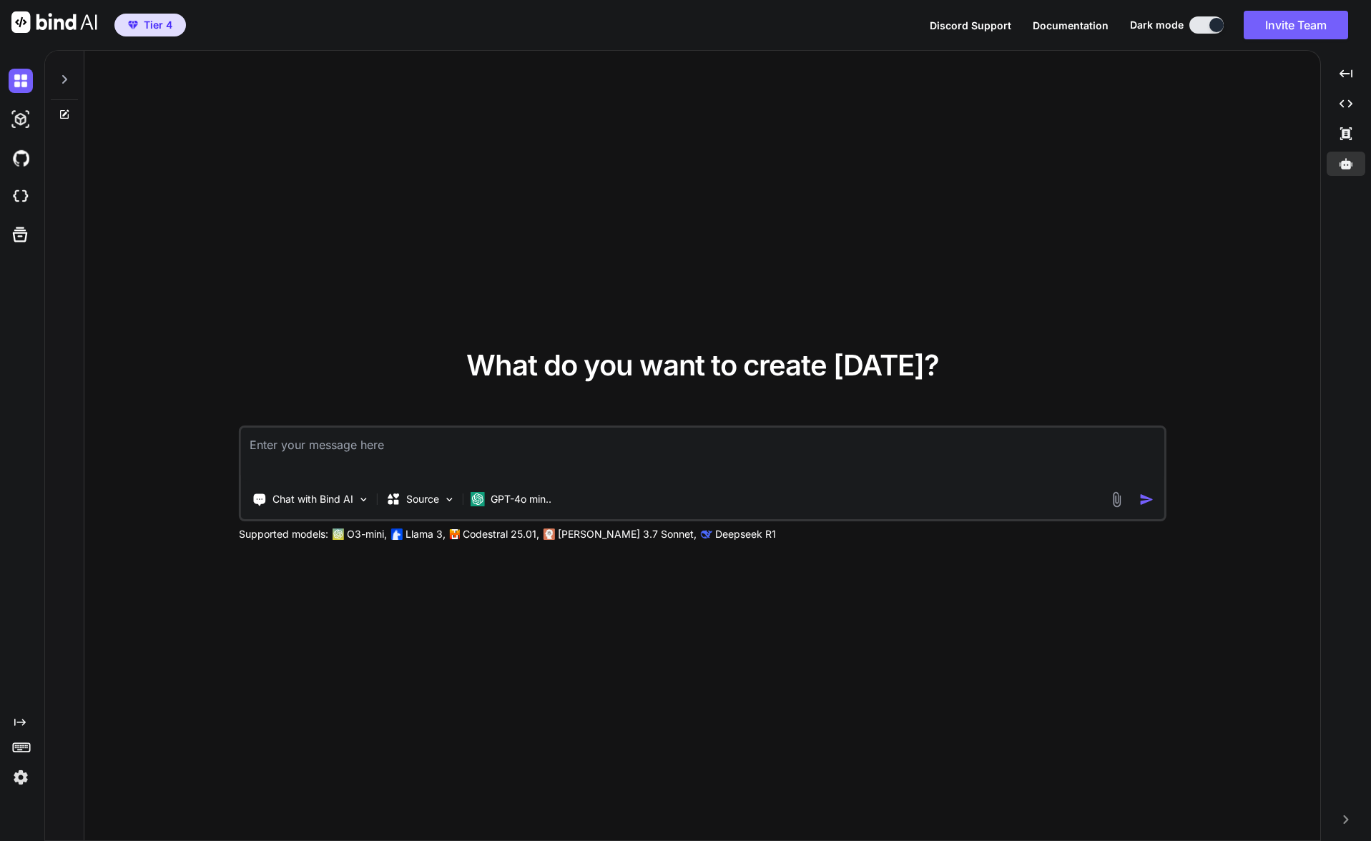
click at [359, 462] on textarea at bounding box center [702, 454] width 922 height 53
click at [341, 495] on p "Chat with Bind AI" at bounding box center [312, 499] width 81 height 14
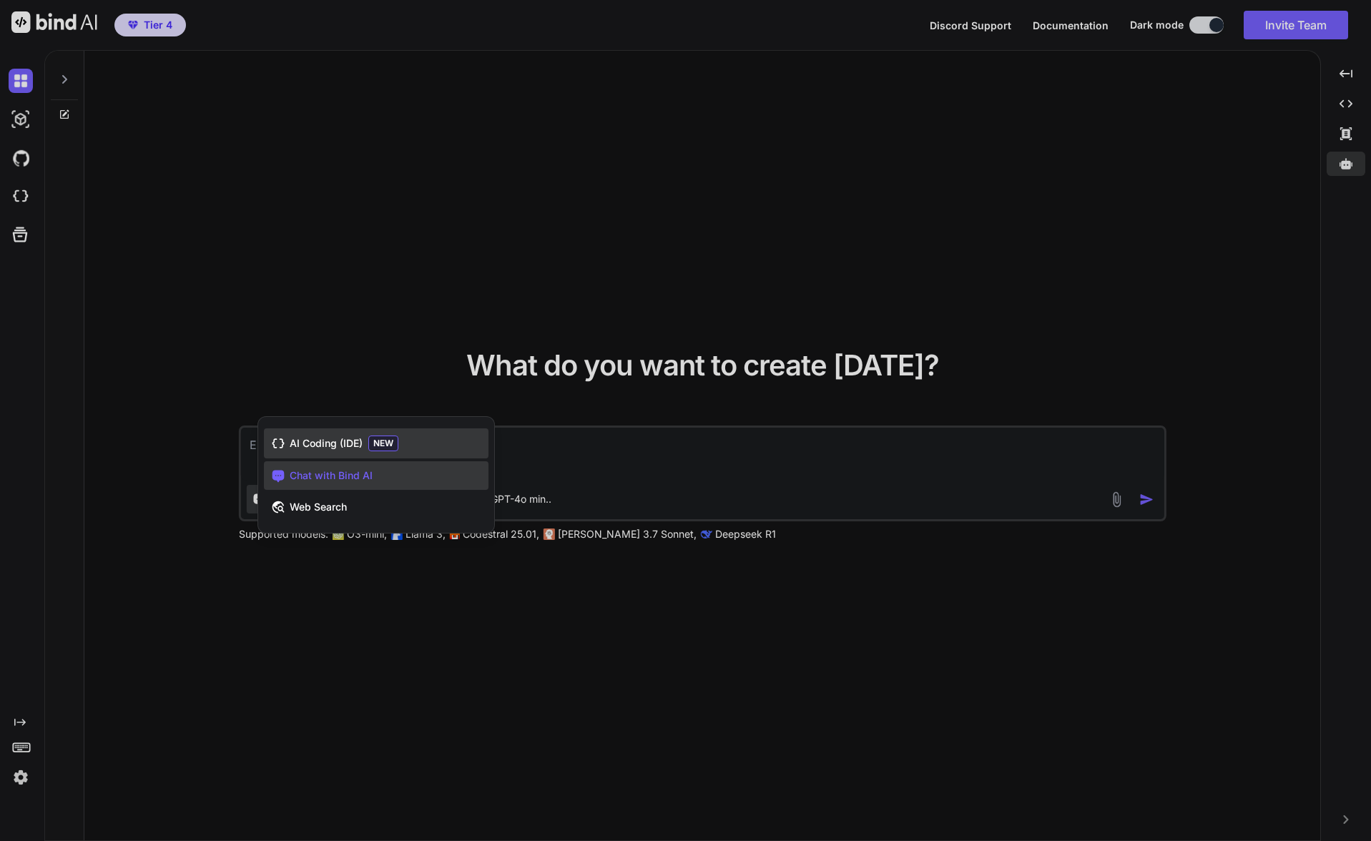
click at [423, 440] on div "AI Coding (IDE) NEW" at bounding box center [376, 443] width 224 height 30
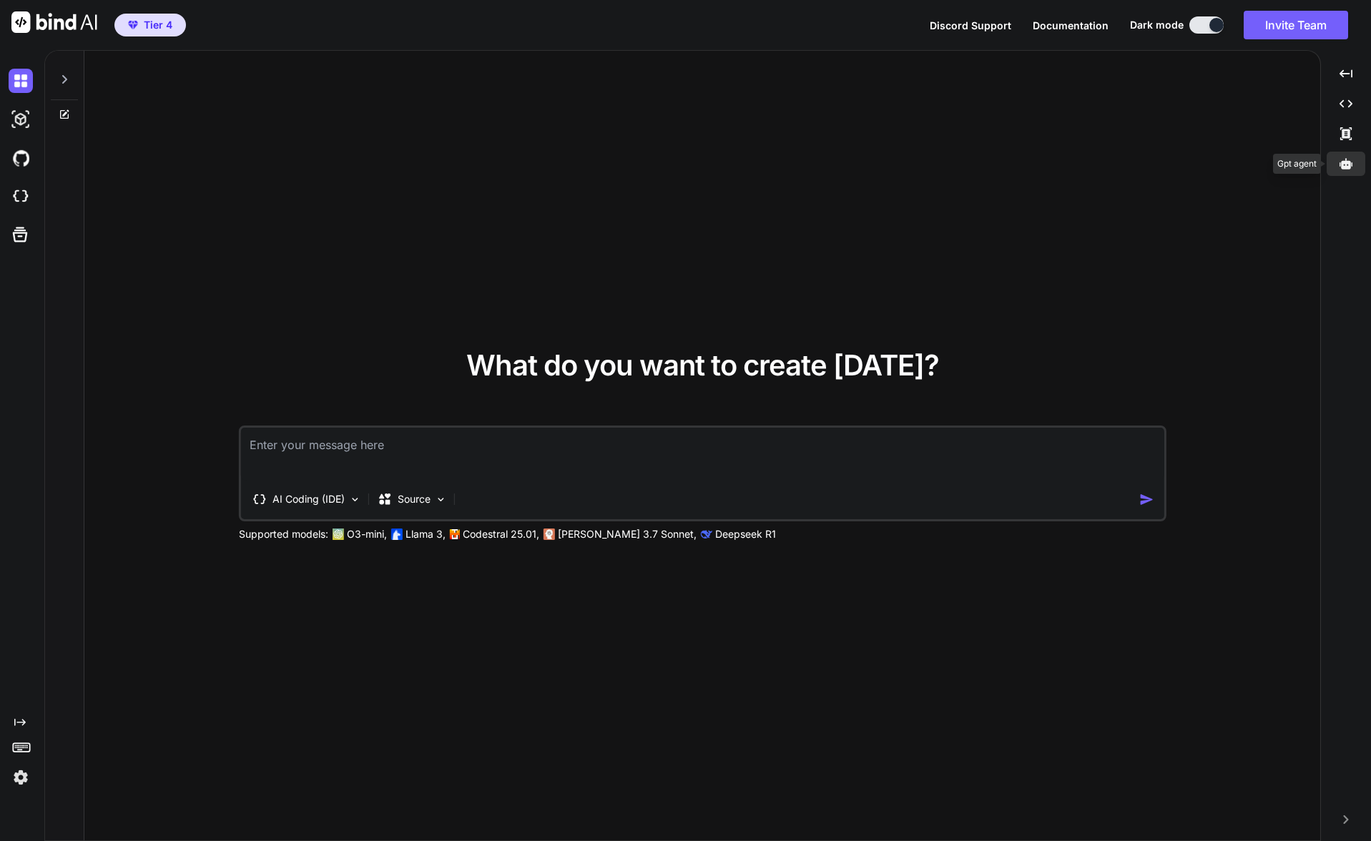
click at [1346, 163] on icon at bounding box center [1345, 163] width 13 height 11
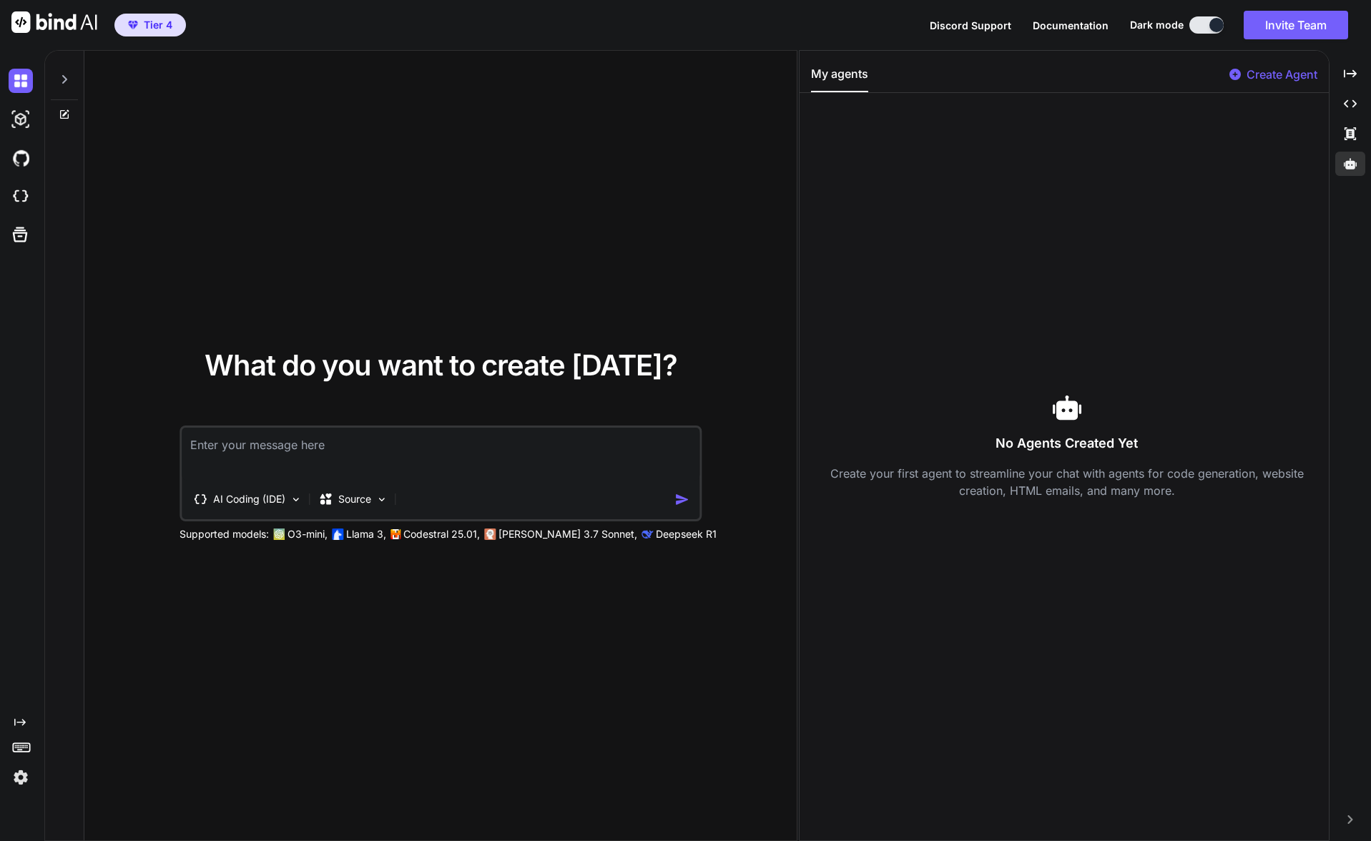
click at [1293, 83] on div "Create Agent" at bounding box center [1273, 79] width 88 height 26
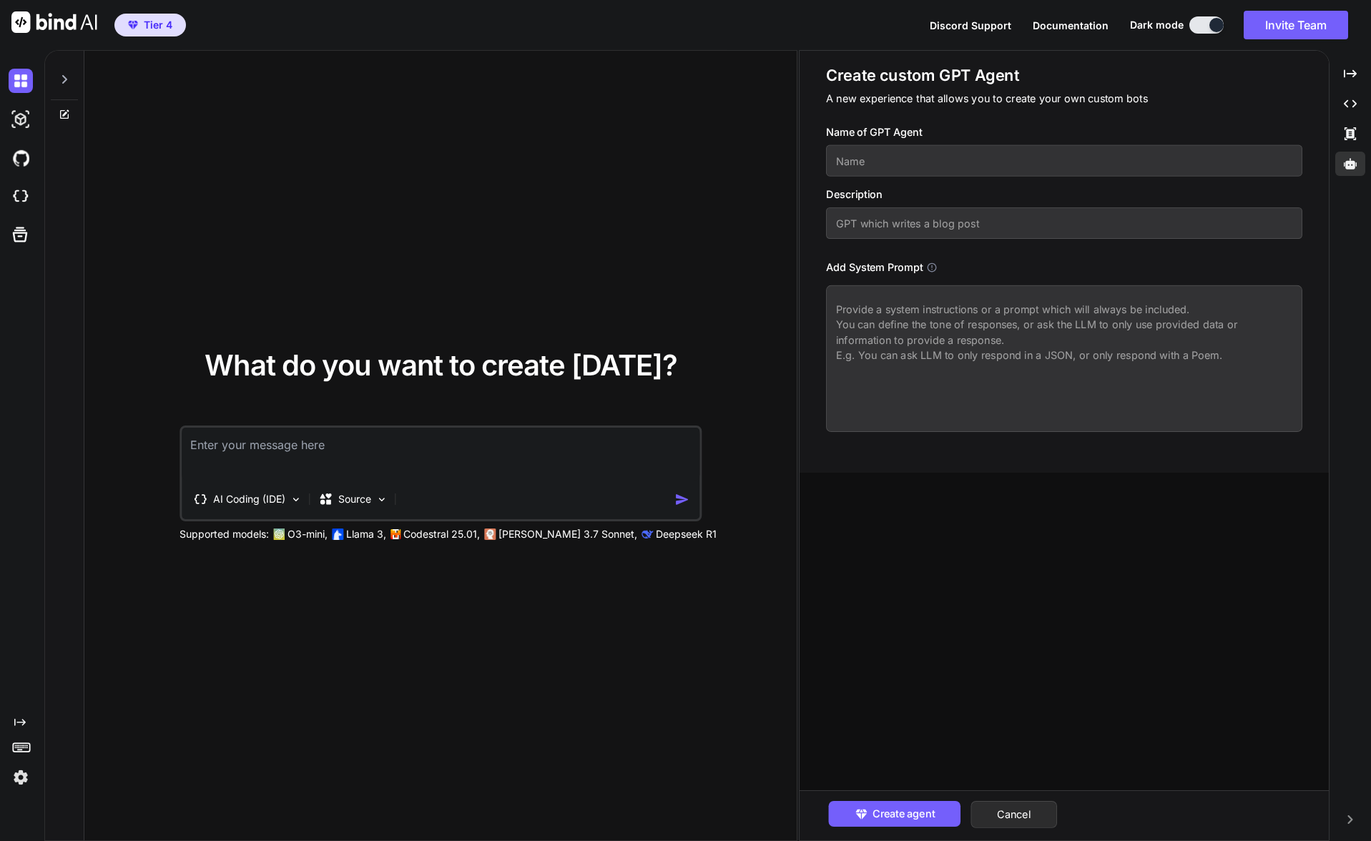
click at [934, 164] on input "text" at bounding box center [1064, 160] width 476 height 31
